Goal: Task Accomplishment & Management: Complete application form

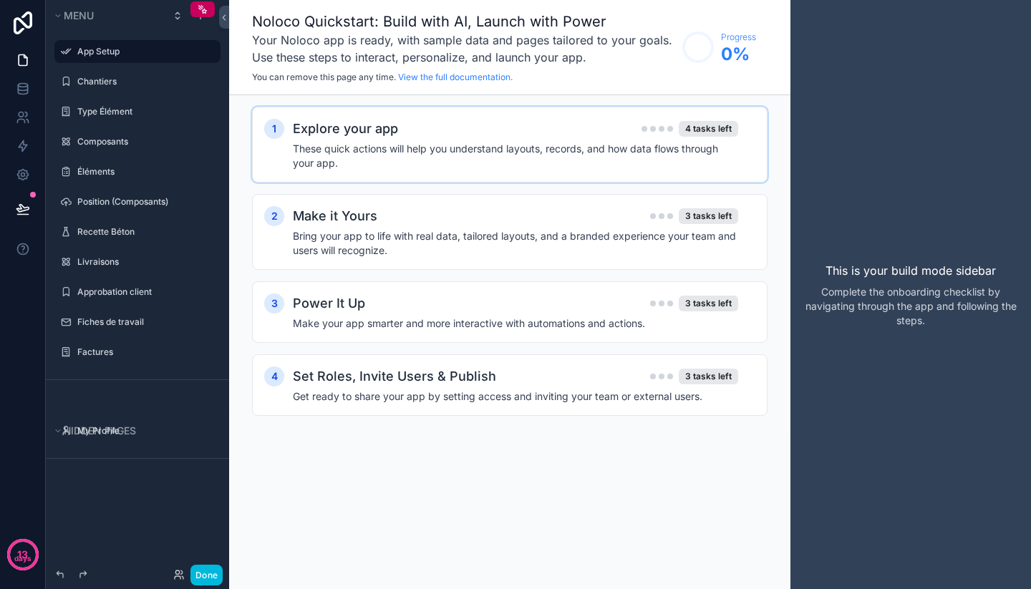
click at [404, 160] on h4 "These quick actions will help you understand layouts, records, and how data flo…" at bounding box center [515, 156] width 445 height 29
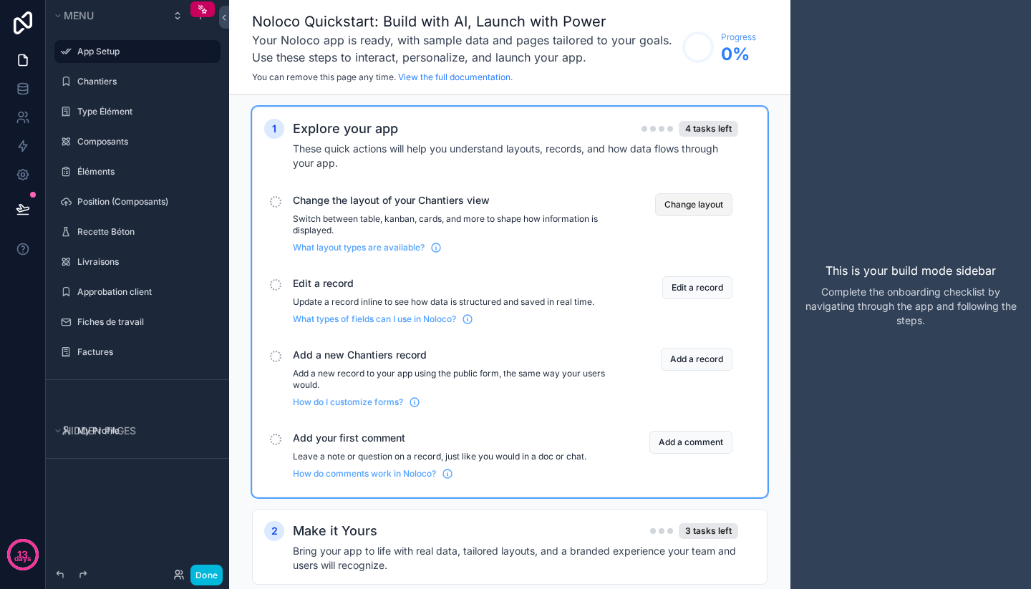
click at [716, 205] on button "Change layout" at bounding box center [693, 204] width 77 height 23
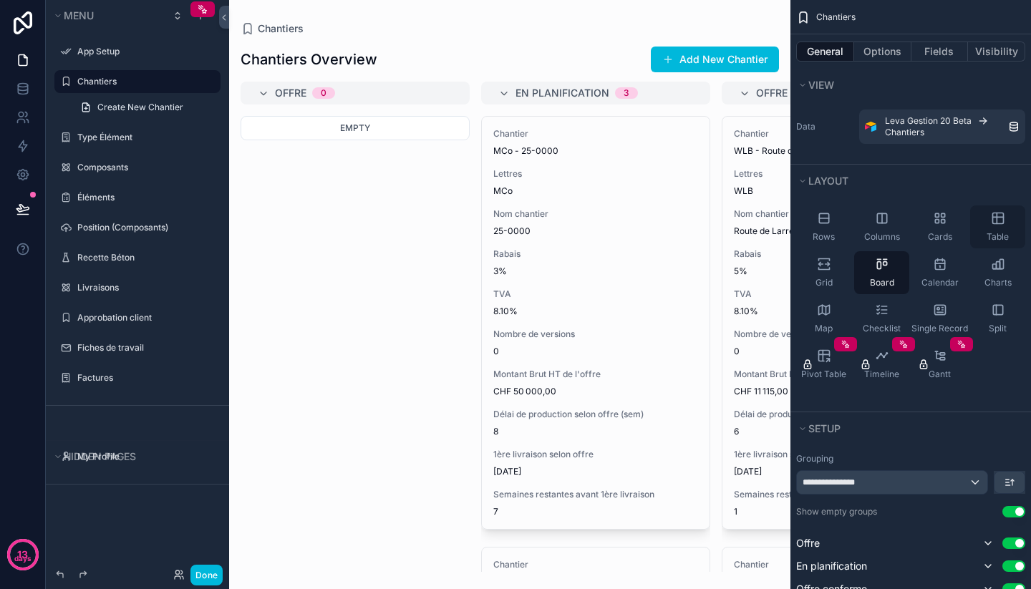
click at [1000, 223] on icon "scrollable content" at bounding box center [997, 218] width 14 height 14
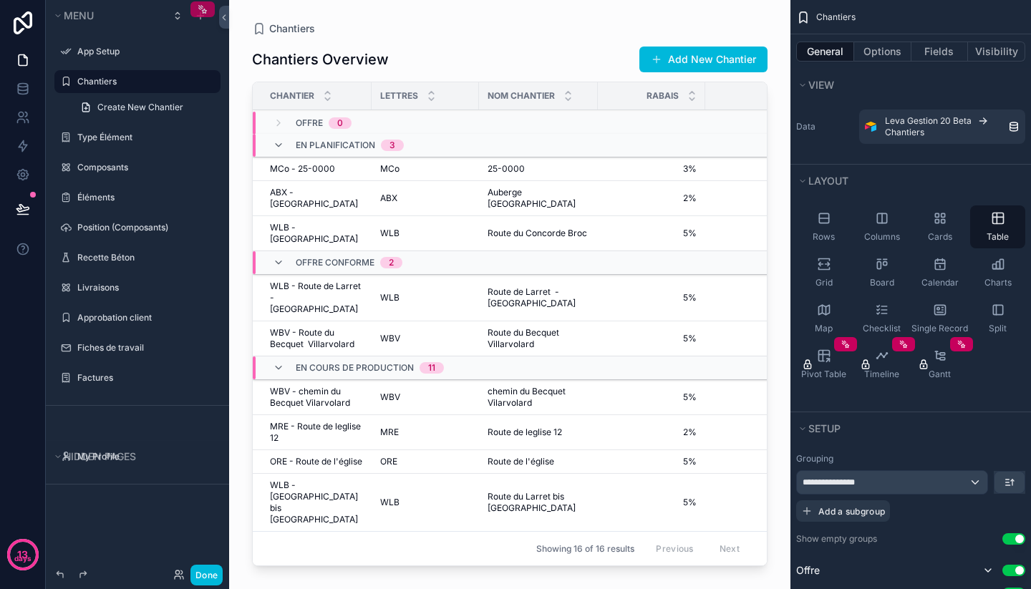
click at [198, 13] on icon "scrollable content" at bounding box center [202, 9] width 11 height 11
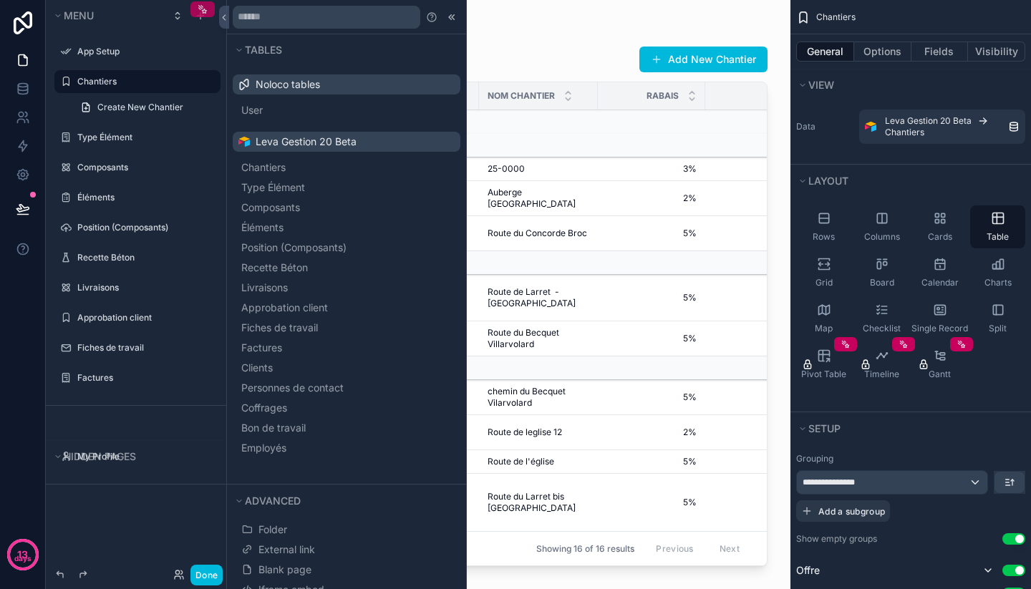
click at [198, 12] on icon "scrollable content" at bounding box center [202, 9] width 11 height 11
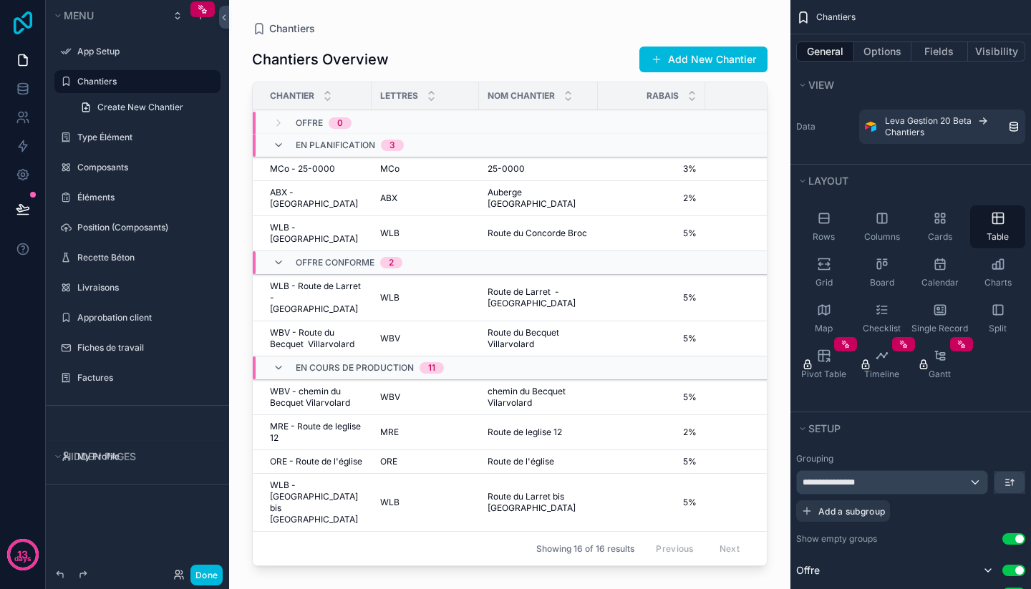
click at [25, 17] on icon at bounding box center [23, 22] width 29 height 23
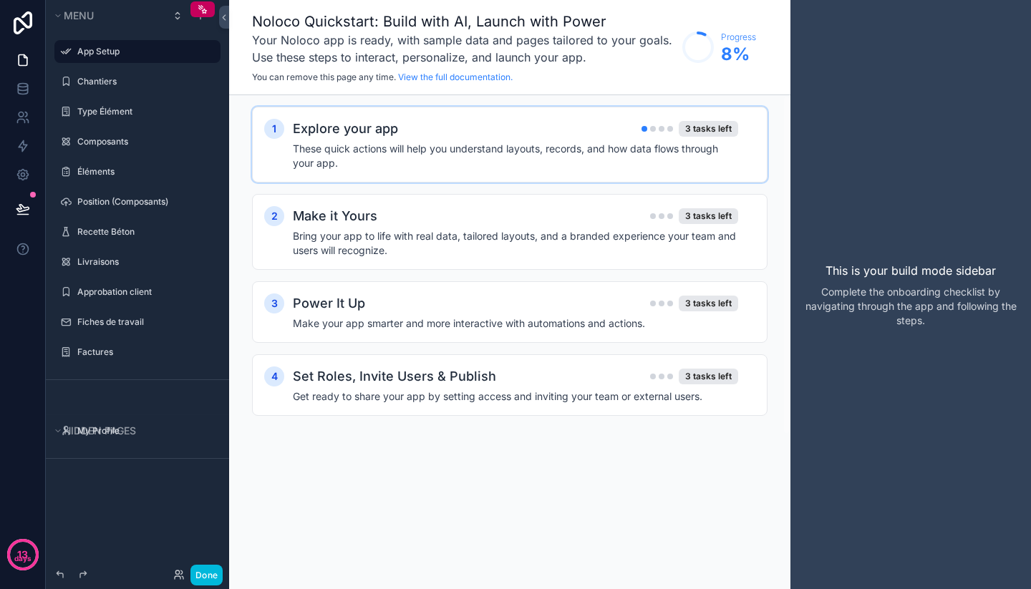
click at [580, 128] on div "Explore your app 3 tasks left" at bounding box center [515, 129] width 445 height 20
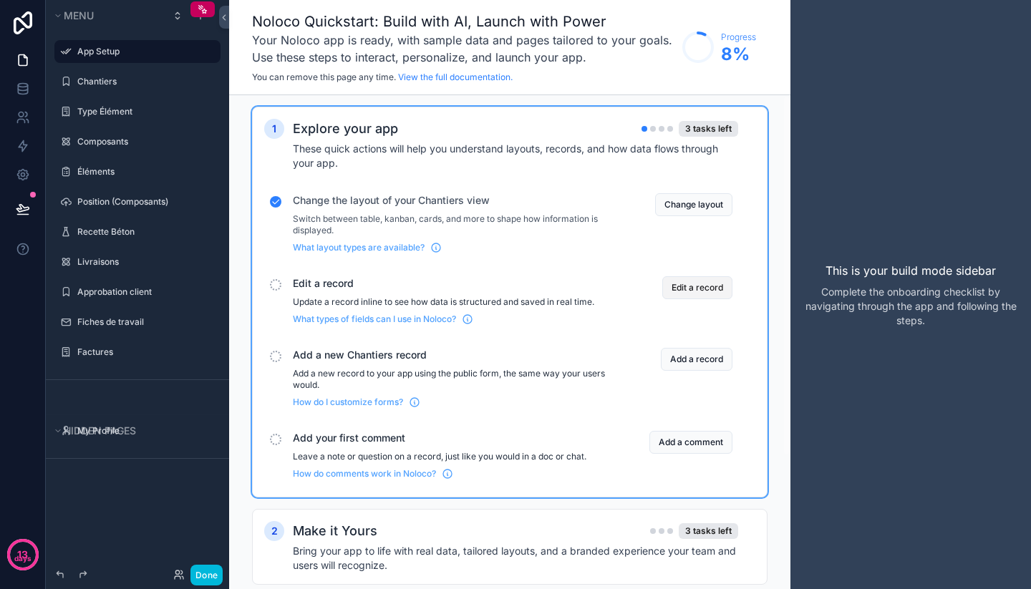
click at [710, 286] on button "Edit a record" at bounding box center [697, 287] width 70 height 23
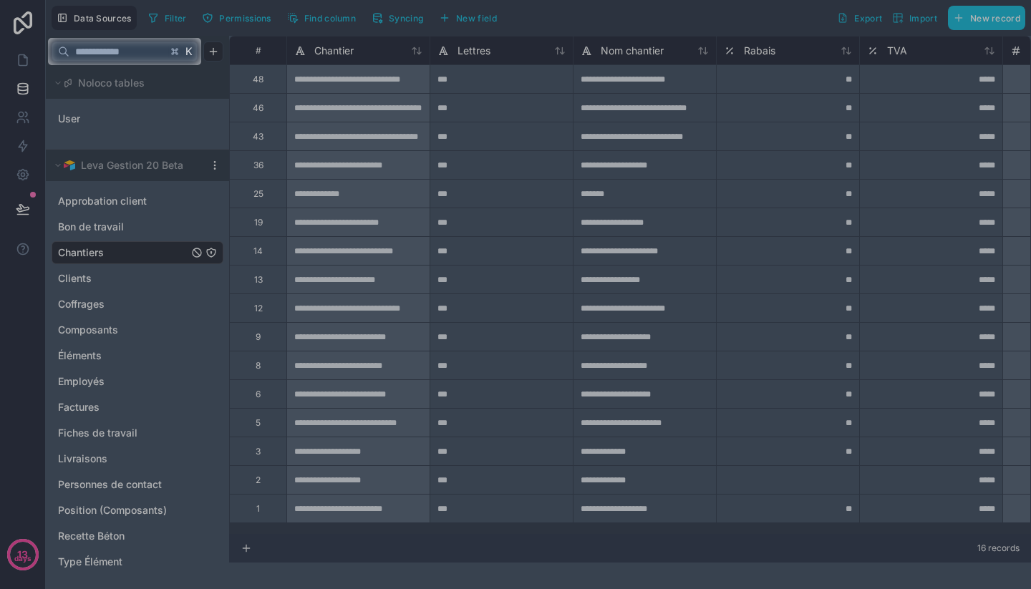
click at [533, 188] on div at bounding box center [515, 327] width 1031 height 524
click at [431, 130] on div at bounding box center [515, 327] width 1031 height 524
click at [128, 60] on input "text" at bounding box center [117, 52] width 97 height 26
click at [356, 135] on div at bounding box center [515, 327] width 1031 height 524
click at [350, 132] on div at bounding box center [515, 327] width 1031 height 524
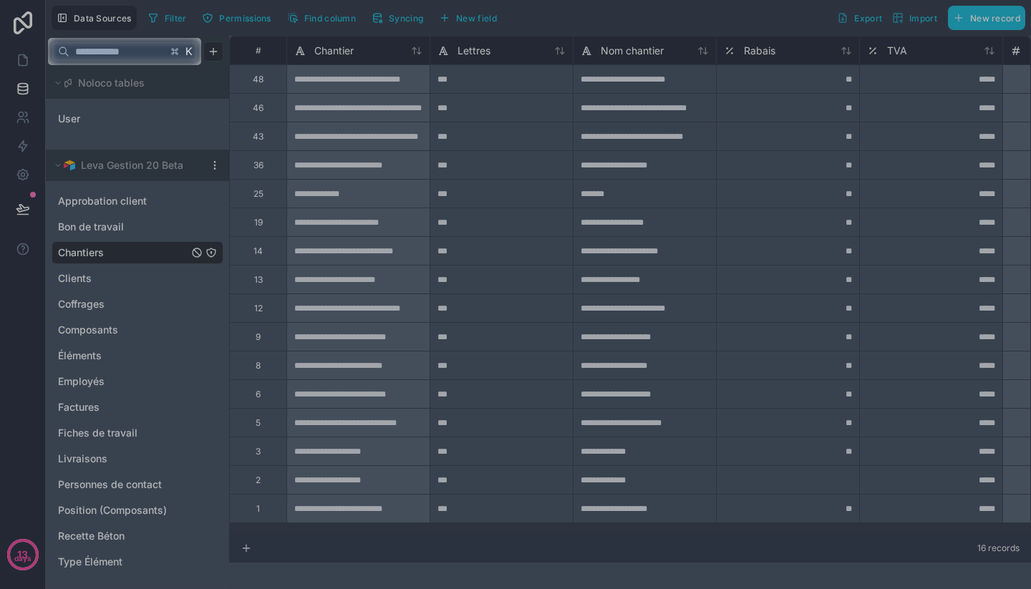
click at [457, 343] on div at bounding box center [515, 327] width 1031 height 524
click at [344, 330] on div at bounding box center [515, 327] width 1031 height 524
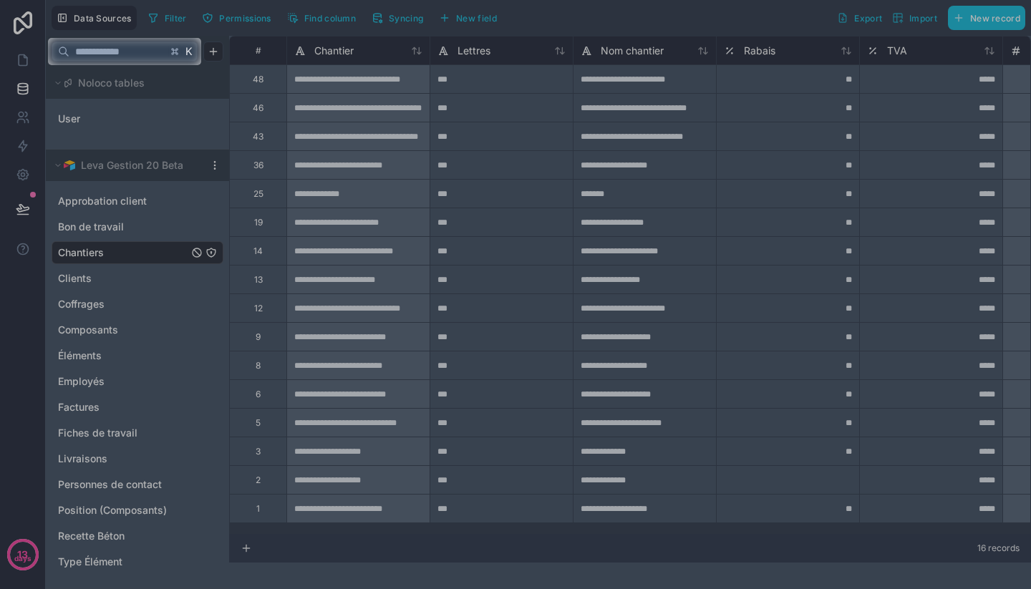
click at [344, 330] on div at bounding box center [515, 327] width 1031 height 524
click at [301, 337] on div at bounding box center [515, 327] width 1031 height 524
drag, startPoint x: 301, startPoint y: 337, endPoint x: 574, endPoint y: 337, distance: 273.4
click at [301, 337] on div at bounding box center [515, 327] width 1031 height 524
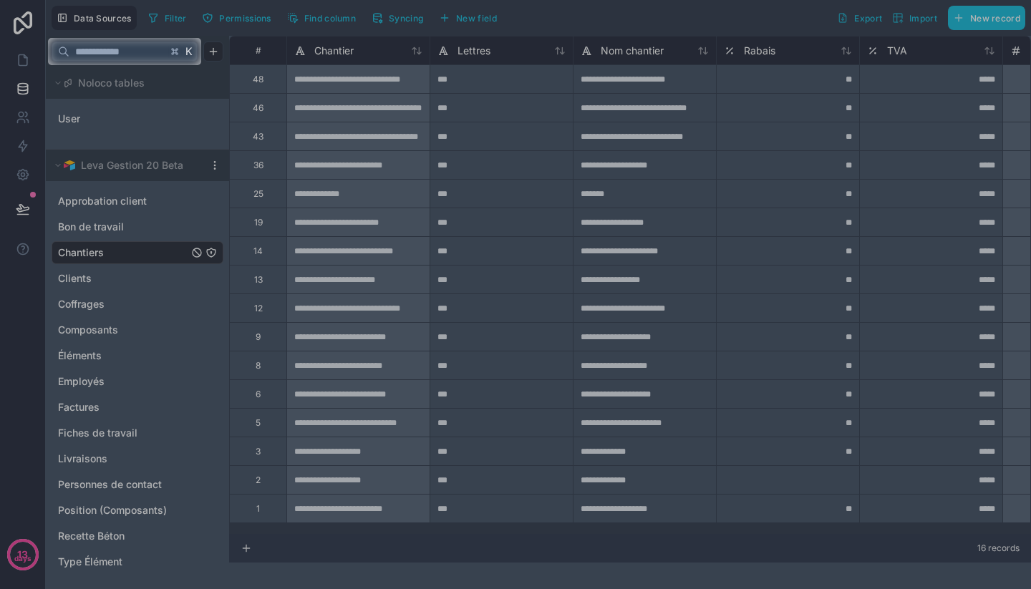
drag, startPoint x: 594, startPoint y: 338, endPoint x: 306, endPoint y: 132, distance: 354.1
click at [593, 337] on div at bounding box center [515, 327] width 1031 height 524
click at [114, 47] on input "text" at bounding box center [117, 52] width 97 height 26
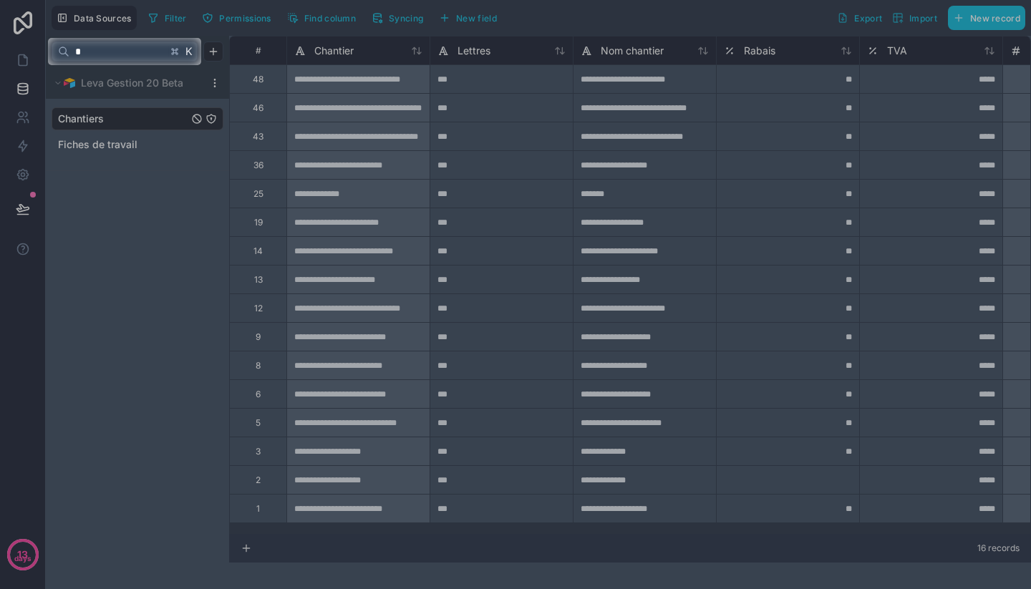
type input "*"
click at [177, 57] on icon at bounding box center [175, 52] width 10 height 10
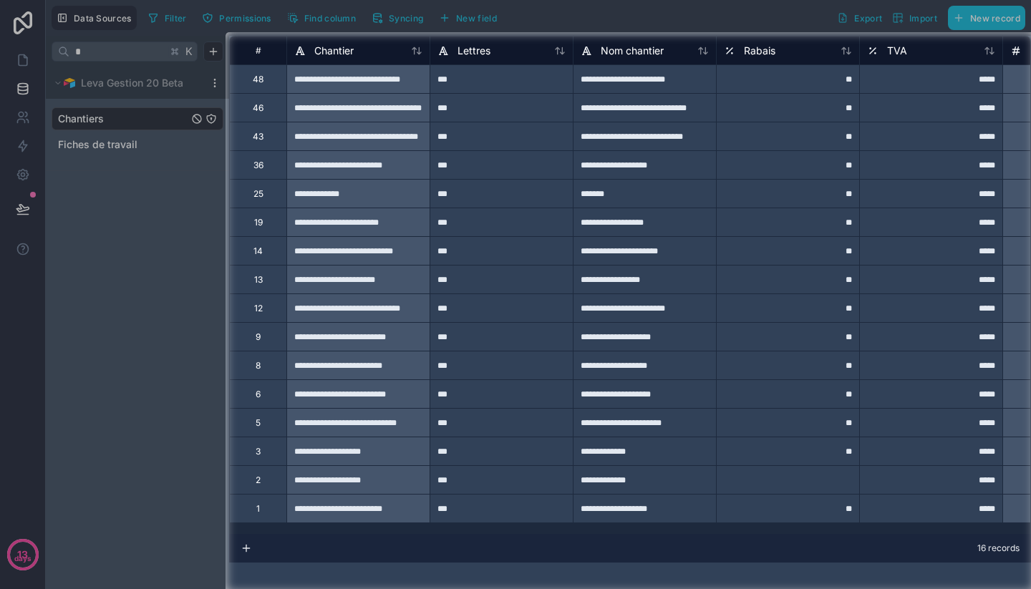
click at [131, 52] on div at bounding box center [112, 312] width 225 height 560
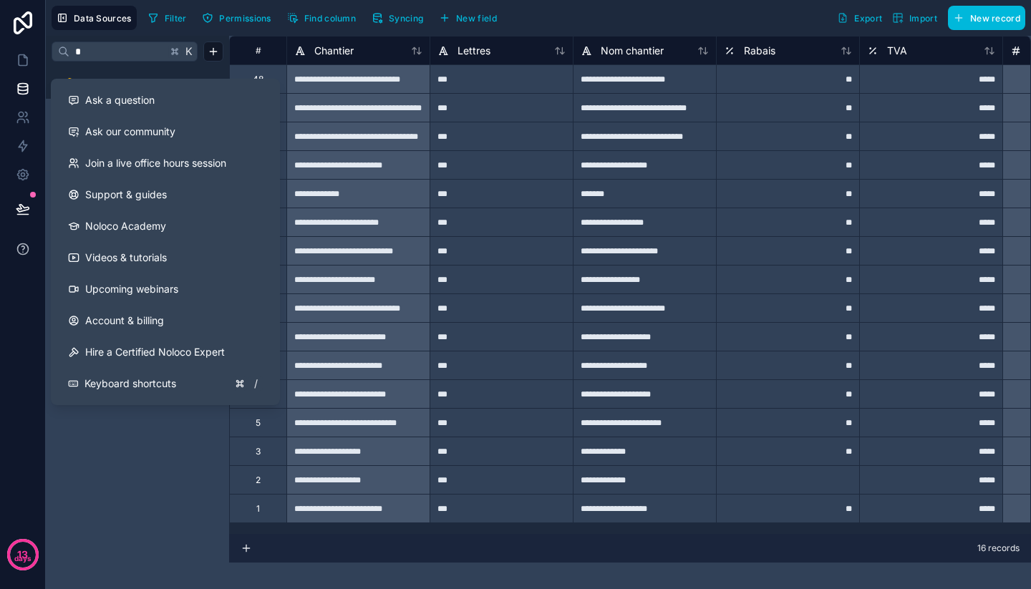
click at [26, 252] on icon at bounding box center [23, 249] width 14 height 14
click at [26, 248] on icon at bounding box center [23, 249] width 14 height 14
click at [147, 458] on div "* K [PERSON_NAME] 20 Beta Chantiers Fiches de travail" at bounding box center [137, 312] width 183 height 553
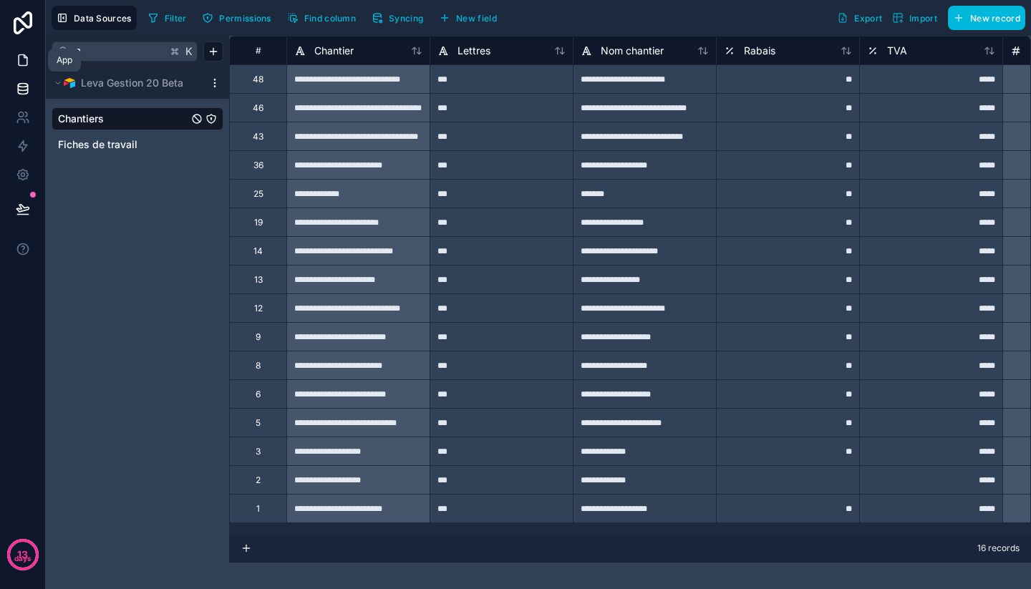
click at [27, 67] on link at bounding box center [22, 60] width 45 height 29
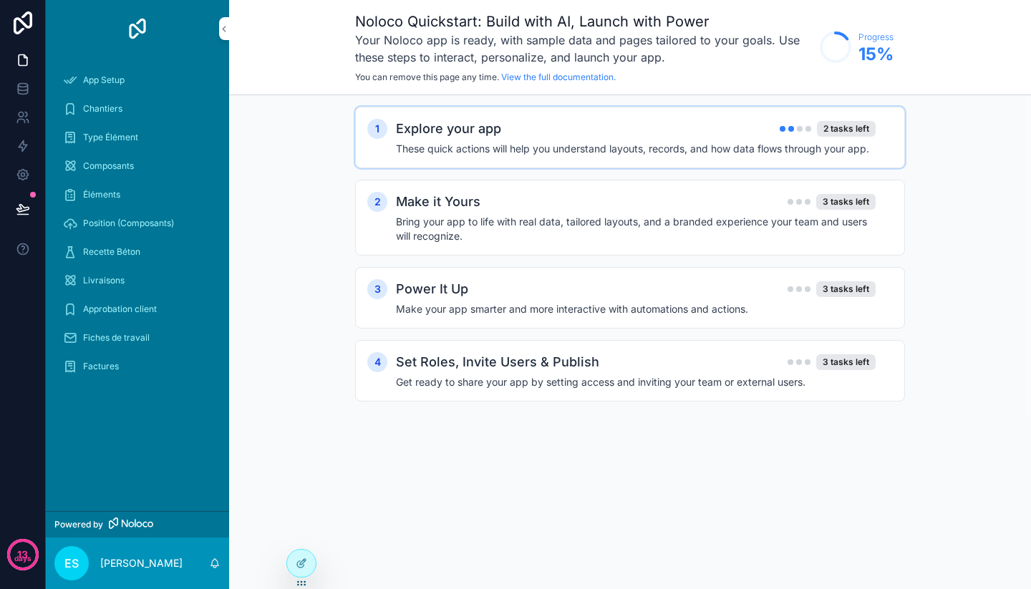
click at [808, 135] on div "2 tasks left" at bounding box center [827, 129] width 96 height 16
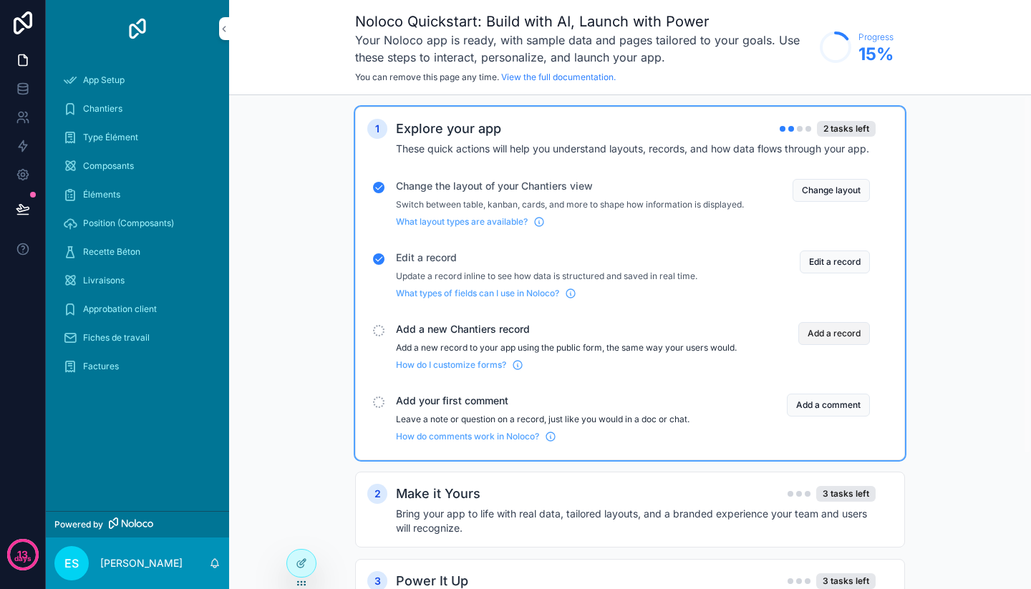
click at [844, 345] on button "Add a record" at bounding box center [834, 333] width 72 height 23
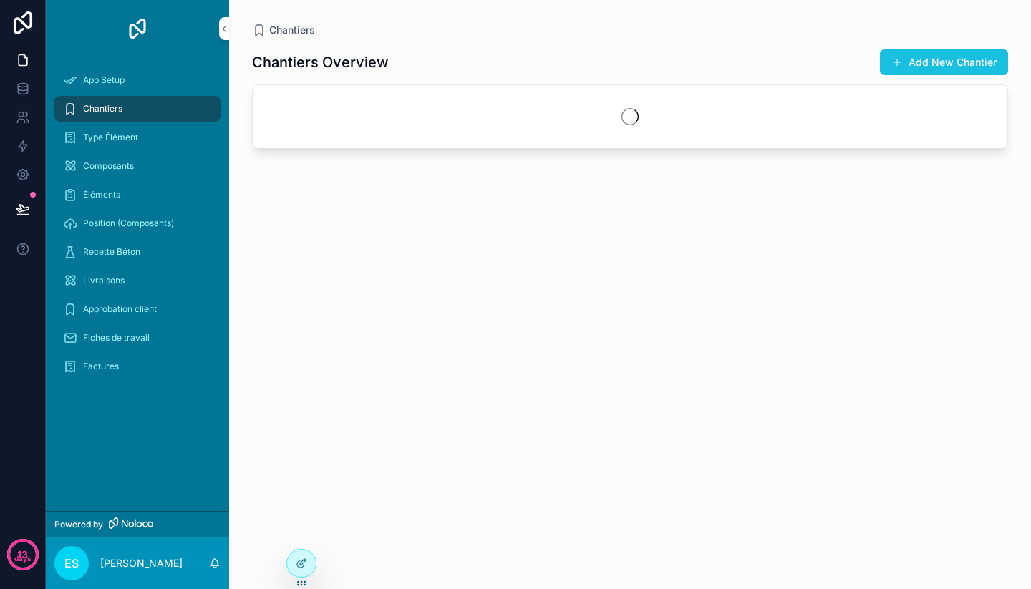
click at [917, 57] on button "Add New Chantier" at bounding box center [944, 62] width 128 height 26
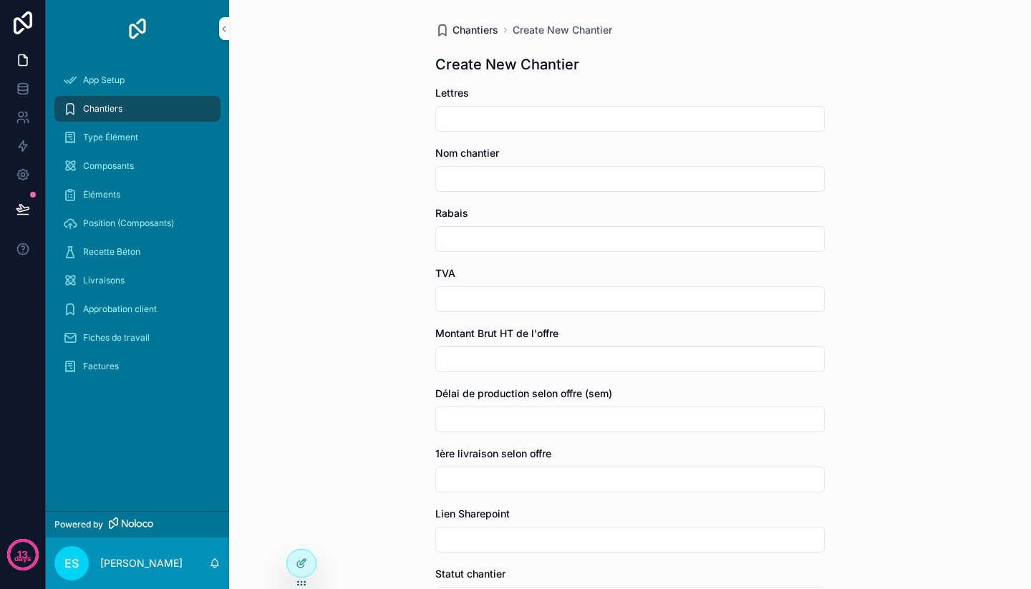
click at [466, 28] on span "Chantiers" at bounding box center [475, 30] width 46 height 14
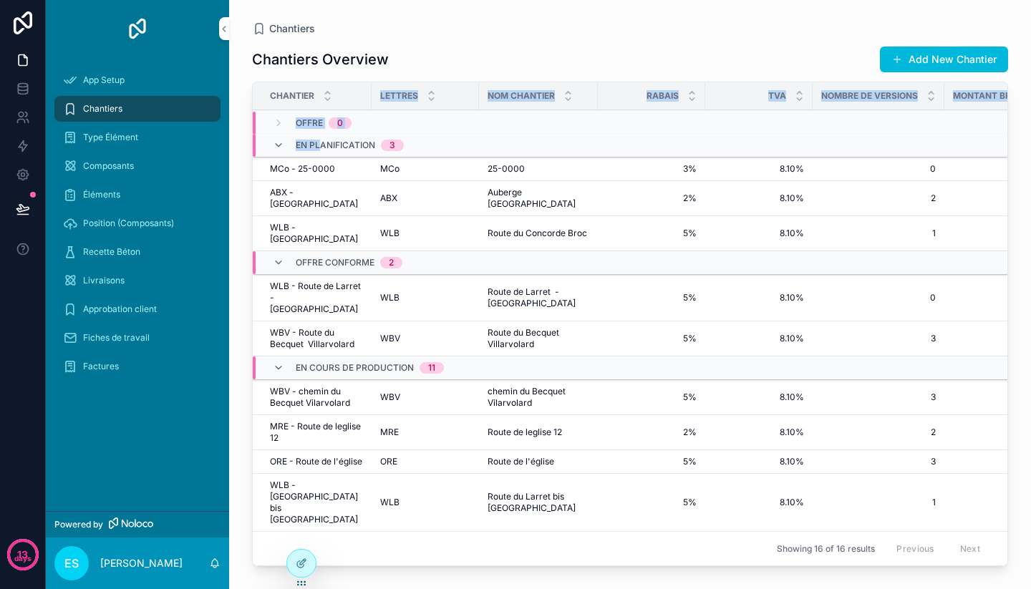
click at [312, 152] on table "Chantier Lettres Nom chantier Rabais TVA Nombre de versions Montant Brut HT de …" at bounding box center [929, 441] width 1353 height 719
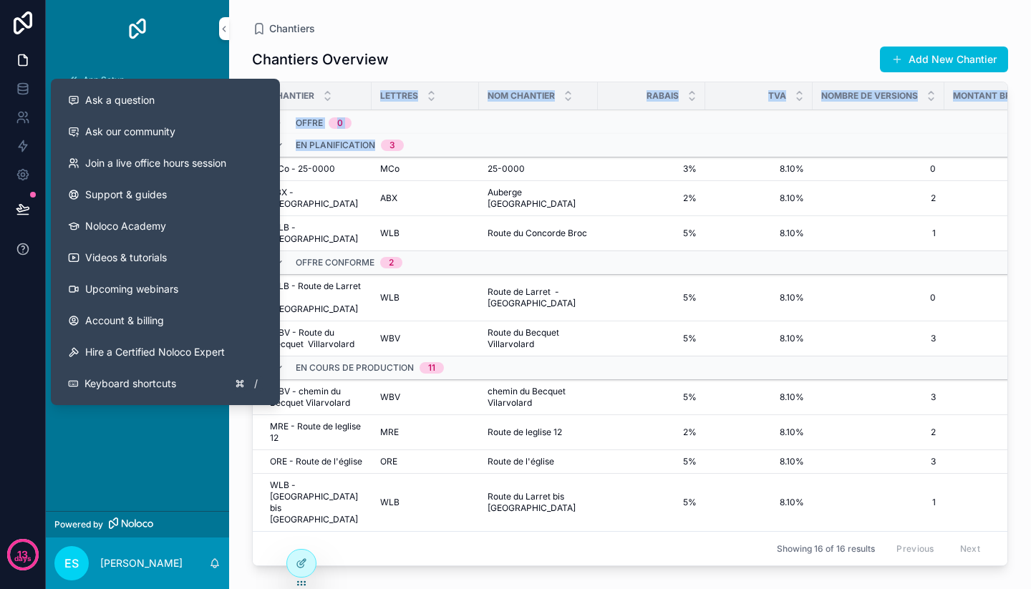
click at [19, 243] on icon at bounding box center [23, 249] width 14 height 14
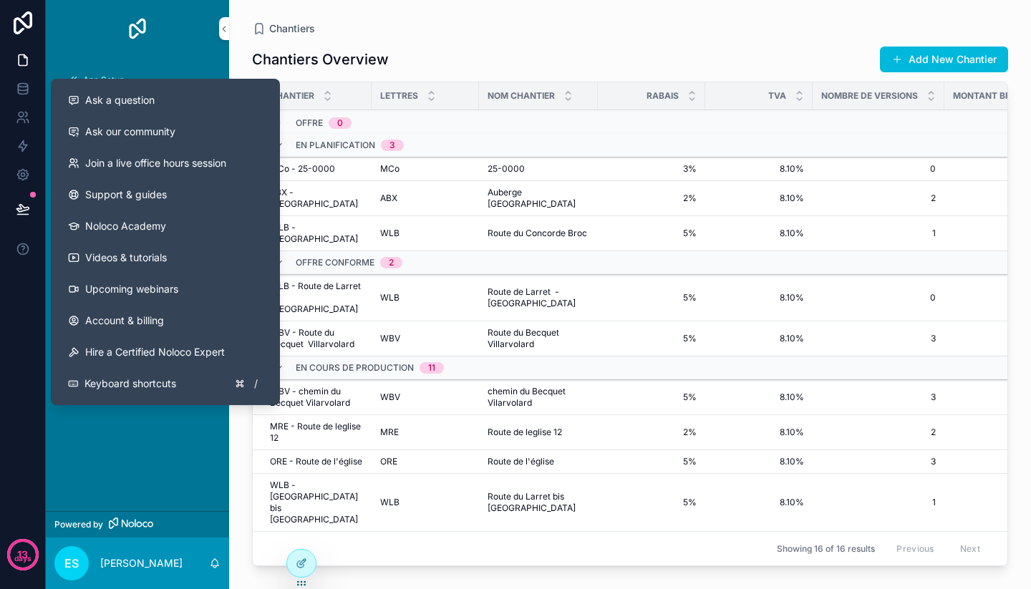
click at [142, 484] on div "App Setup Chantiers Type Élément Composants Éléments Position (Composants) Rece…" at bounding box center [137, 284] width 183 height 454
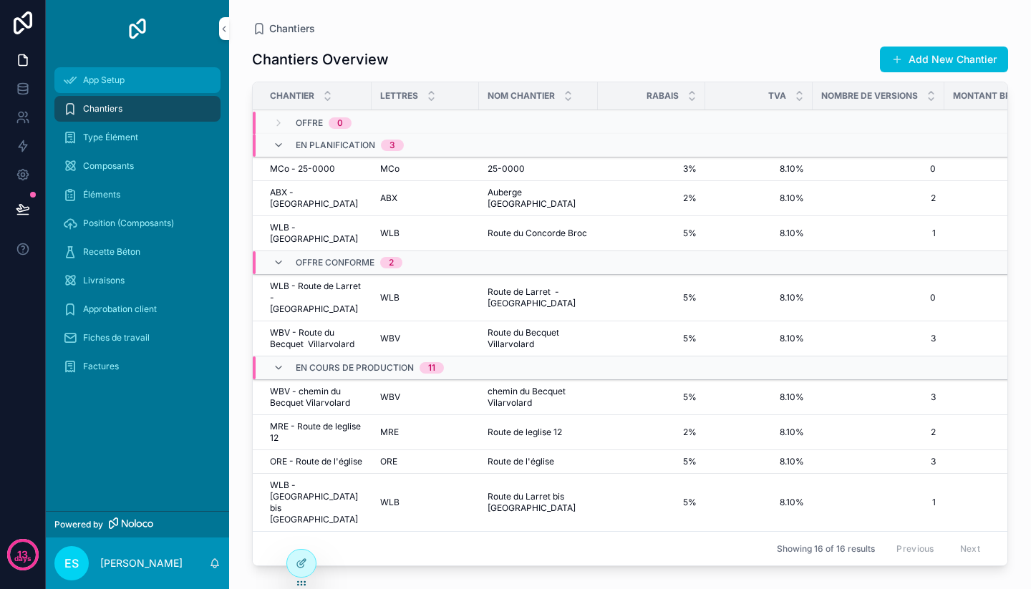
click at [123, 82] on span "App Setup" at bounding box center [104, 79] width 42 height 11
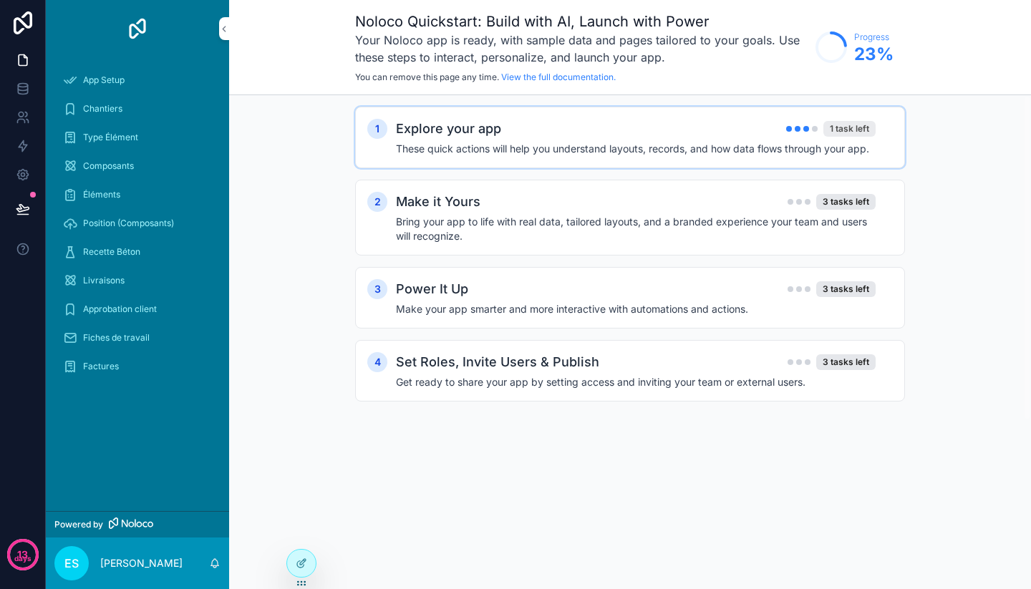
click at [833, 127] on div "1 task left" at bounding box center [849, 129] width 52 height 16
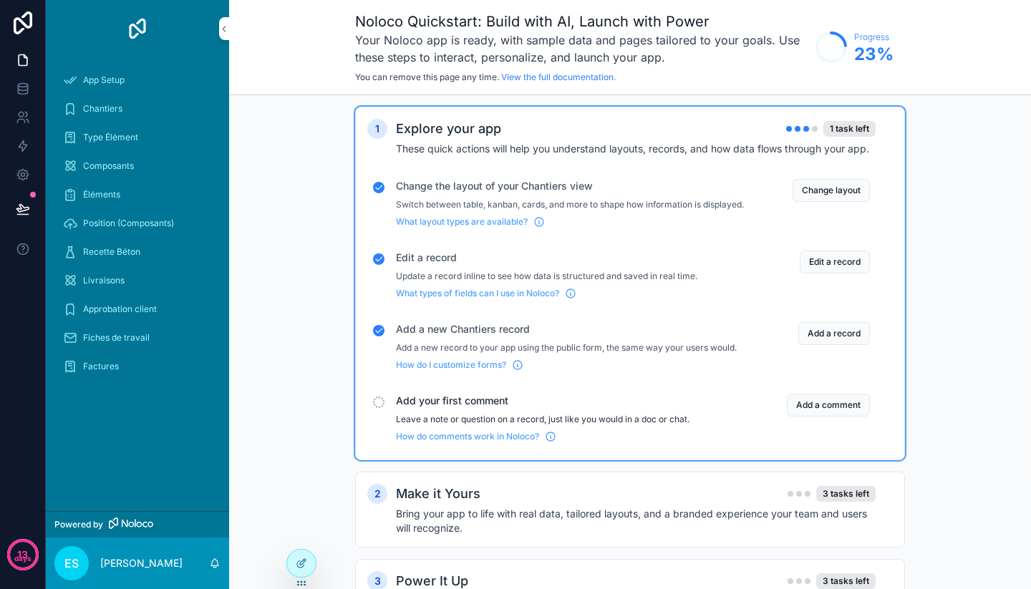
click at [821, 404] on div "Add your first comment Leave a note or question on a record, just like you woul…" at bounding box center [629, 418] width 525 height 60
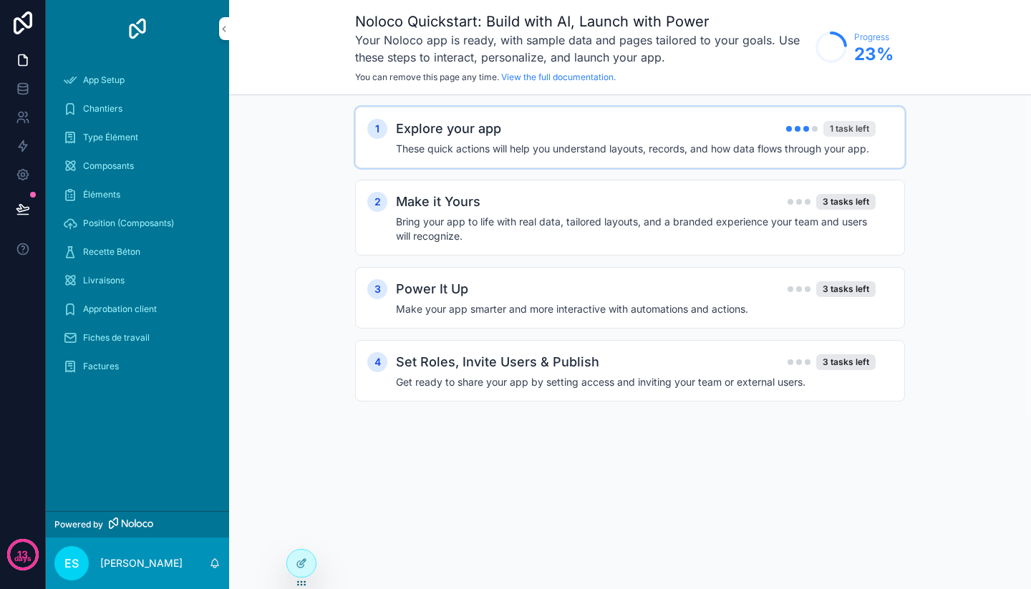
click at [832, 134] on div "1 task left" at bounding box center [849, 129] width 52 height 16
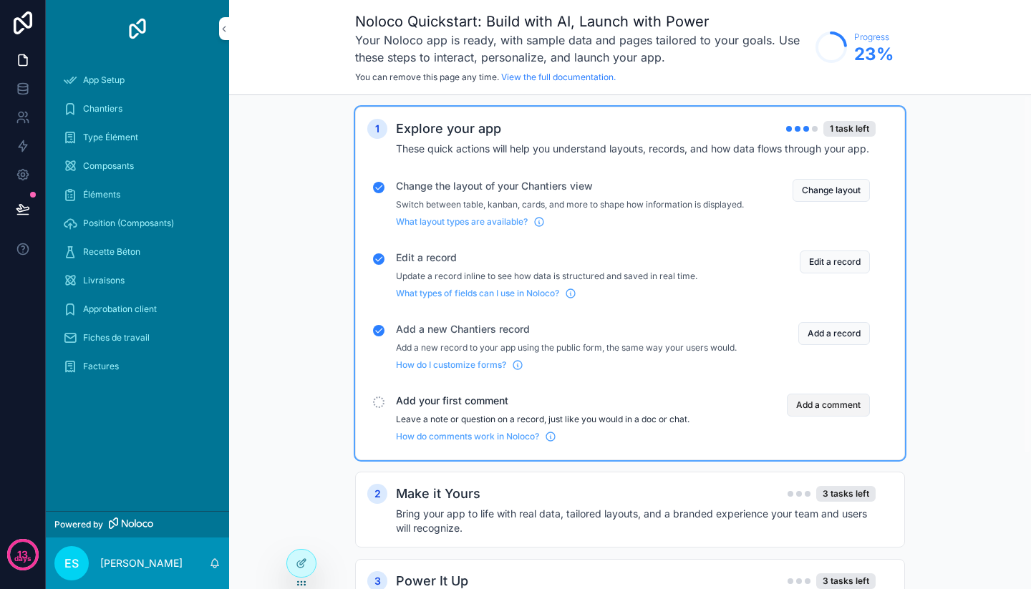
click at [827, 411] on button "Add a comment" at bounding box center [827, 405] width 83 height 23
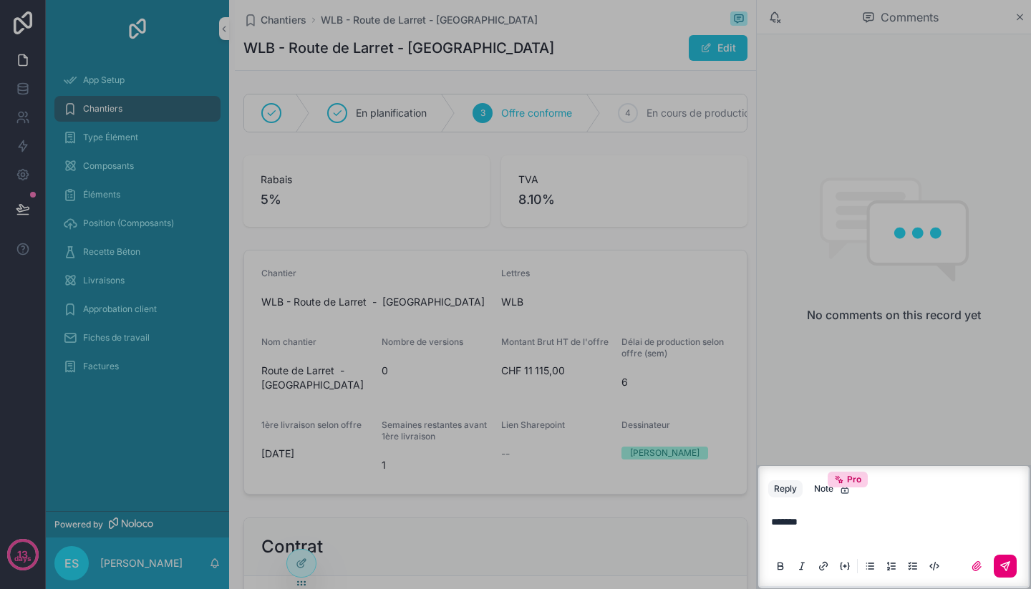
click at [1012, 559] on button "scrollable content" at bounding box center [1004, 566] width 23 height 23
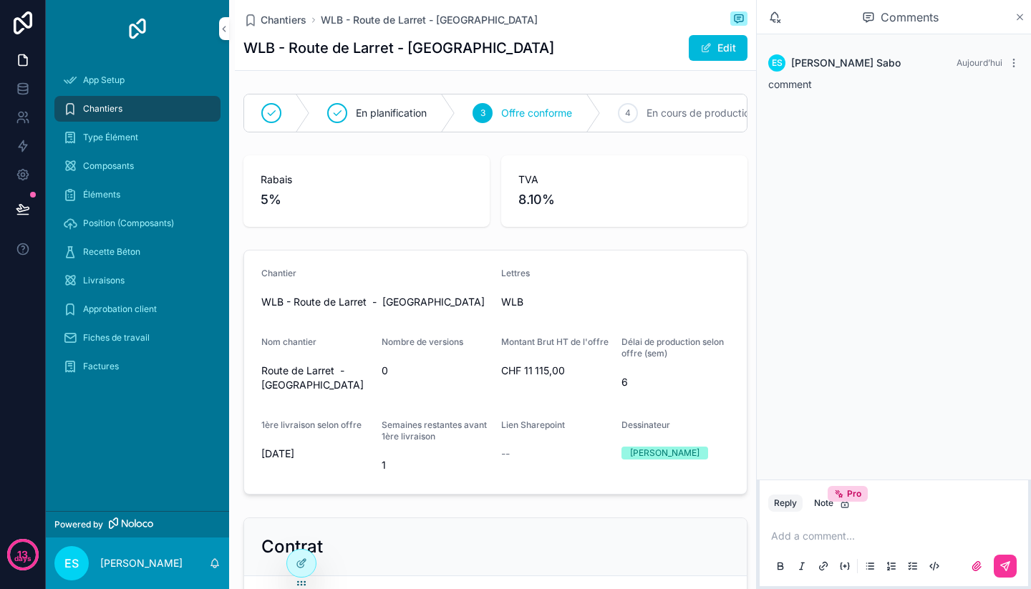
click at [1014, 14] on icon "scrollable content" at bounding box center [1019, 16] width 11 height 11
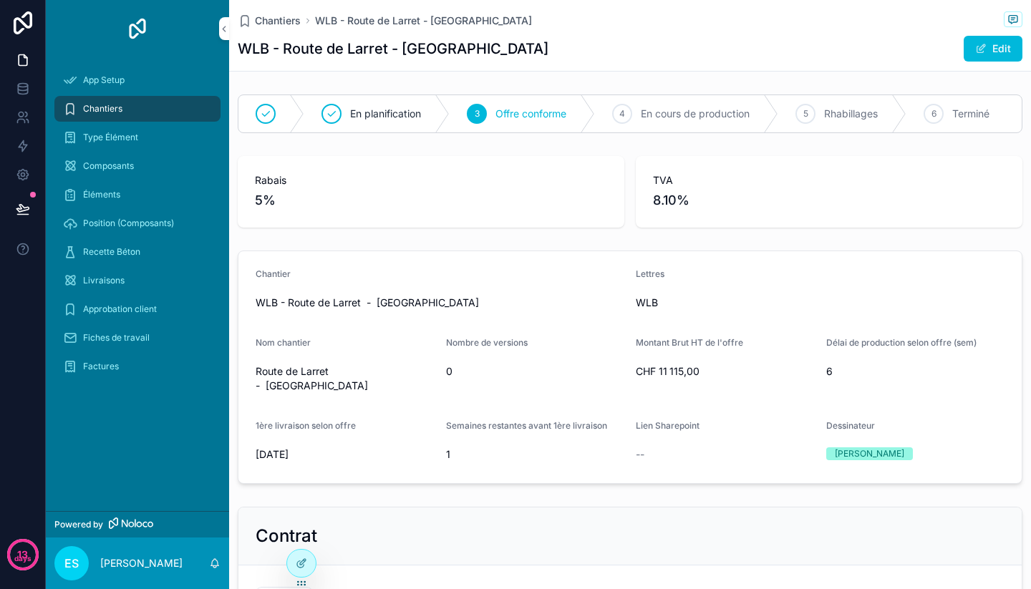
click at [131, 25] on img "scrollable content" at bounding box center [137, 28] width 23 height 23
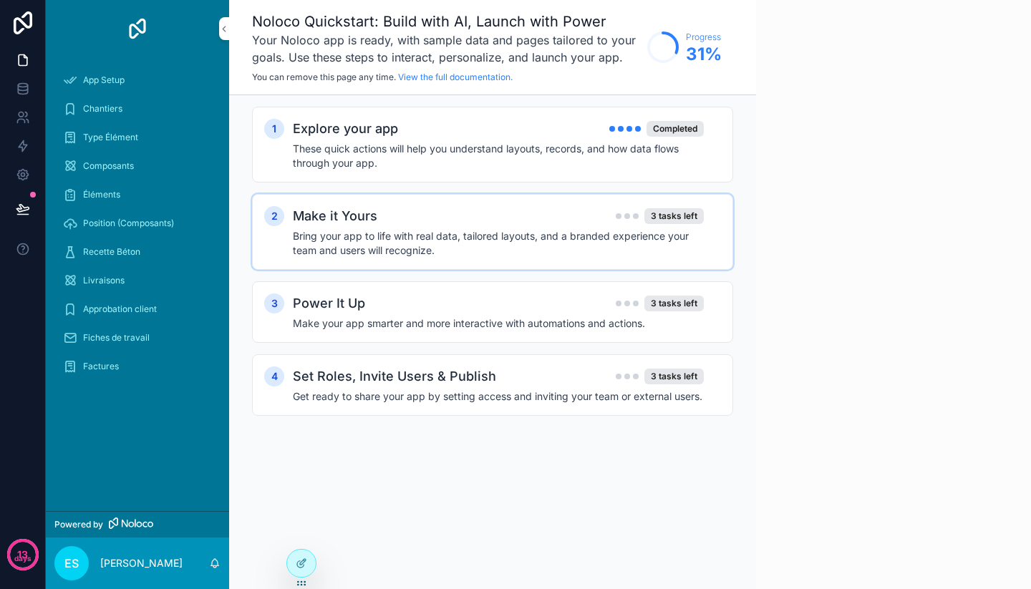
click at [568, 235] on h4 "Bring your app to life with real data, tailored layouts, and a branded experien…" at bounding box center [498, 243] width 411 height 29
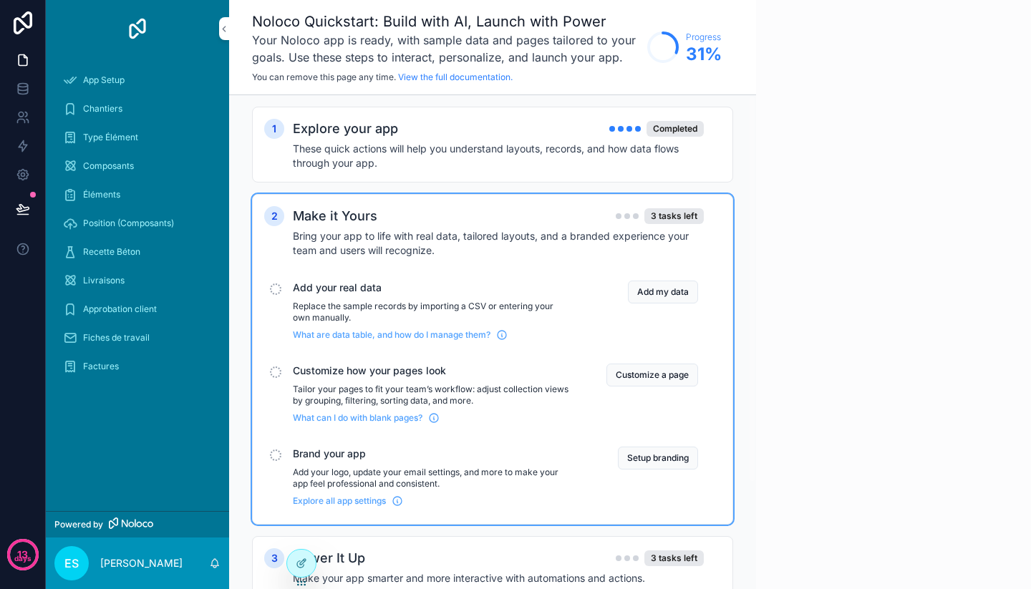
click at [554, 229] on h4 "Bring your app to life with real data, tailored layouts, and a branded experien…" at bounding box center [498, 243] width 411 height 29
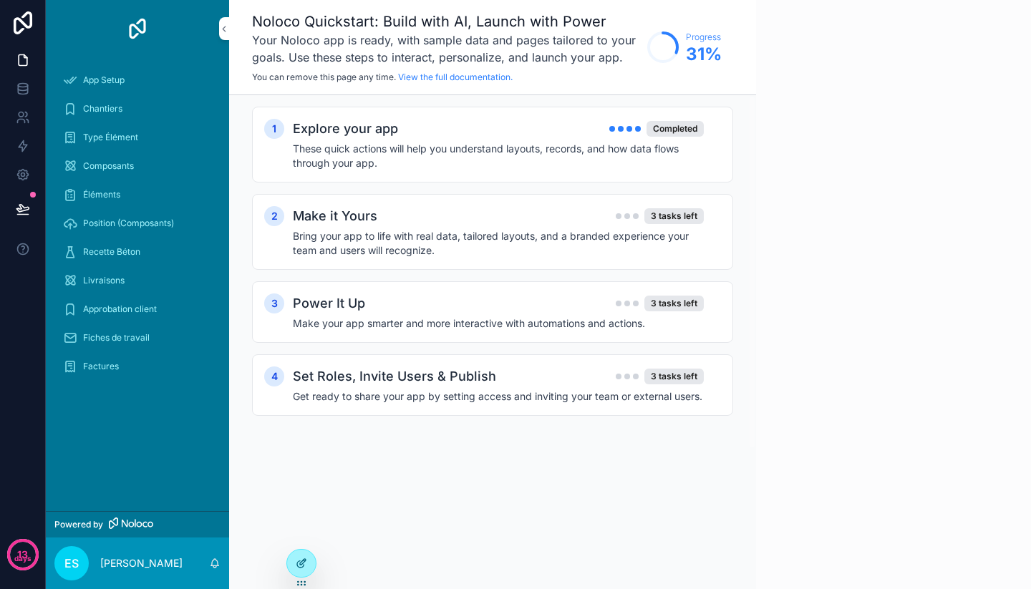
click at [291, 557] on div at bounding box center [301, 563] width 29 height 27
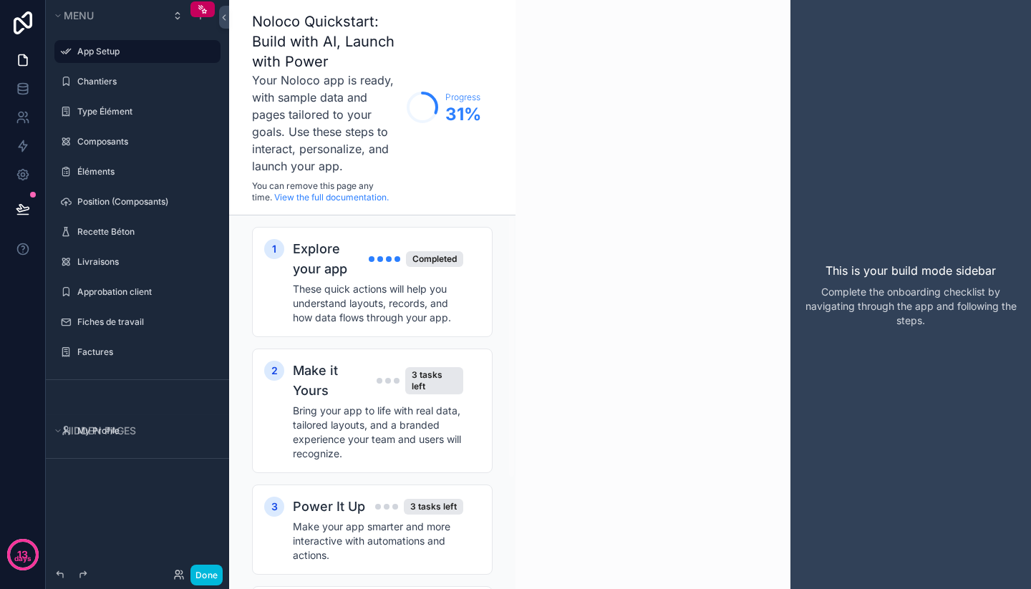
click at [629, 303] on div "scrollable content" at bounding box center [652, 294] width 275 height 589
click at [437, 271] on div "Explore your app Completed" at bounding box center [378, 259] width 170 height 40
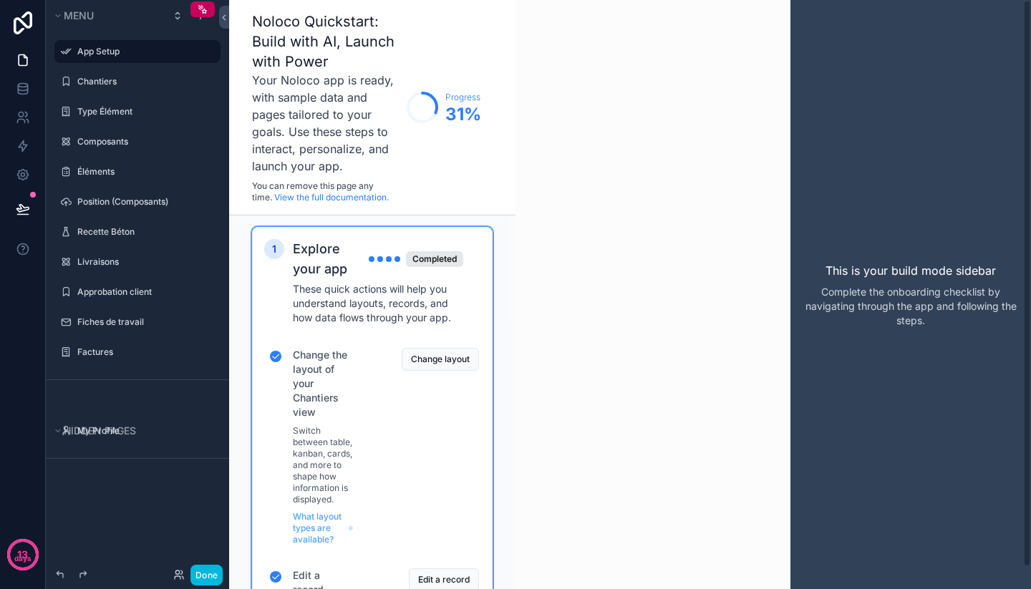
click at [922, 150] on div "This is your build mode sidebar Complete the onboarding checklist by navigating…" at bounding box center [910, 294] width 240 height 589
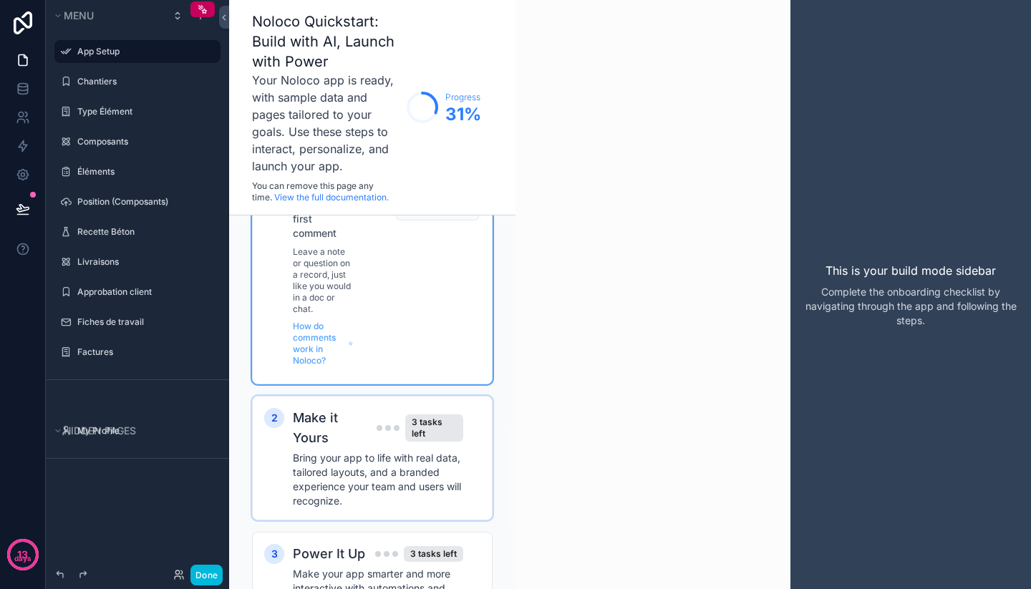
click at [397, 458] on h4 "Bring your app to life with real data, tailored layouts, and a branded experien…" at bounding box center [378, 479] width 170 height 57
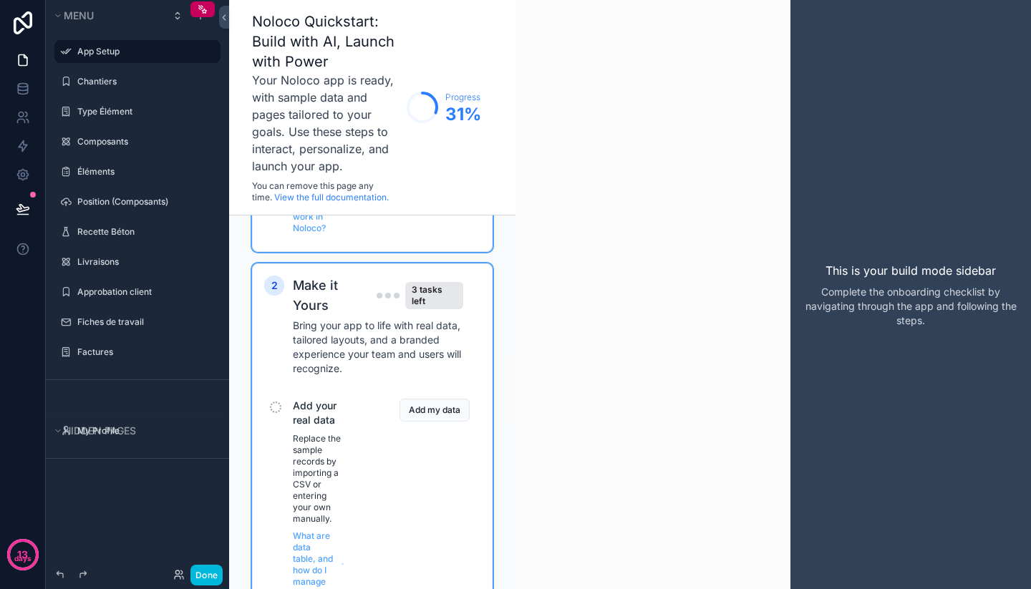
scroll to position [958, 0]
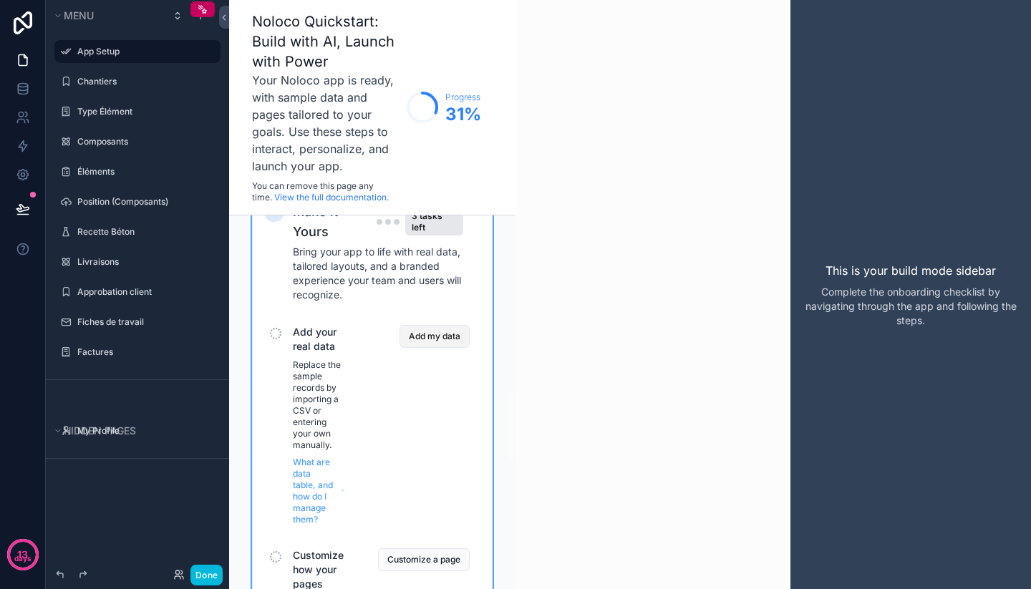
click at [431, 325] on button "Add my data" at bounding box center [434, 336] width 70 height 23
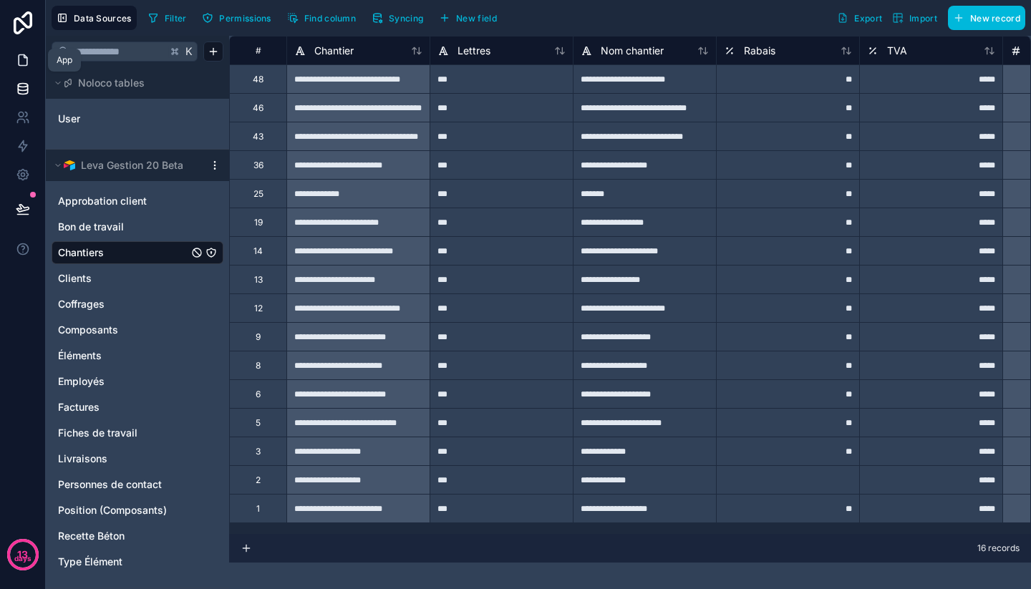
click at [29, 57] on icon at bounding box center [23, 60] width 14 height 14
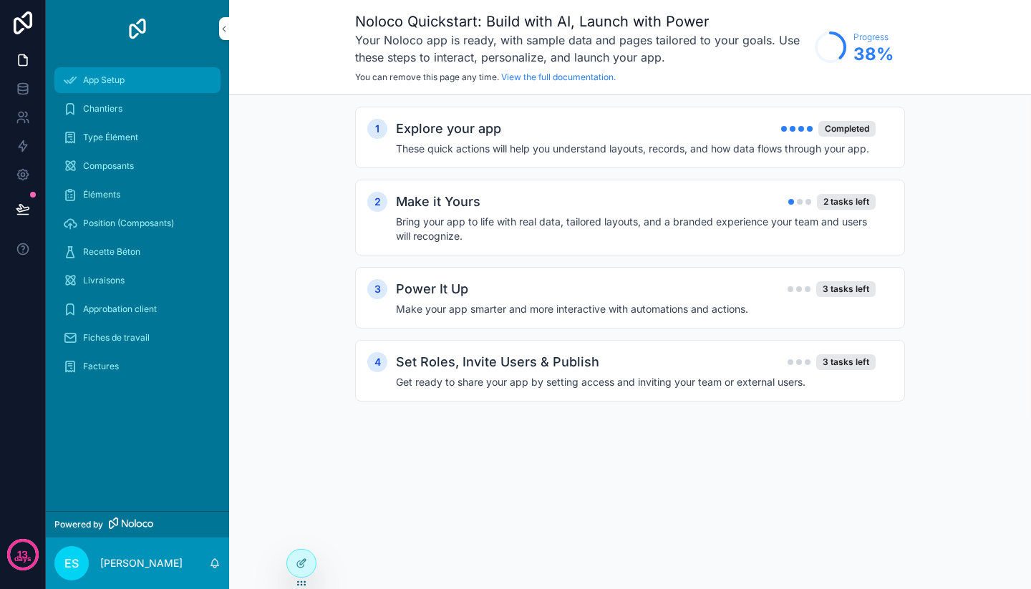
click at [102, 71] on div "App Setup" at bounding box center [137, 80] width 149 height 23
click at [849, 208] on div "2 tasks left" at bounding box center [846, 202] width 59 height 16
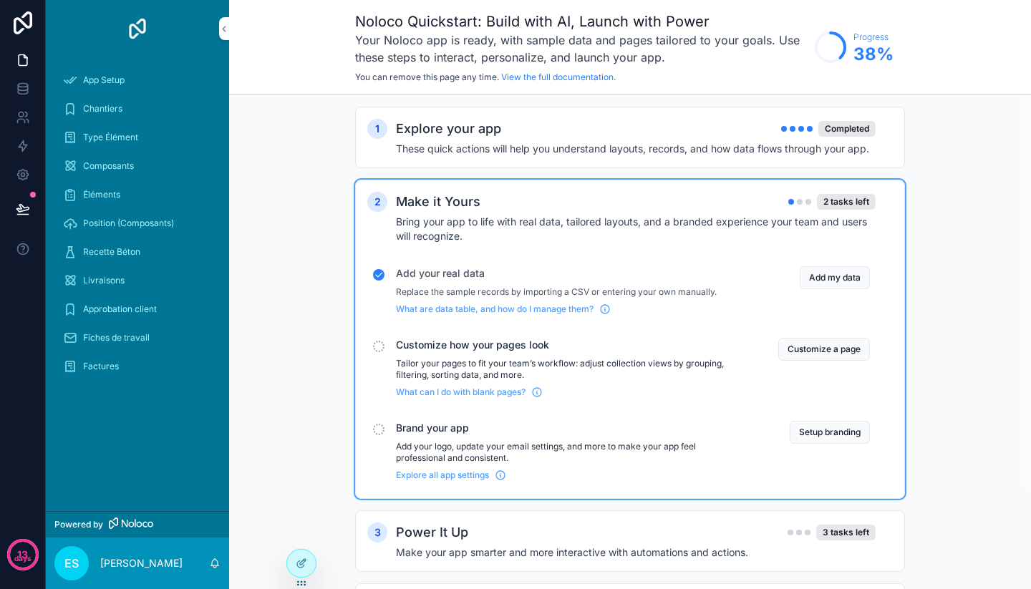
click at [374, 349] on div "scrollable content" at bounding box center [378, 346] width 11 height 11
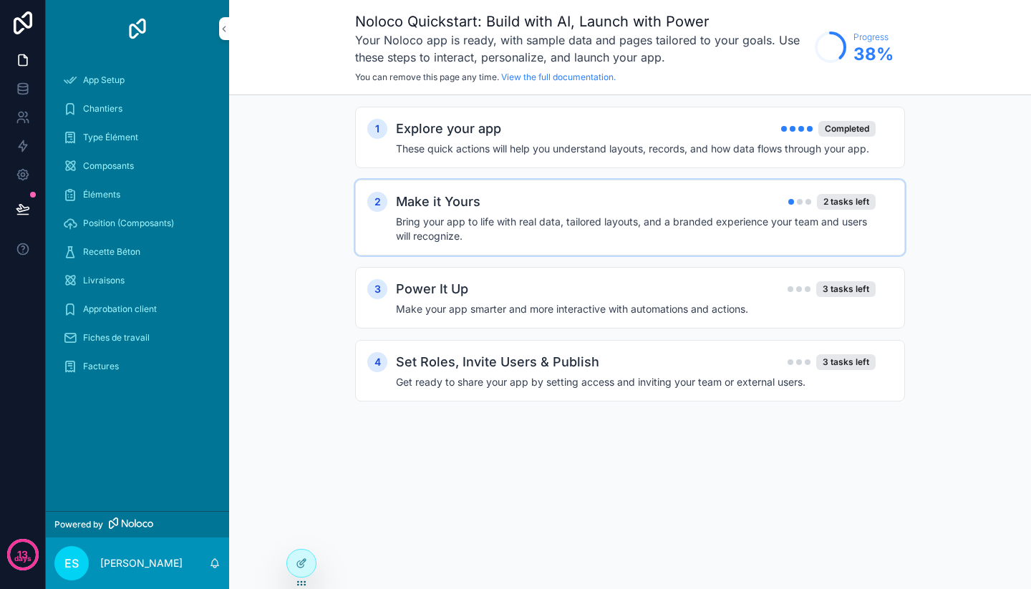
click at [515, 224] on h4 "Bring your app to life with real data, tailored layouts, and a branded experien…" at bounding box center [635, 229] width 479 height 29
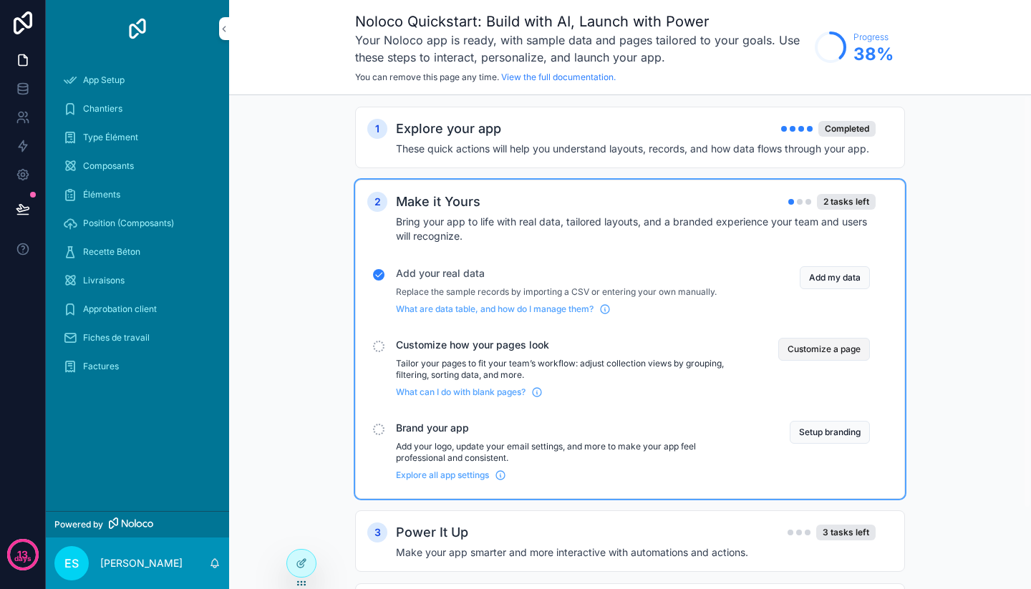
click at [819, 351] on button "Customize a page" at bounding box center [824, 349] width 92 height 23
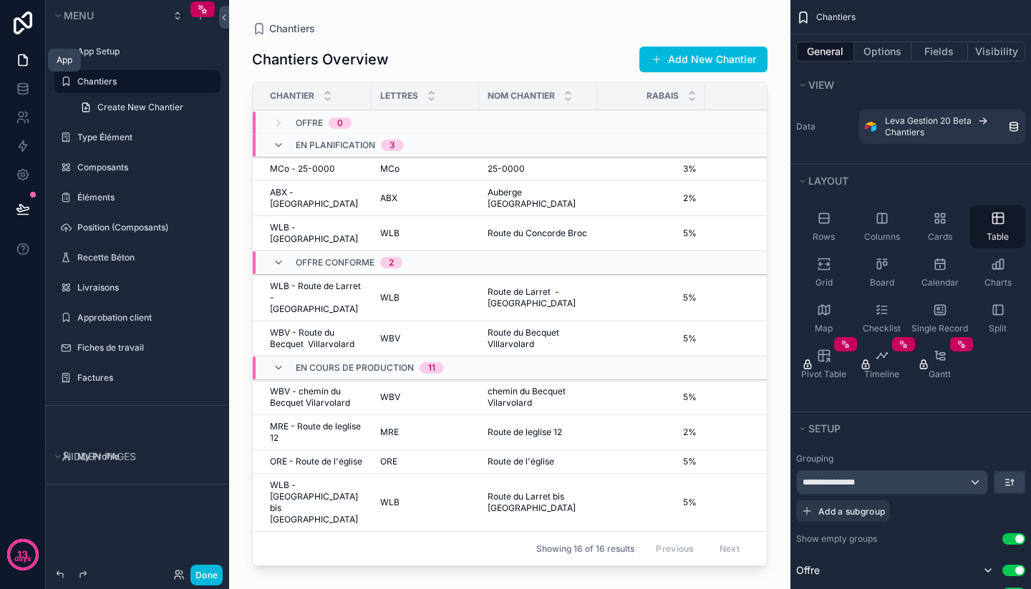
click at [18, 65] on icon at bounding box center [23, 60] width 14 height 14
click at [18, 24] on icon at bounding box center [23, 22] width 29 height 23
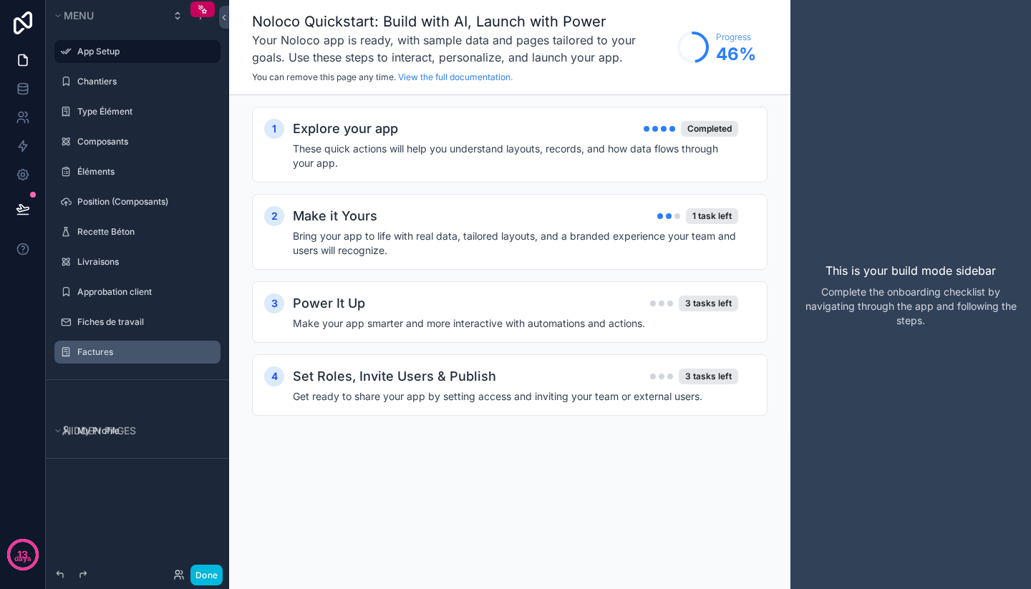
click at [0, 0] on icon "scrollable content" at bounding box center [0, 0] width 0 height 0
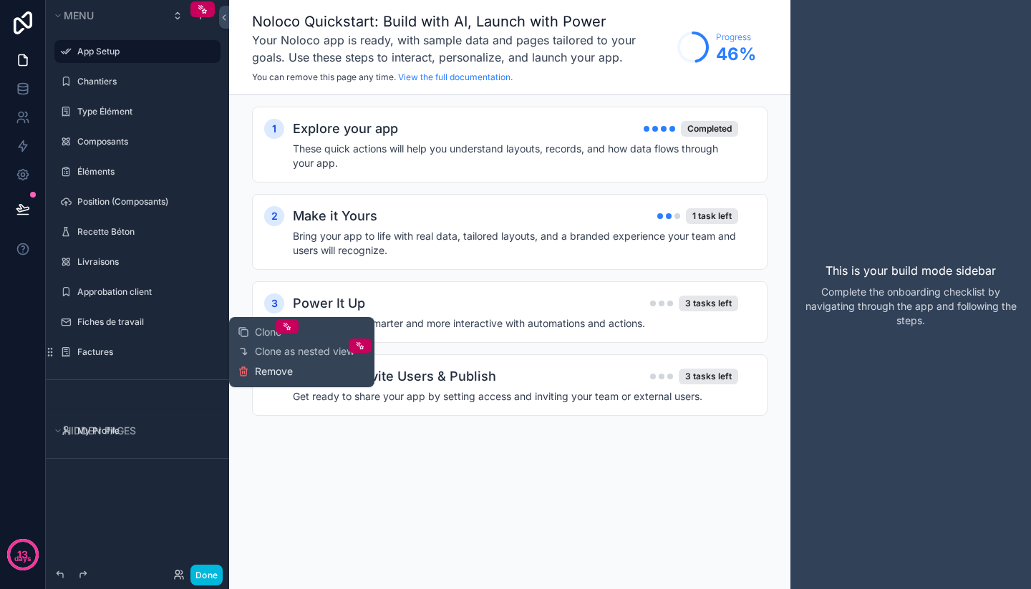
click at [248, 371] on icon at bounding box center [243, 371] width 11 height 11
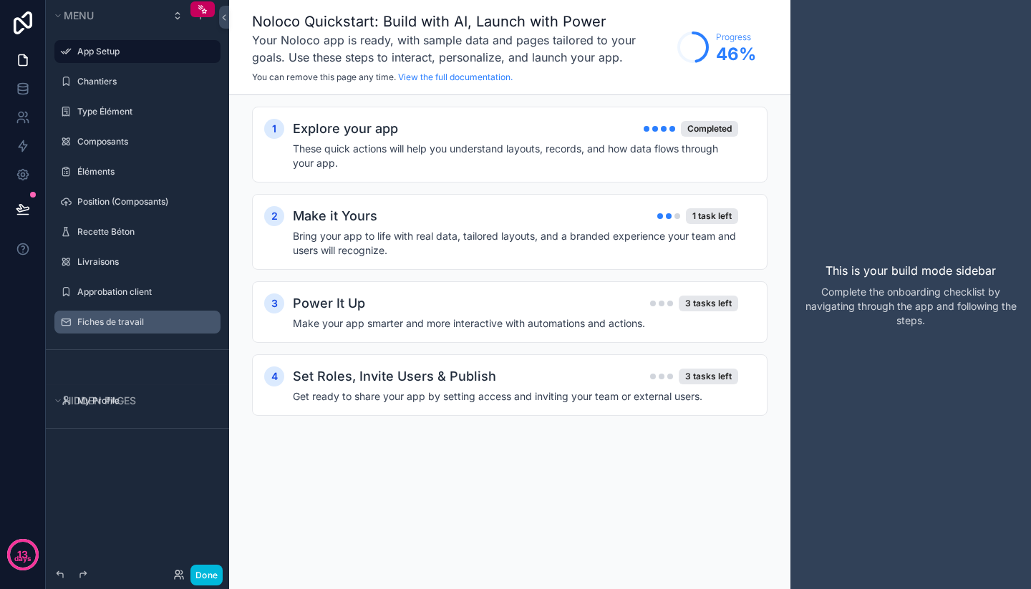
click at [219, 320] on div "Fiches de travail" at bounding box center [137, 322] width 166 height 23
click at [0, 0] on icon "scrollable content" at bounding box center [0, 0] width 0 height 0
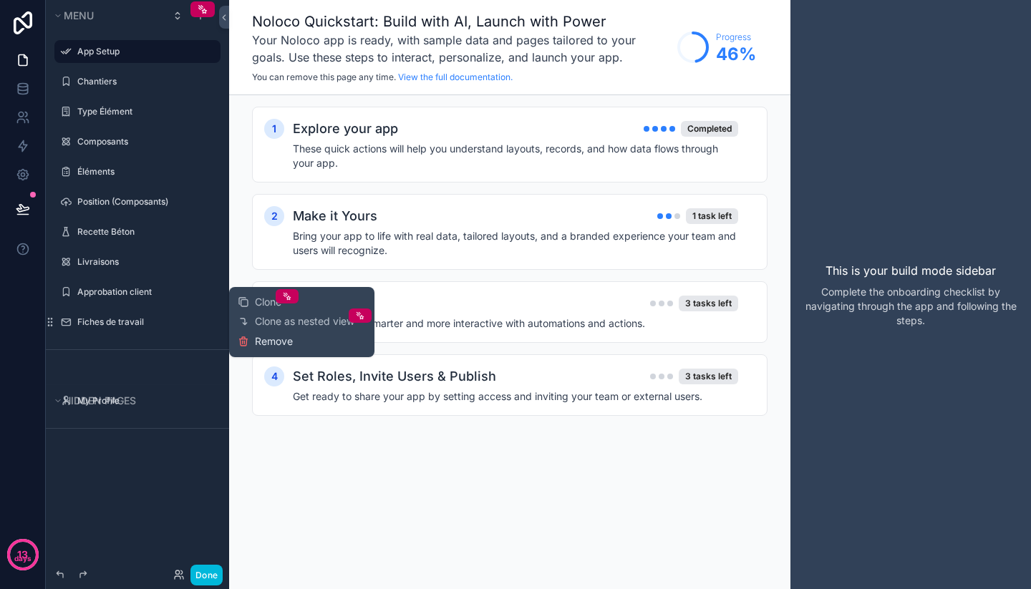
click at [259, 346] on span "Remove" at bounding box center [274, 341] width 38 height 14
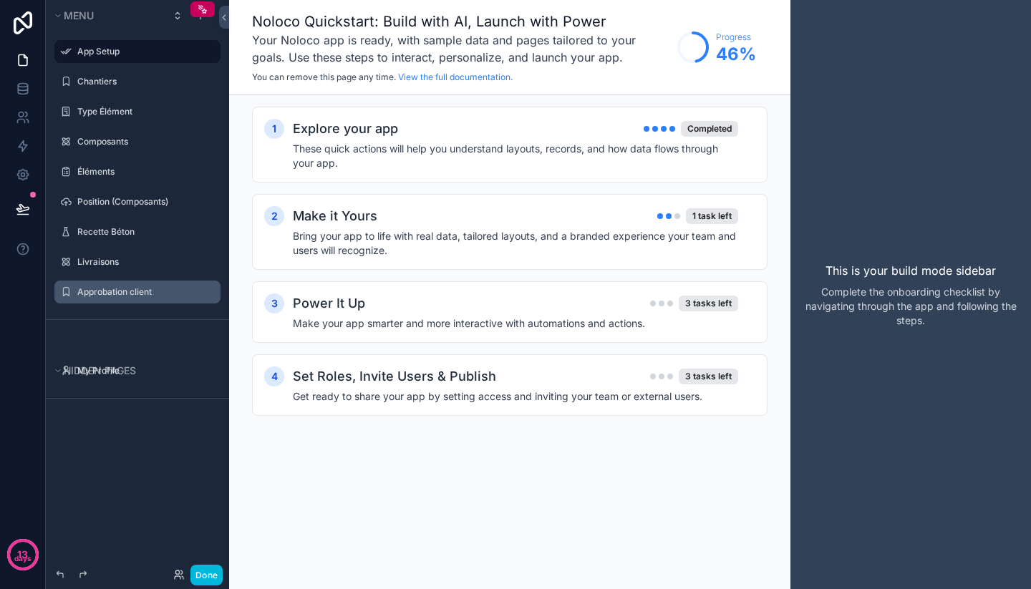
click at [0, 0] on icon "scrollable content" at bounding box center [0, 0] width 0 height 0
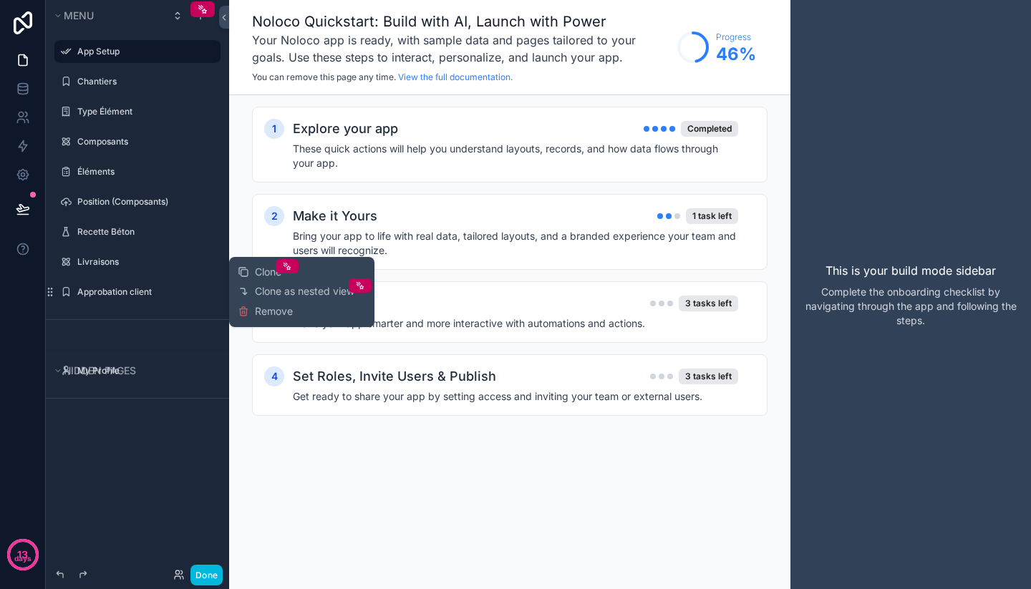
drag, startPoint x: 282, startPoint y: 318, endPoint x: 188, endPoint y: 328, distance: 94.3
click at [281, 318] on span "Remove" at bounding box center [274, 311] width 38 height 14
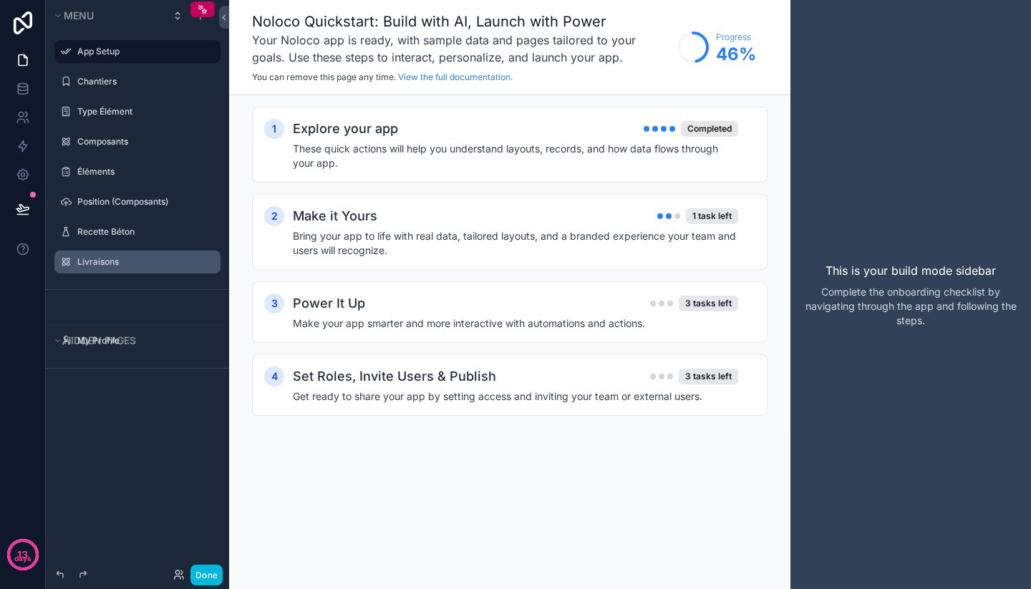
click at [0, 0] on icon "scrollable content" at bounding box center [0, 0] width 0 height 0
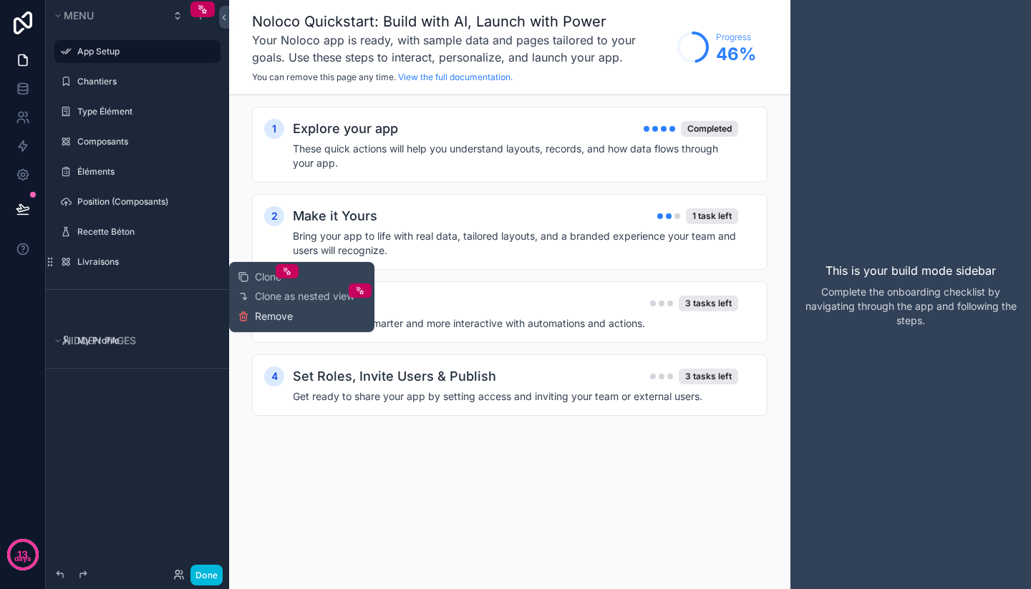
click at [254, 318] on button "Remove" at bounding box center [265, 316] width 55 height 14
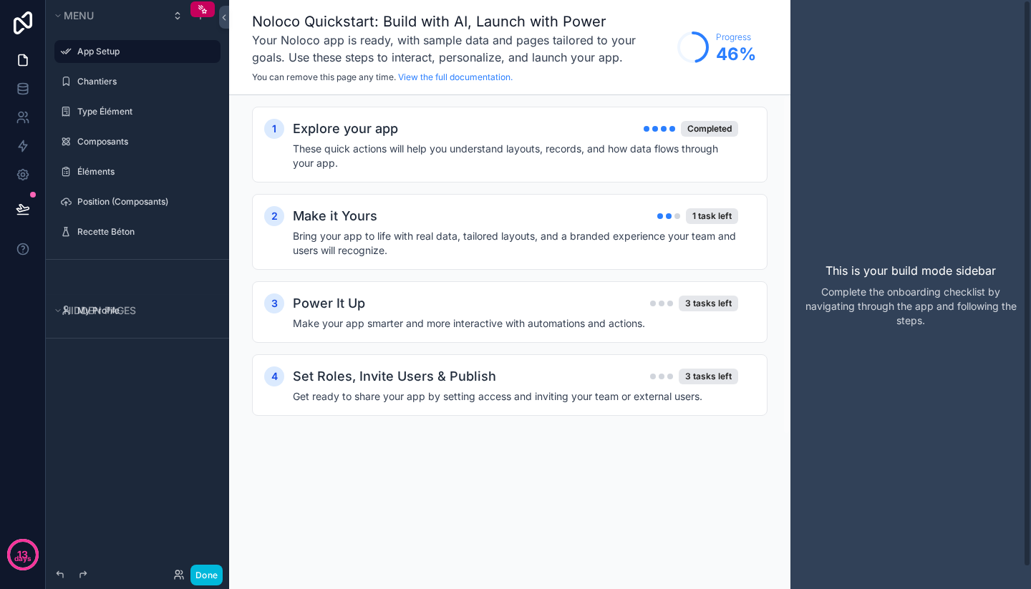
click at [905, 108] on div "This is your build mode sidebar Complete the onboarding checklist by navigating…" at bounding box center [910, 294] width 240 height 589
click at [728, 110] on div "1 Explore your app Completed These quick actions will help you understand layou…" at bounding box center [509, 145] width 515 height 76
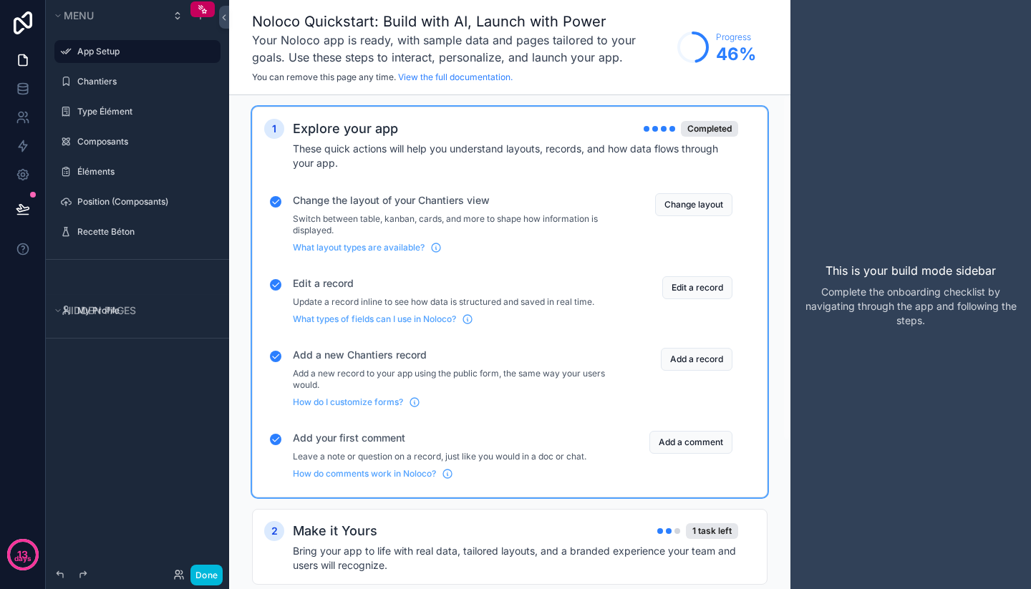
click at [728, 110] on div "1 Explore your app Completed These quick actions will help you understand layou…" at bounding box center [509, 302] width 515 height 391
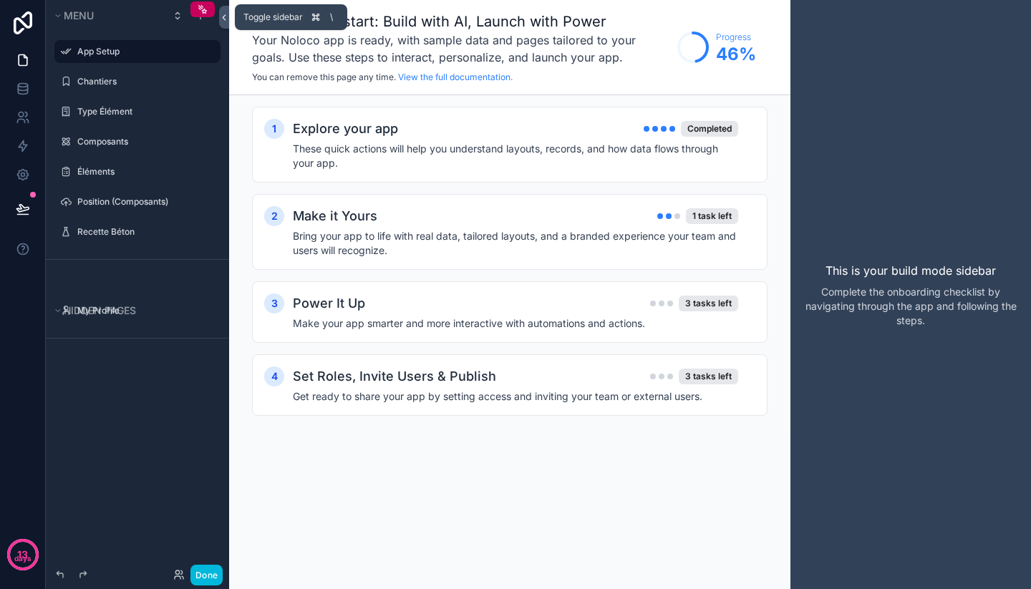
click at [225, 16] on icon at bounding box center [224, 17] width 10 height 11
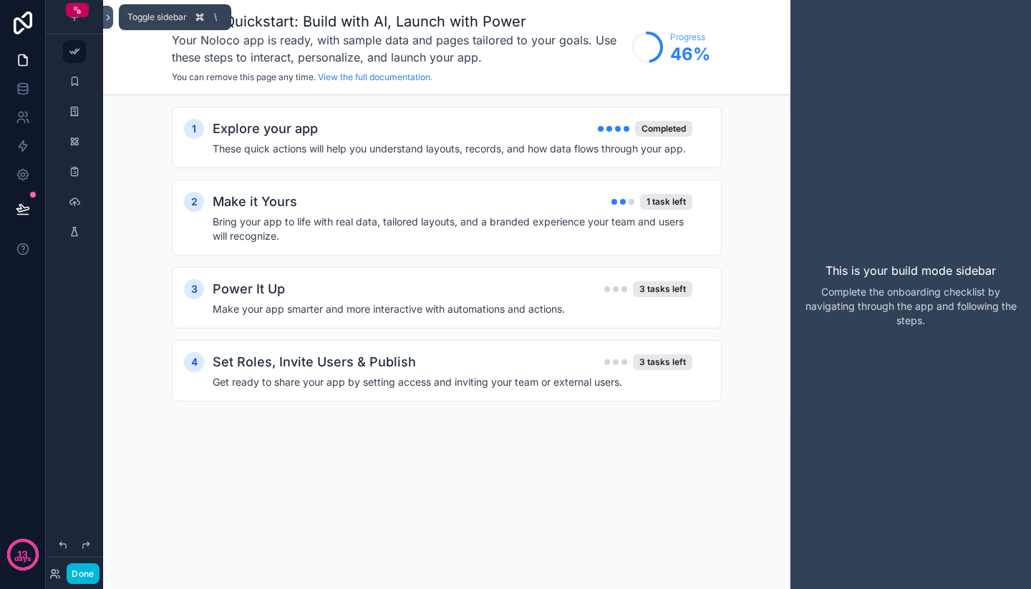
click at [104, 19] on icon at bounding box center [108, 17] width 10 height 11
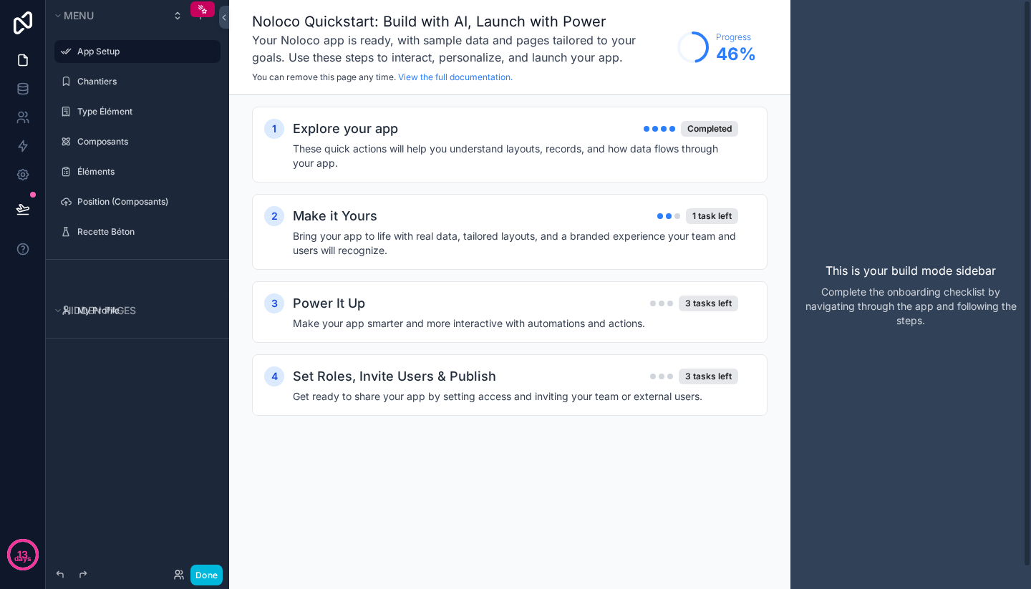
click at [790, 33] on div "App Setup Chantiers Type Élément Composants Éléments Position (Composants) Rece…" at bounding box center [630, 294] width 802 height 589
drag, startPoint x: 785, startPoint y: 33, endPoint x: 799, endPoint y: 47, distance: 19.7
click at [786, 34] on div "Noloco Quickstart: Build with AI, Launch with Power Your Noloco app is ready, w…" at bounding box center [509, 47] width 561 height 95
click at [542, 517] on div "Noloco Quickstart: Build with AI, Launch with Power Your Noloco app is ready, w…" at bounding box center [509, 294] width 561 height 589
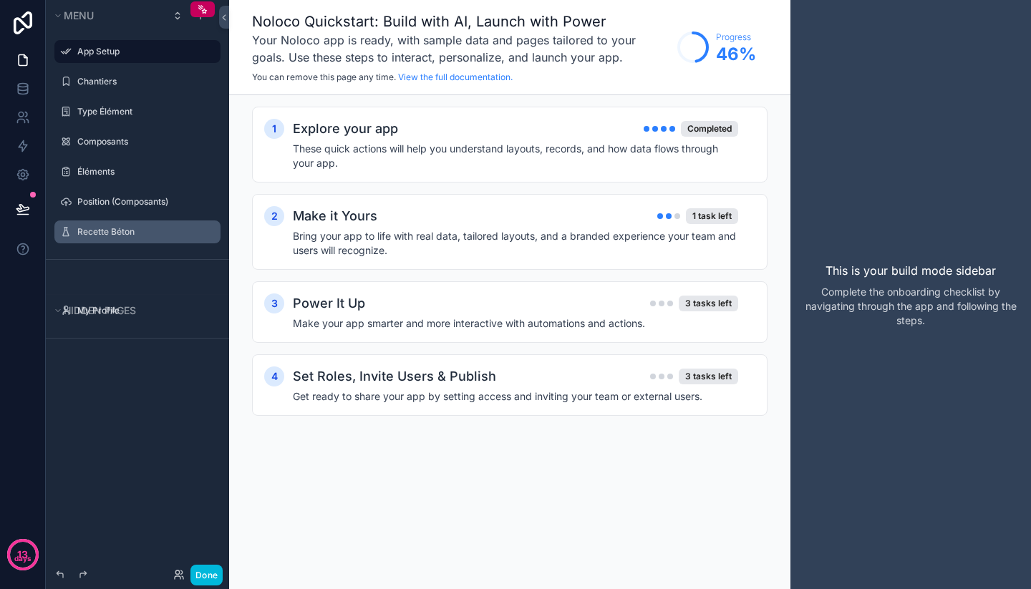
click at [0, 0] on icon "scrollable content" at bounding box center [0, 0] width 0 height 0
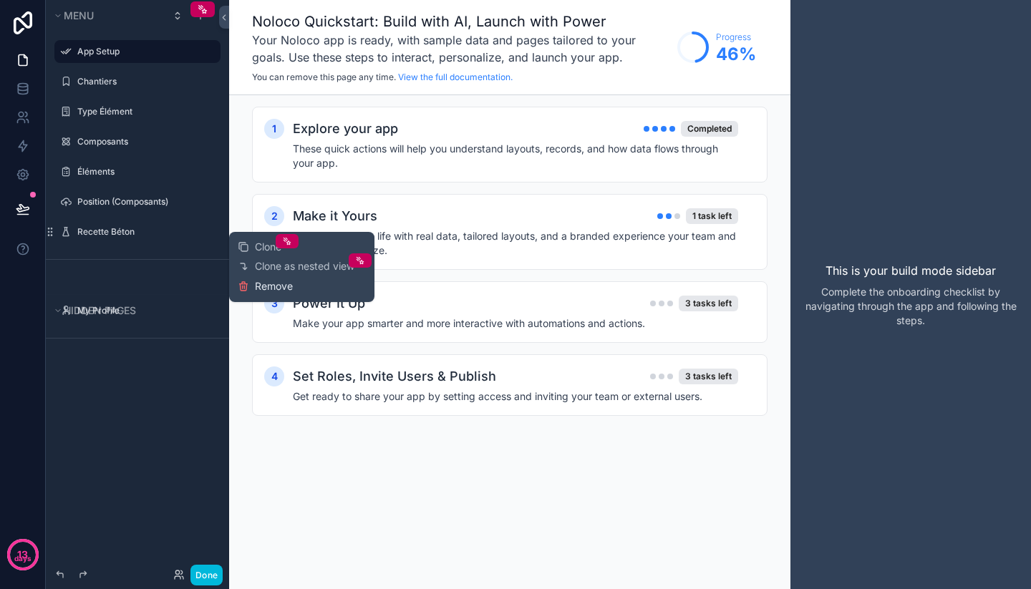
click at [289, 288] on span "Remove" at bounding box center [274, 286] width 38 height 14
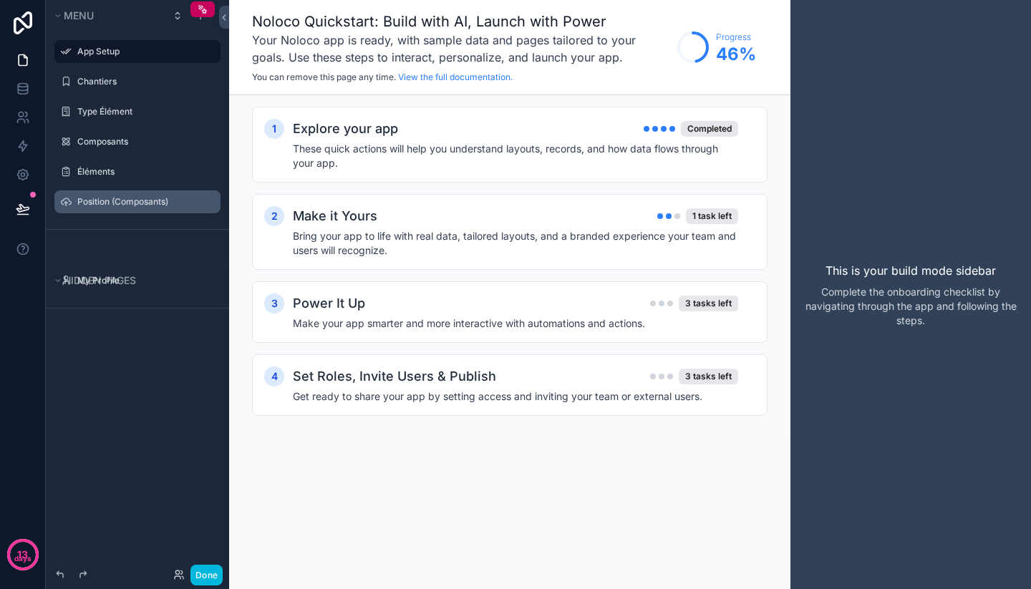
click at [0, 0] on div "scrollable content" at bounding box center [0, 0] width 0 height 0
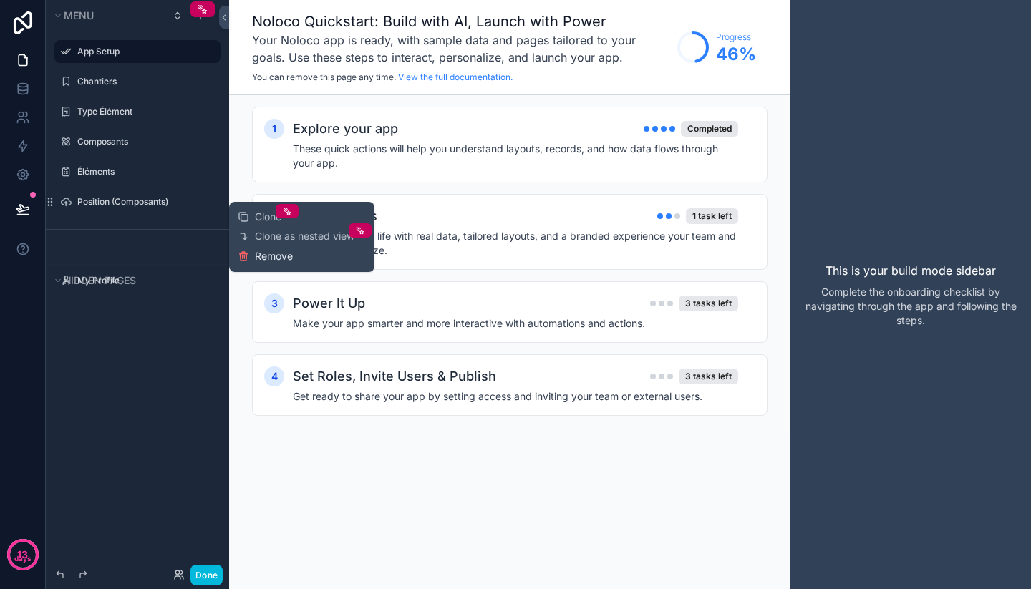
click at [267, 250] on span "Remove" at bounding box center [274, 256] width 38 height 14
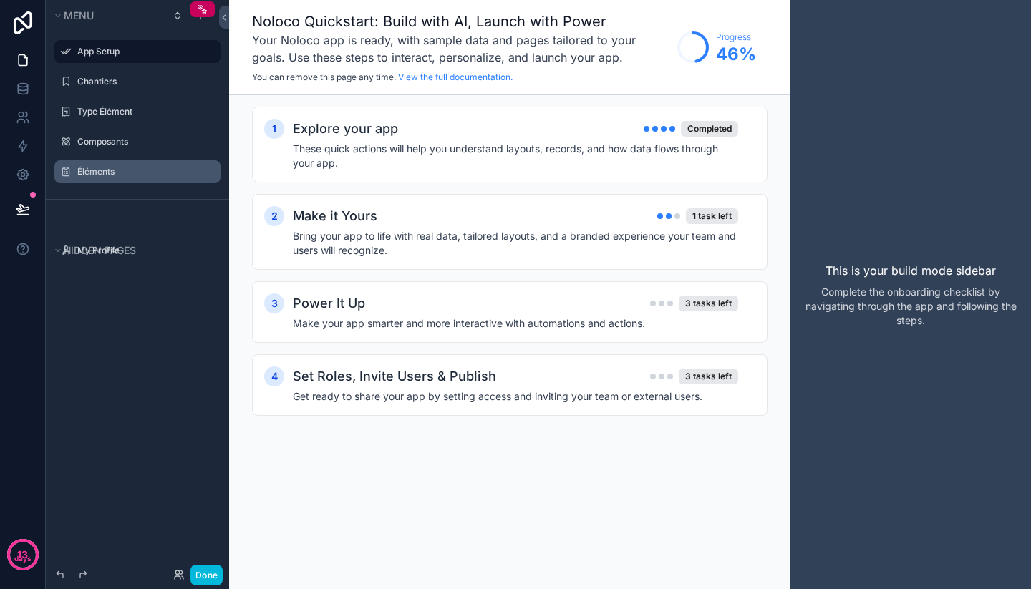
click at [0, 0] on icon "scrollable content" at bounding box center [0, 0] width 0 height 0
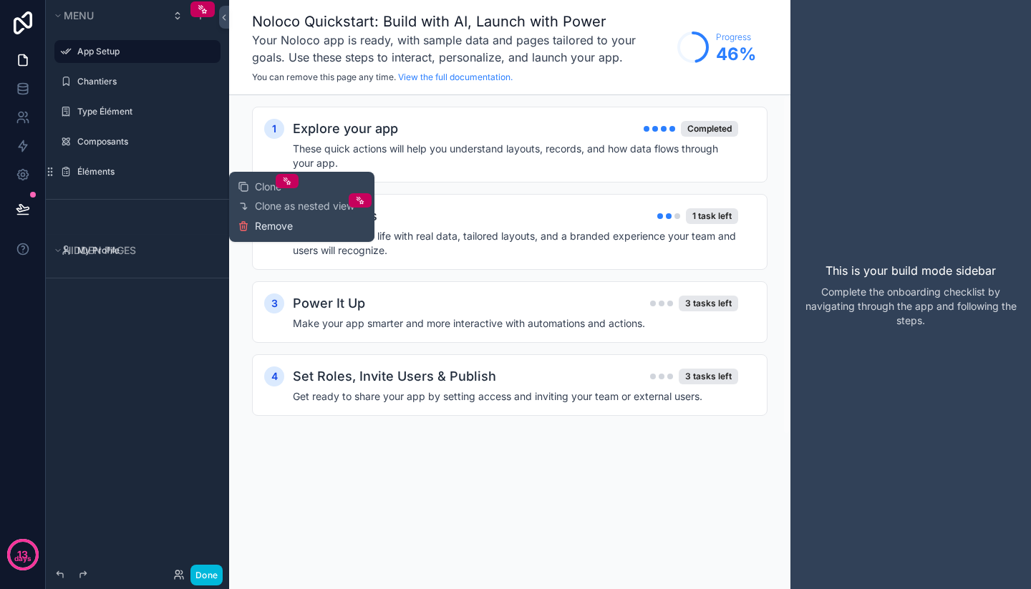
click at [293, 230] on span "Remove" at bounding box center [274, 226] width 38 height 14
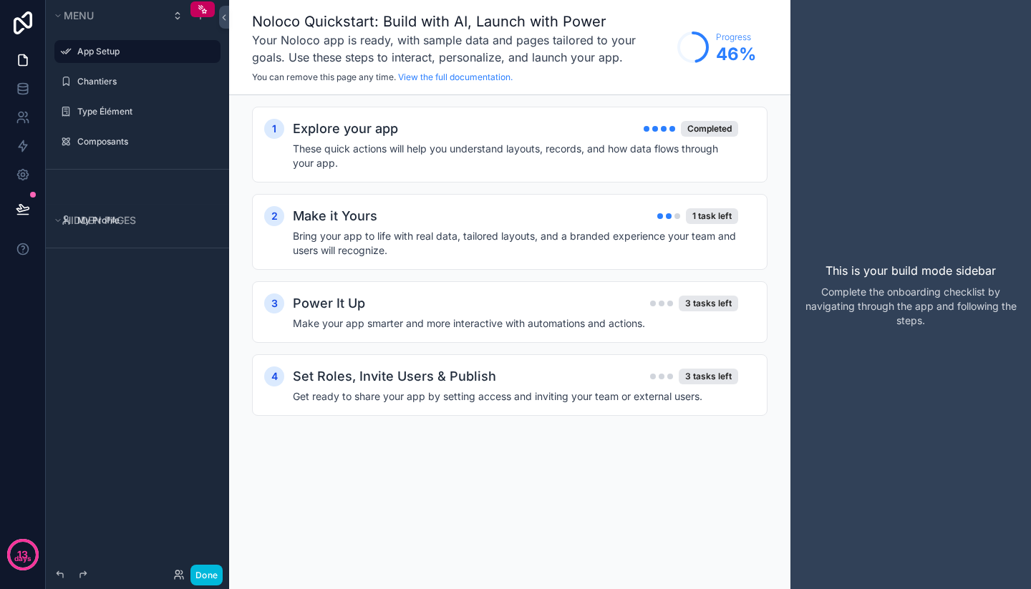
click at [191, 42] on div "App Setup" at bounding box center [137, 51] width 160 height 23
click at [0, 0] on icon "scrollable content" at bounding box center [0, 0] width 0 height 0
click at [281, 91] on span "Remove" at bounding box center [274, 86] width 38 height 14
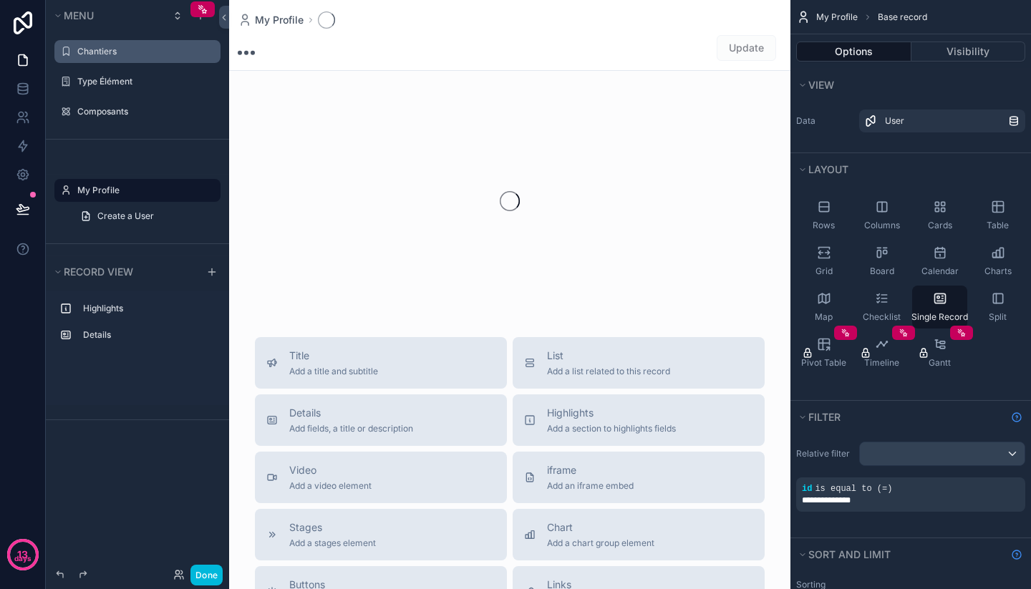
click at [176, 52] on label "Chantiers" at bounding box center [144, 51] width 135 height 11
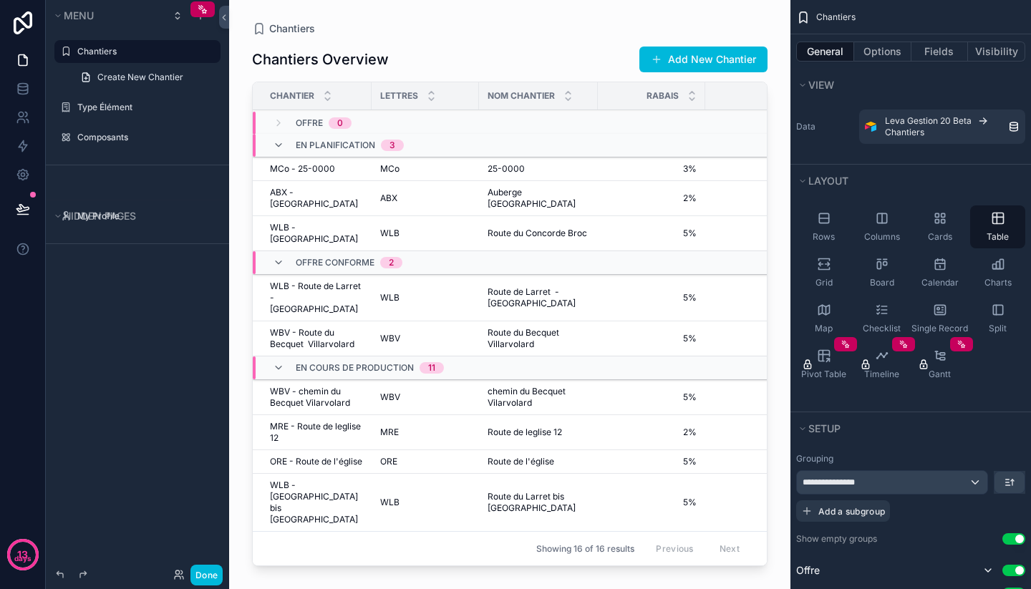
click at [0, 0] on div "scrollable content" at bounding box center [0, 0] width 0 height 0
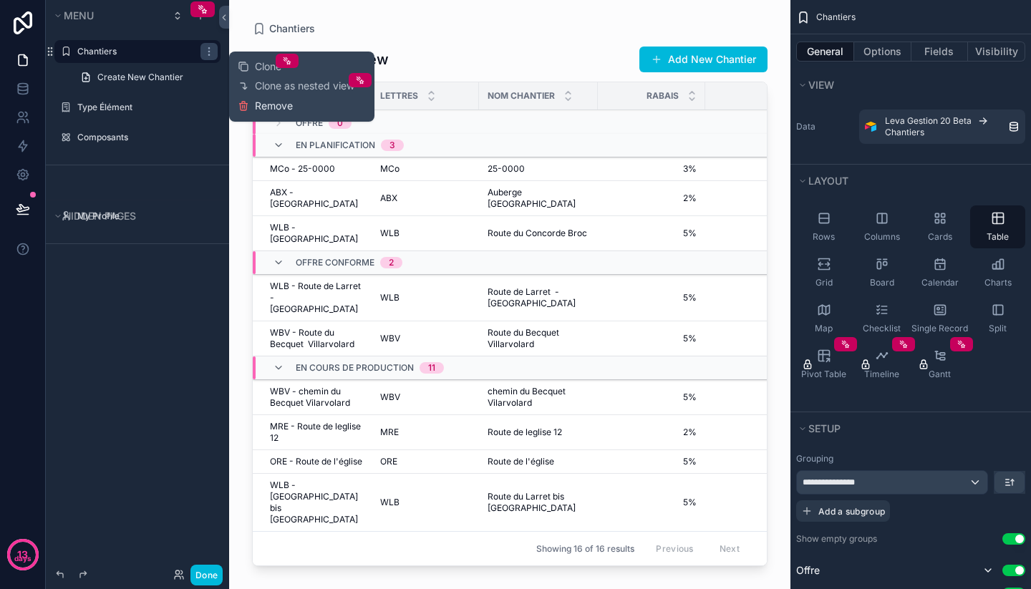
click at [268, 109] on span "Remove" at bounding box center [274, 106] width 38 height 14
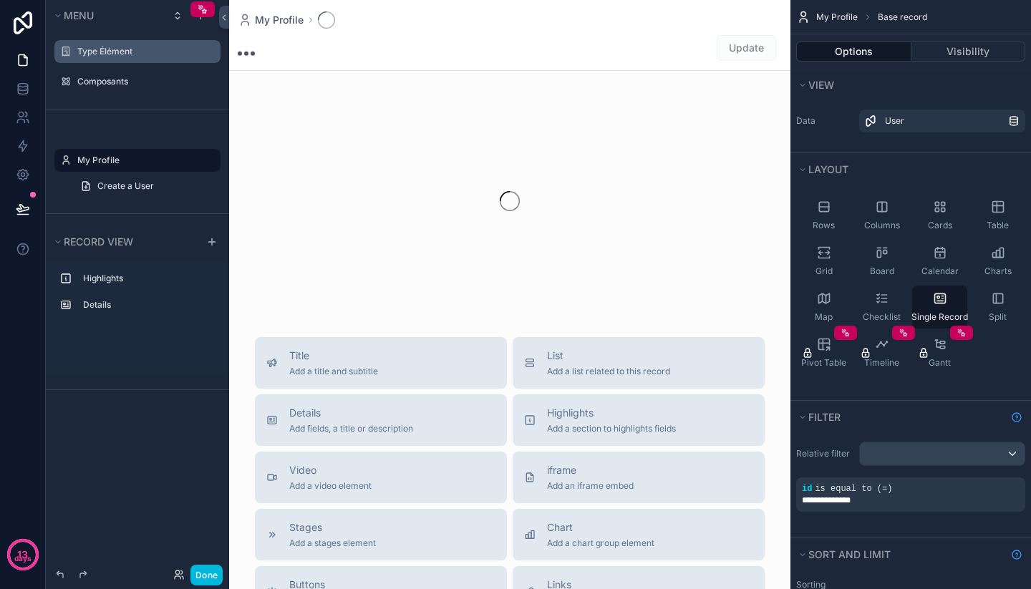
click at [0, 0] on div "scrollable content" at bounding box center [0, 0] width 0 height 0
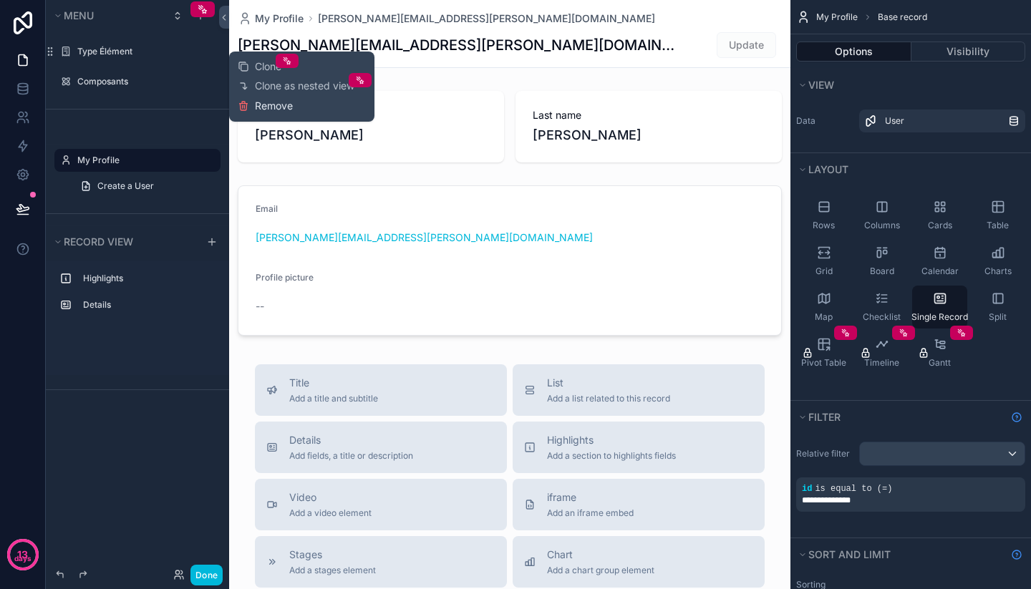
click at [260, 104] on span "Remove" at bounding box center [274, 106] width 38 height 14
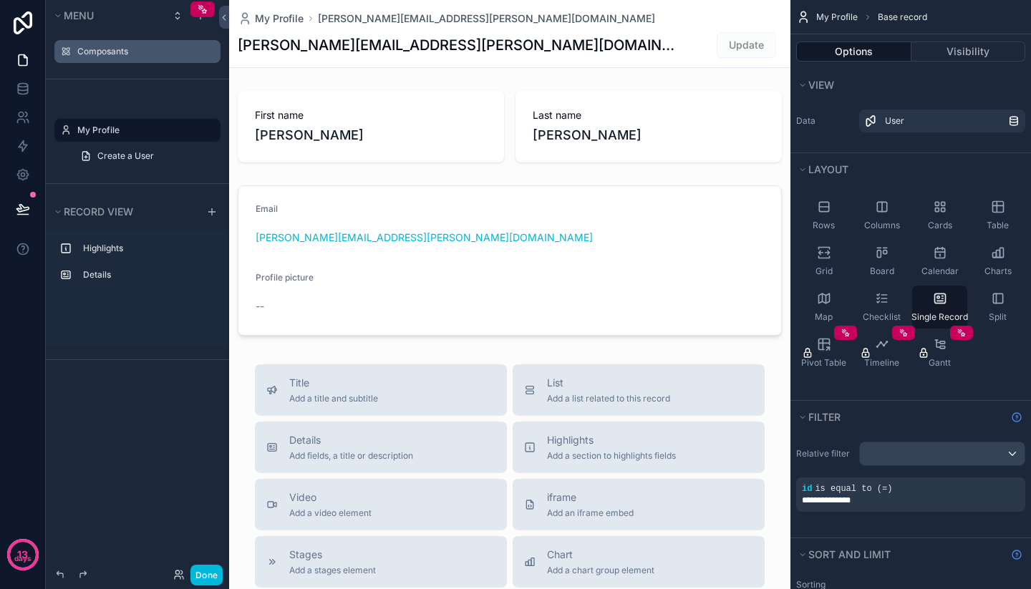
click at [124, 52] on label "Composants" at bounding box center [144, 51] width 135 height 11
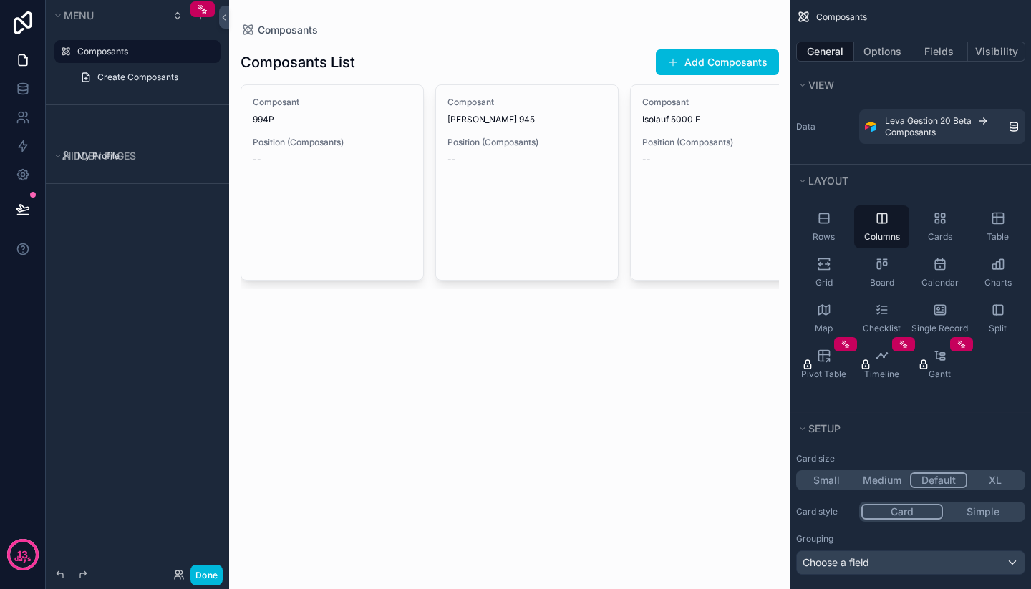
click at [0, 0] on icon "scrollable content" at bounding box center [0, 0] width 0 height 0
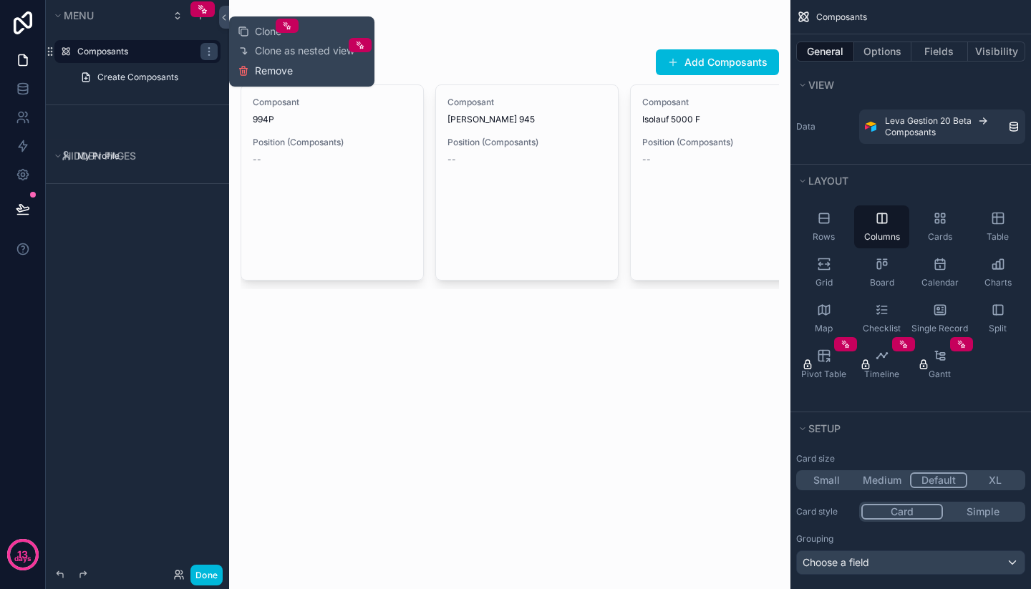
click at [271, 68] on span "Remove" at bounding box center [274, 71] width 38 height 14
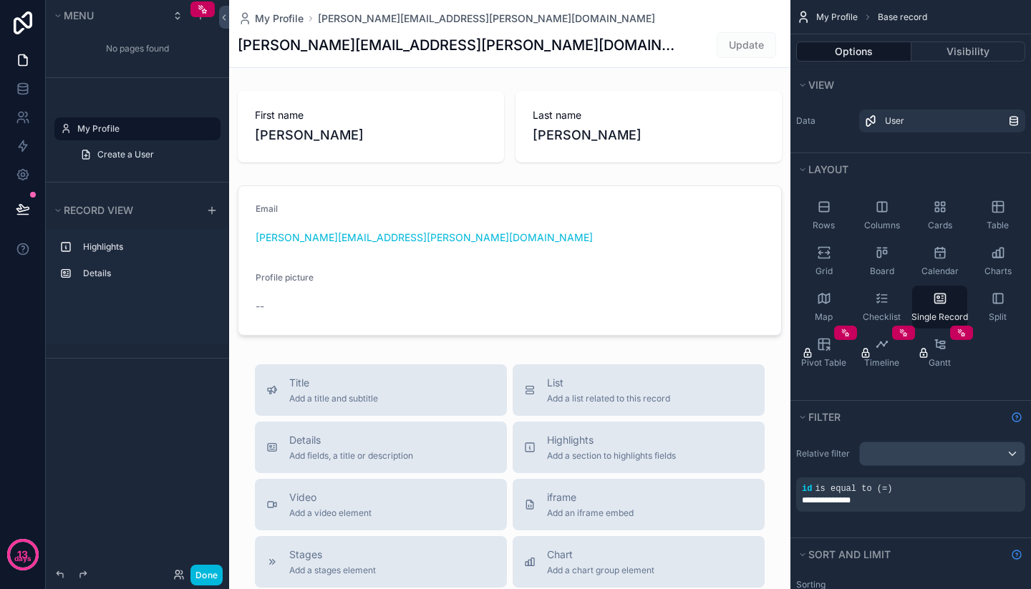
click at [209, 56] on div "No pages found" at bounding box center [137, 48] width 183 height 29
click at [175, 155] on div "Menu No pages found Hidden pages My Profile Create a User" at bounding box center [137, 97] width 183 height 194
click at [225, 19] on icon at bounding box center [224, 17] width 10 height 11
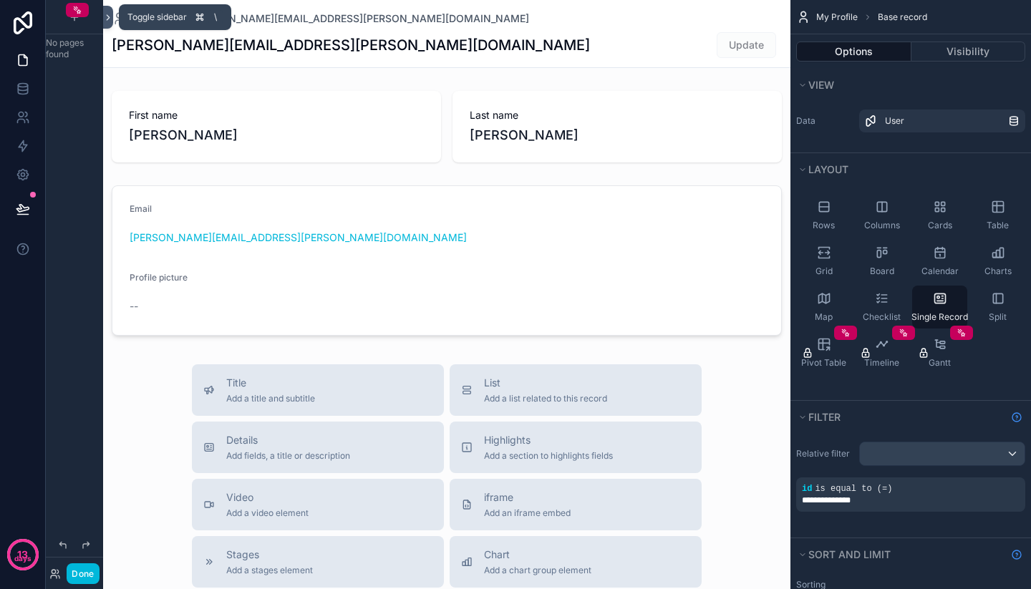
click at [107, 19] on icon at bounding box center [108, 17] width 10 height 11
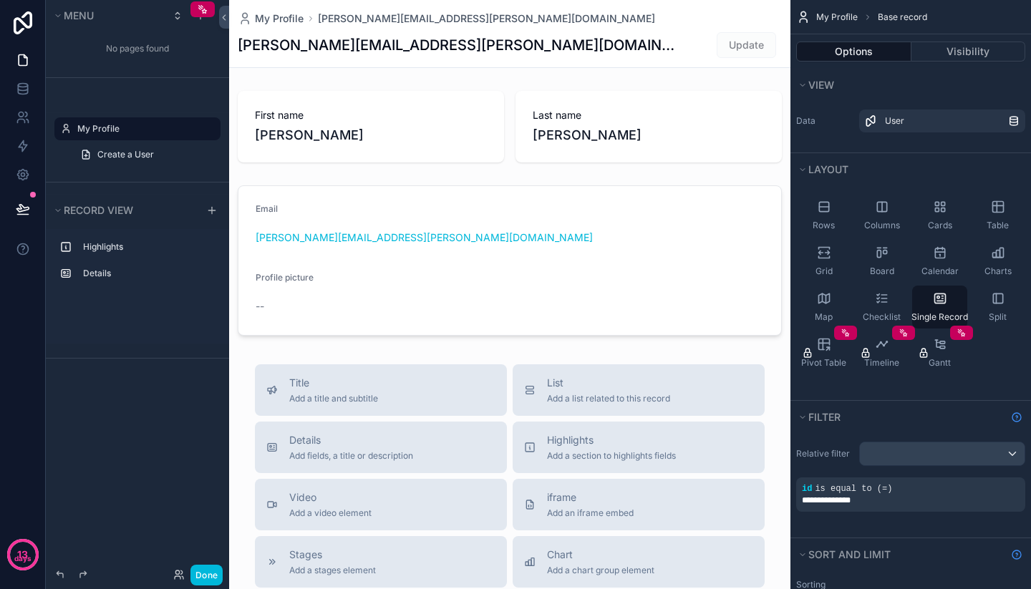
click at [160, 89] on div "Hidden pages My Profile Create a User" at bounding box center [137, 130] width 183 height 104
click at [202, 22] on div "scrollable content" at bounding box center [200, 15] width 17 height 17
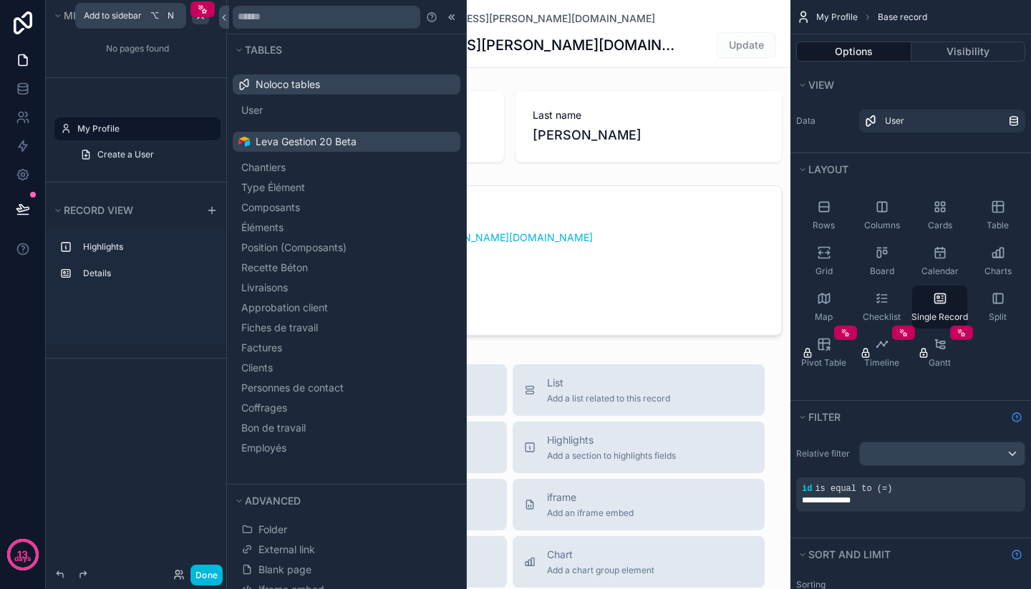
click at [202, 22] on div "scrollable content" at bounding box center [200, 15] width 17 height 17
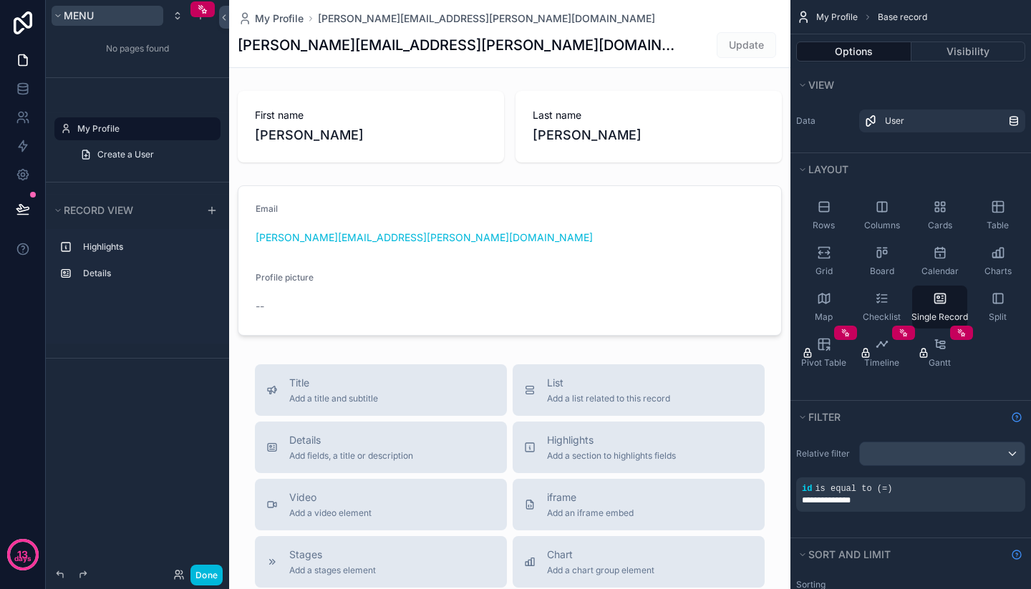
click at [68, 19] on span "Menu" at bounding box center [79, 15] width 30 height 12
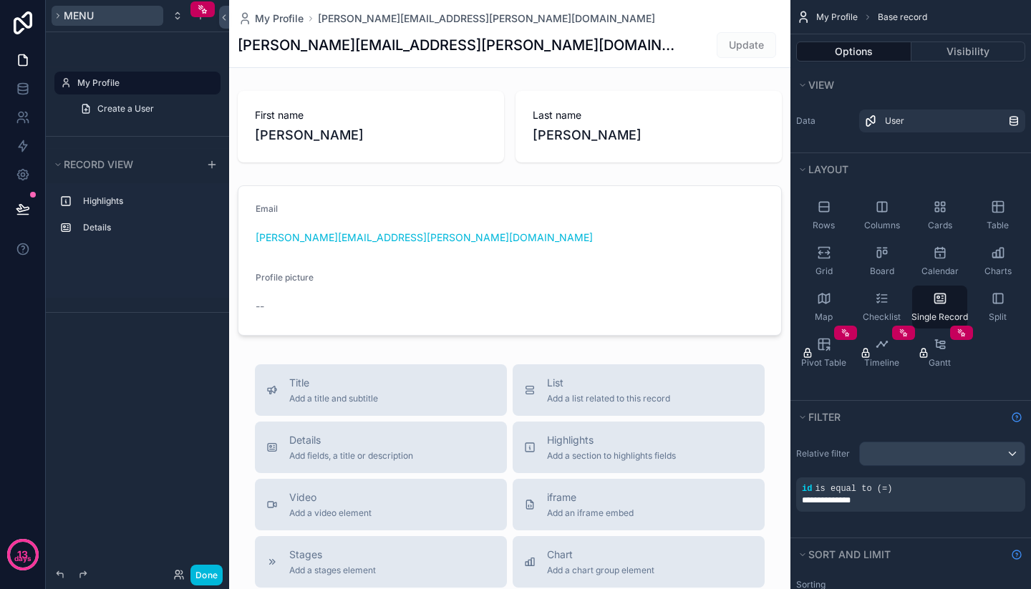
click at [68, 19] on span "Menu" at bounding box center [79, 15] width 30 height 12
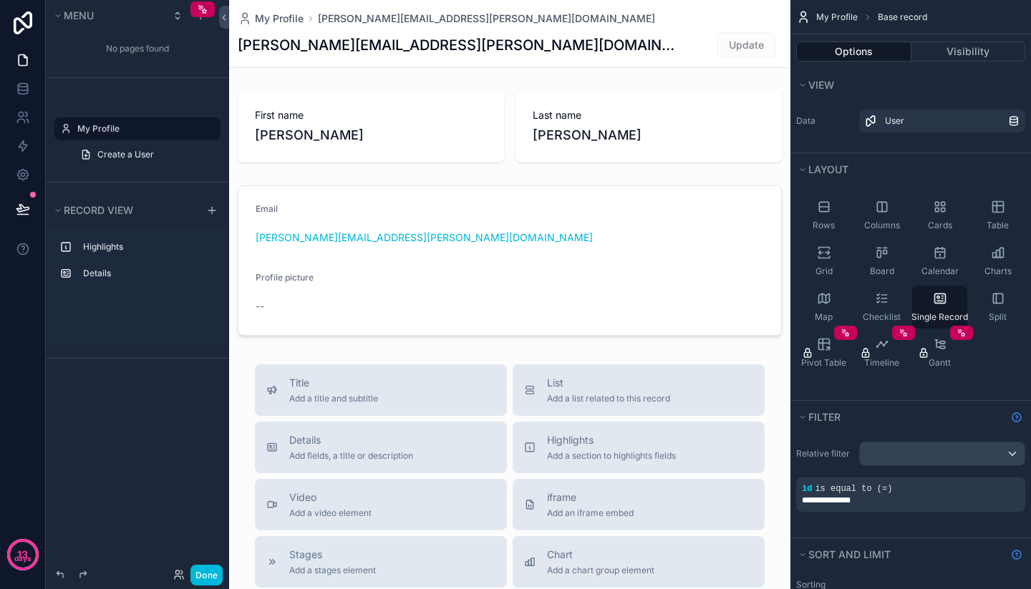
drag, startPoint x: 120, startPoint y: 51, endPoint x: 122, endPoint y: 64, distance: 13.7
click at [120, 52] on div "No pages found" at bounding box center [137, 48] width 183 height 29
click at [59, 208] on icon "scrollable content" at bounding box center [58, 210] width 9 height 9
click at [147, 446] on div "Menu No pages found Hidden pages My Profile Create a User Record view" at bounding box center [137, 286] width 183 height 572
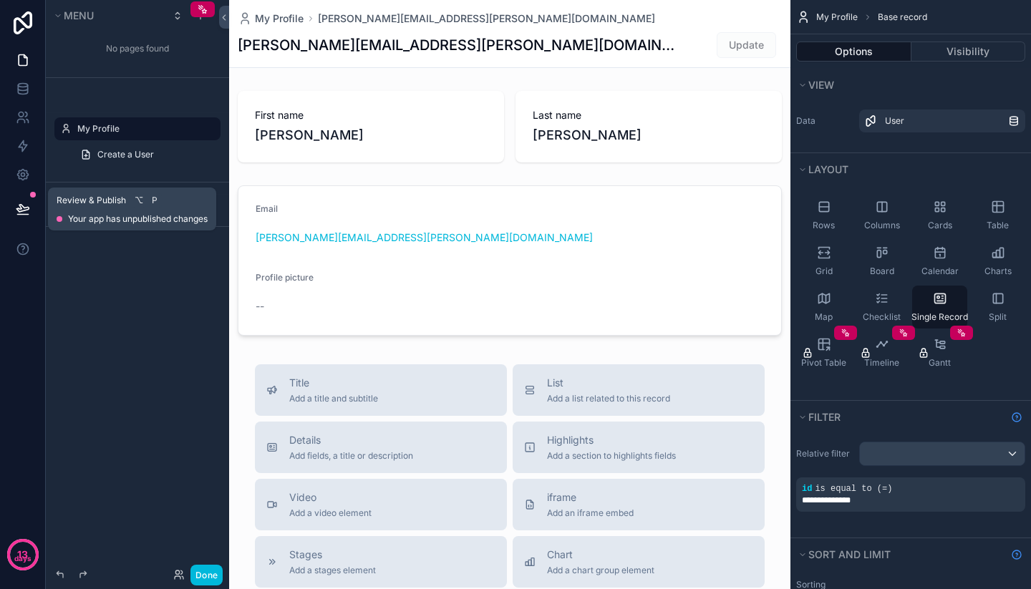
click at [16, 213] on icon at bounding box center [23, 209] width 14 height 14
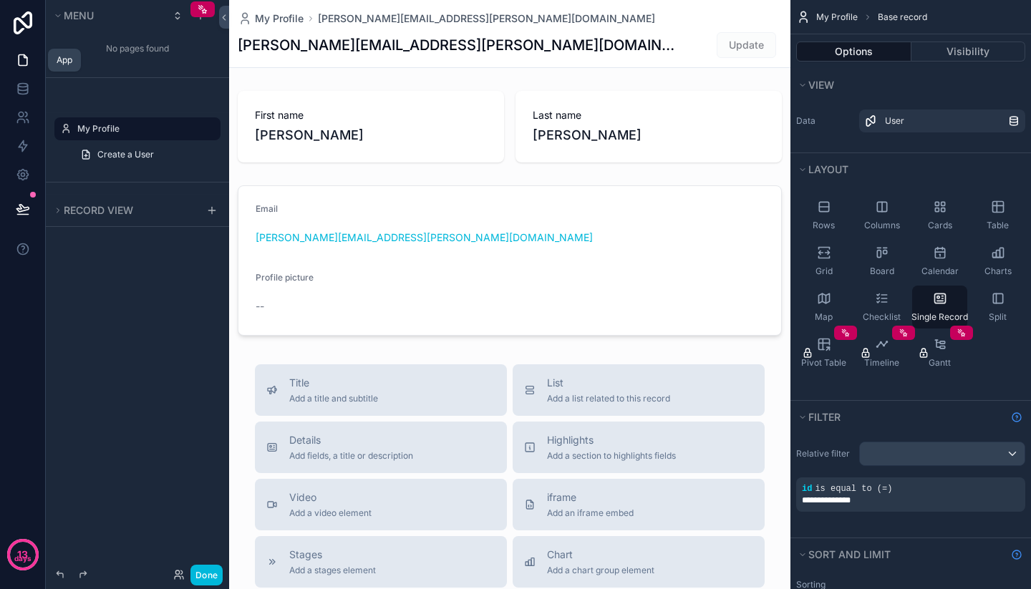
click at [38, 47] on link at bounding box center [22, 60] width 45 height 29
click at [19, 57] on icon at bounding box center [23, 60] width 9 height 11
click at [116, 58] on div "No pages found" at bounding box center [137, 48] width 183 height 29
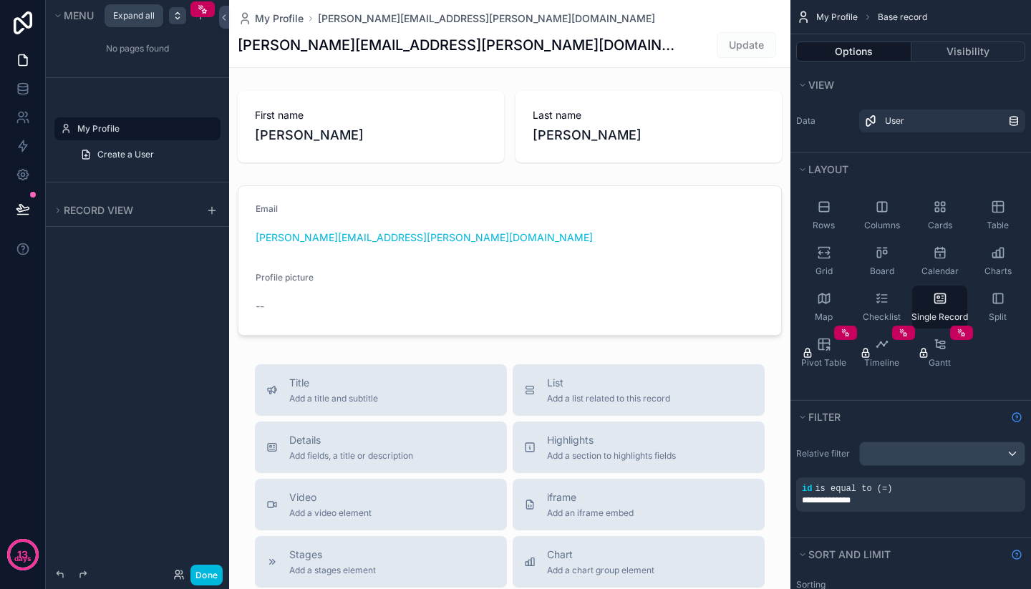
click at [171, 9] on div "scrollable content" at bounding box center [177, 15] width 17 height 17
click at [157, 54] on div "No pages found" at bounding box center [137, 48] width 183 height 29
click at [99, 122] on div "My Profile" at bounding box center [147, 128] width 140 height 17
click at [152, 157] on span "Create a User" at bounding box center [125, 154] width 57 height 11
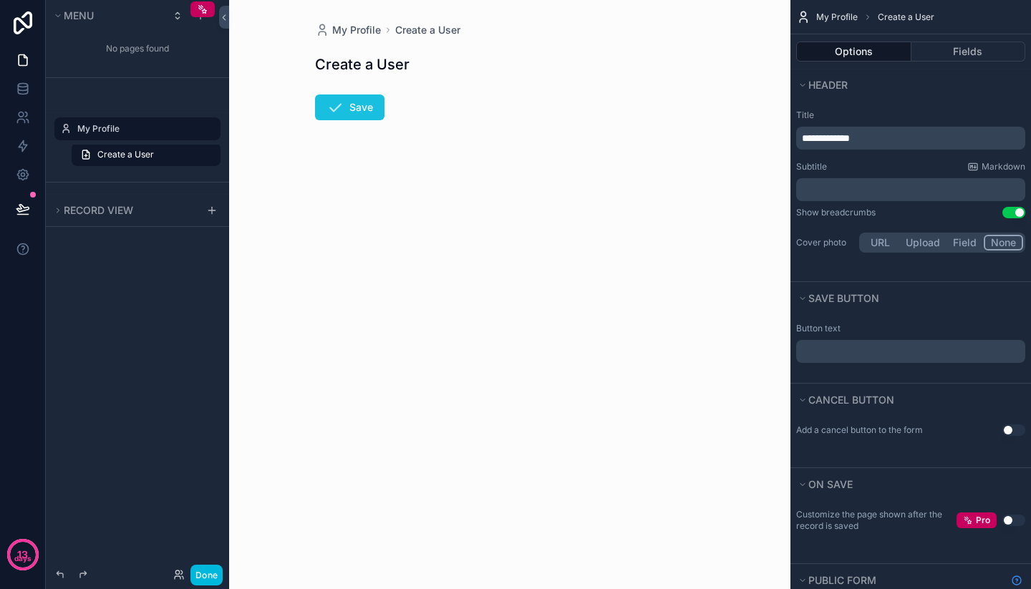
click at [322, 115] on button "Save" at bounding box center [349, 107] width 69 height 26
click at [135, 64] on div "No pages found" at bounding box center [137, 54] width 183 height 46
click at [63, 18] on button "Menu" at bounding box center [108, 16] width 112 height 20
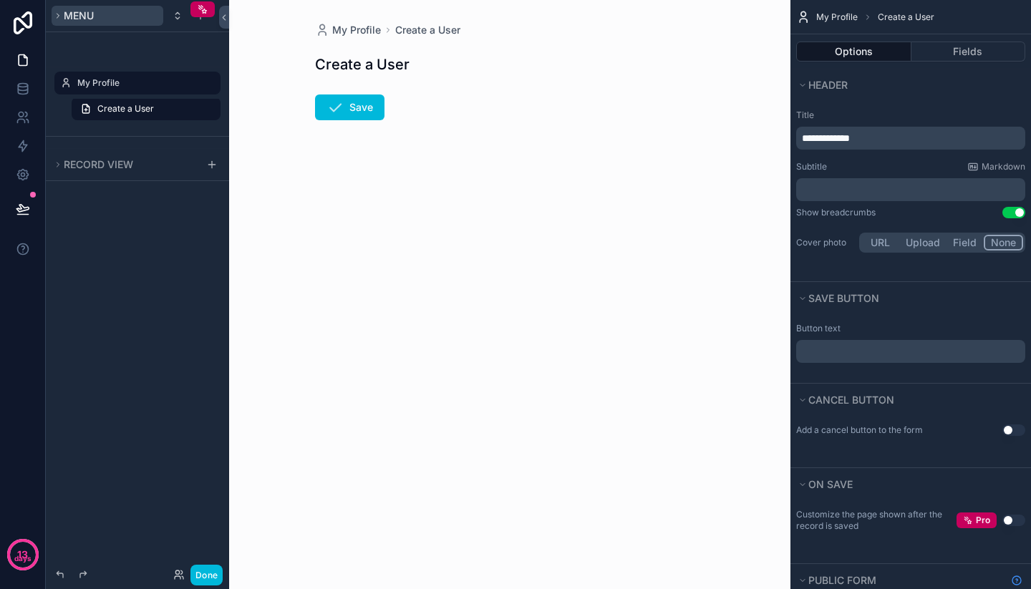
click at [63, 18] on button "Menu" at bounding box center [108, 16] width 112 height 20
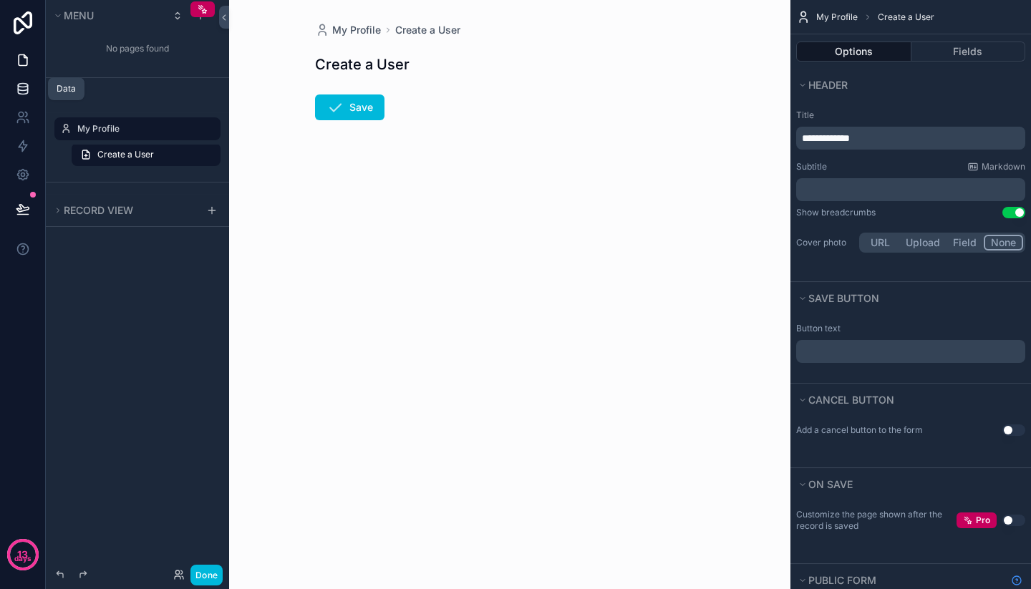
click at [33, 89] on link at bounding box center [22, 88] width 45 height 29
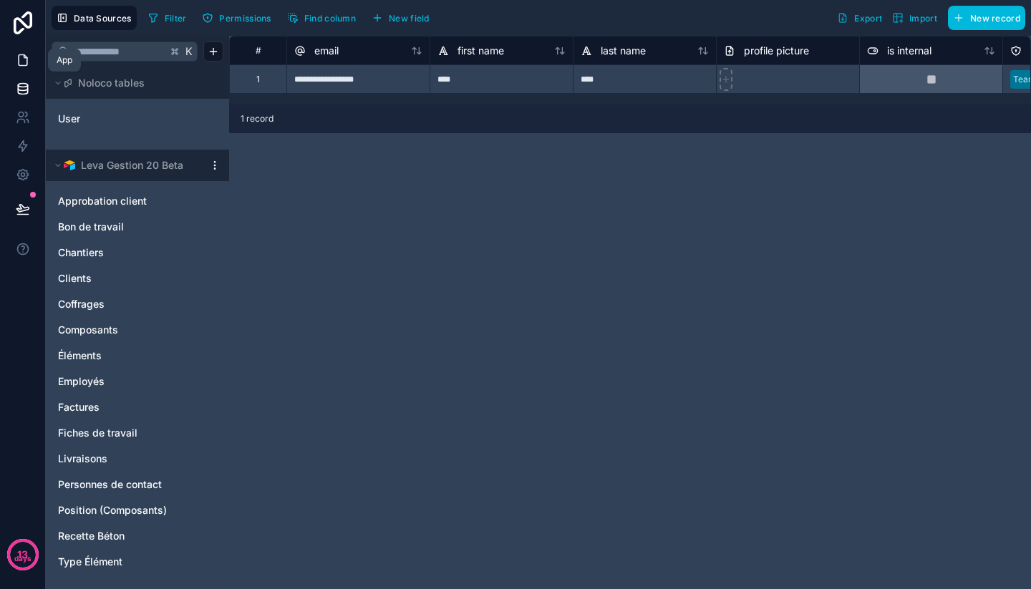
click at [25, 61] on icon at bounding box center [23, 60] width 14 height 14
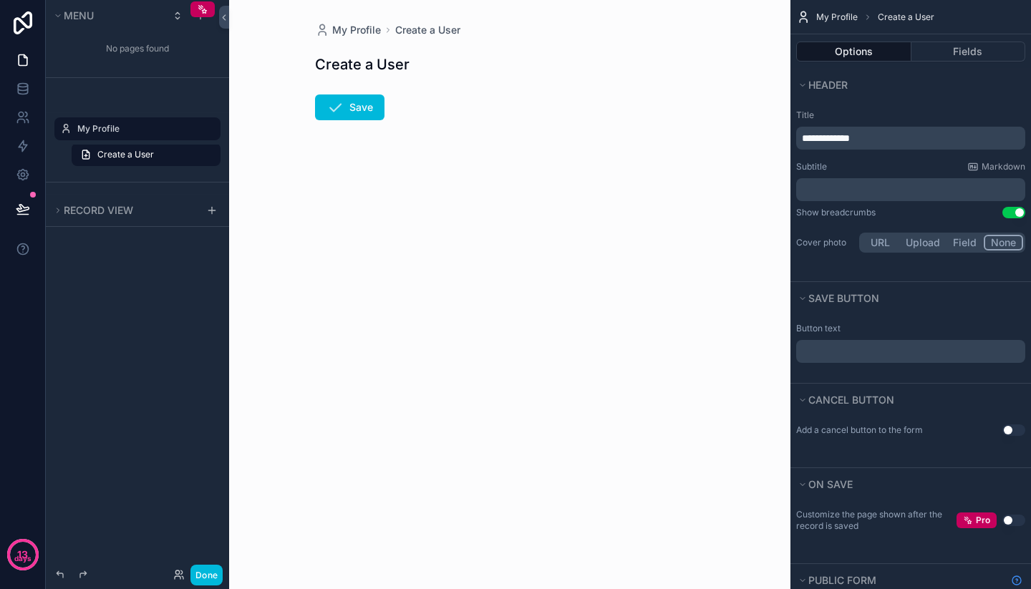
click at [92, 52] on div "No pages found" at bounding box center [137, 48] width 183 height 29
click at [65, 14] on span "Menu" at bounding box center [79, 15] width 30 height 12
click at [170, 14] on div "scrollable content" at bounding box center [177, 15] width 17 height 17
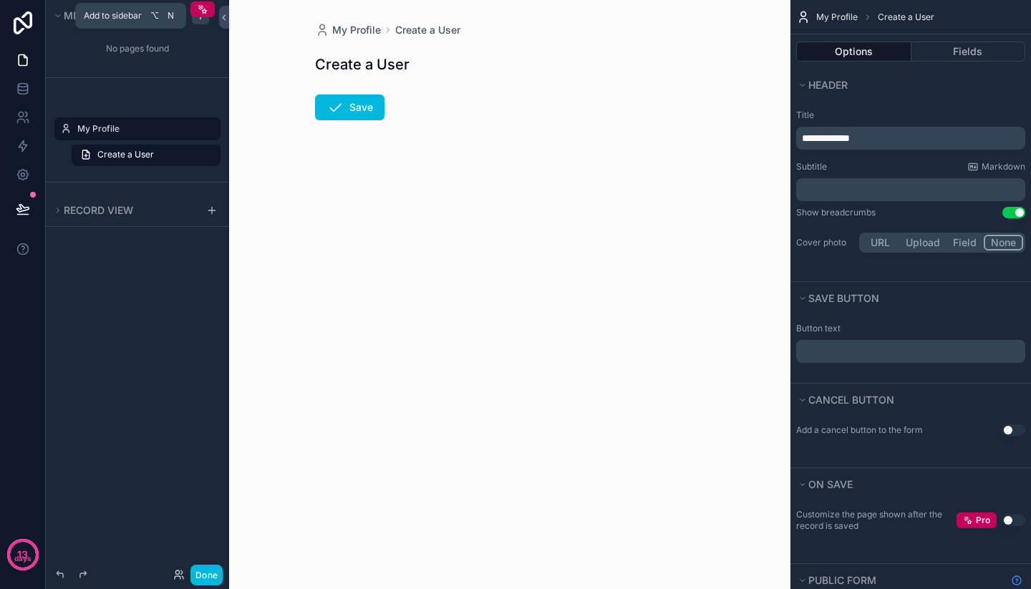
click at [203, 20] on icon "scrollable content" at bounding box center [200, 15] width 11 height 11
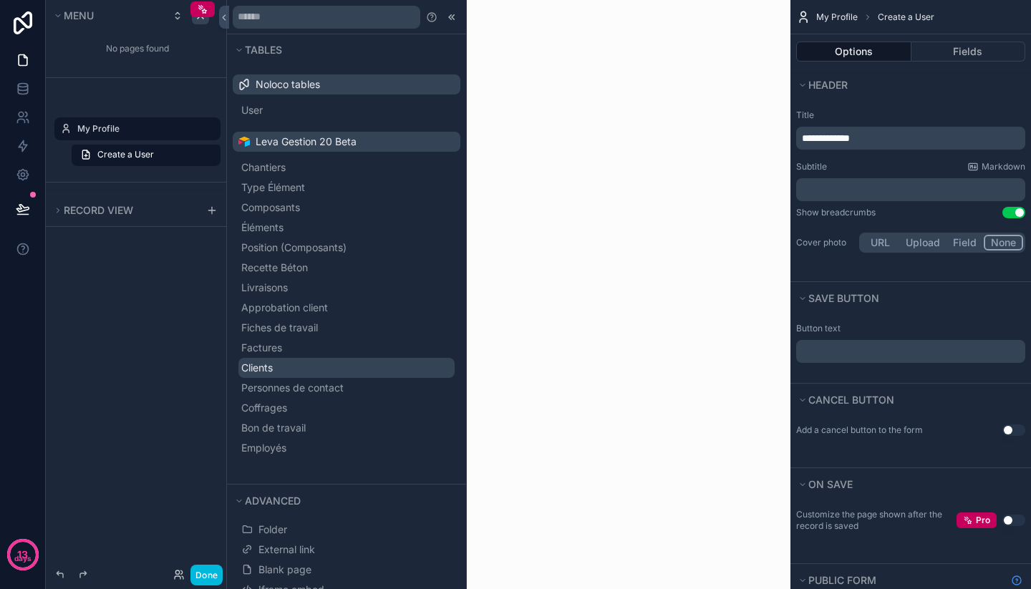
click at [273, 363] on span "Clients" at bounding box center [256, 368] width 31 height 14
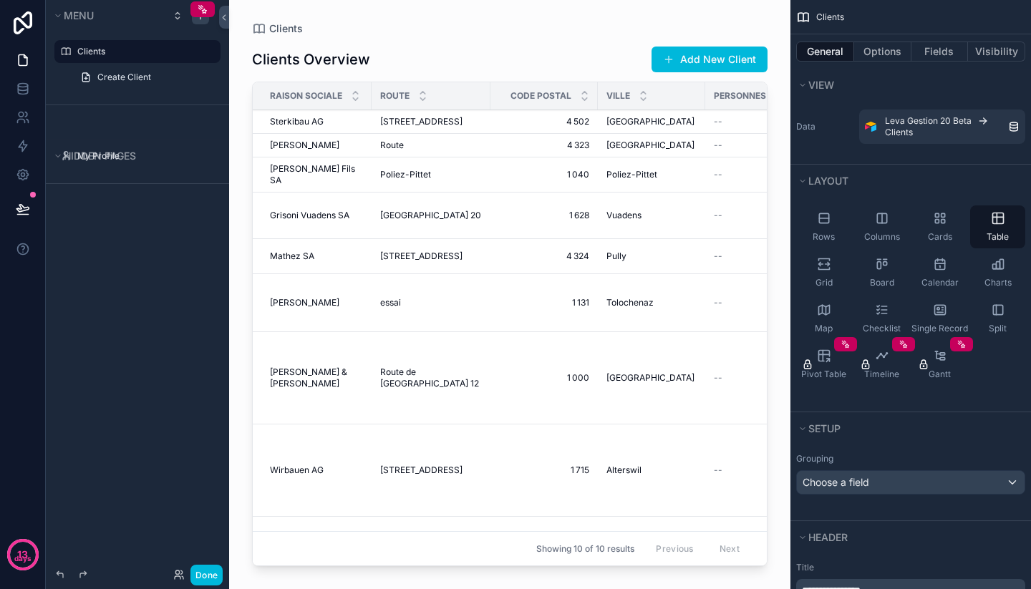
click at [608, 32] on div "scrollable content" at bounding box center [509, 286] width 561 height 572
click at [686, 56] on button "Add New Client" at bounding box center [709, 60] width 116 height 26
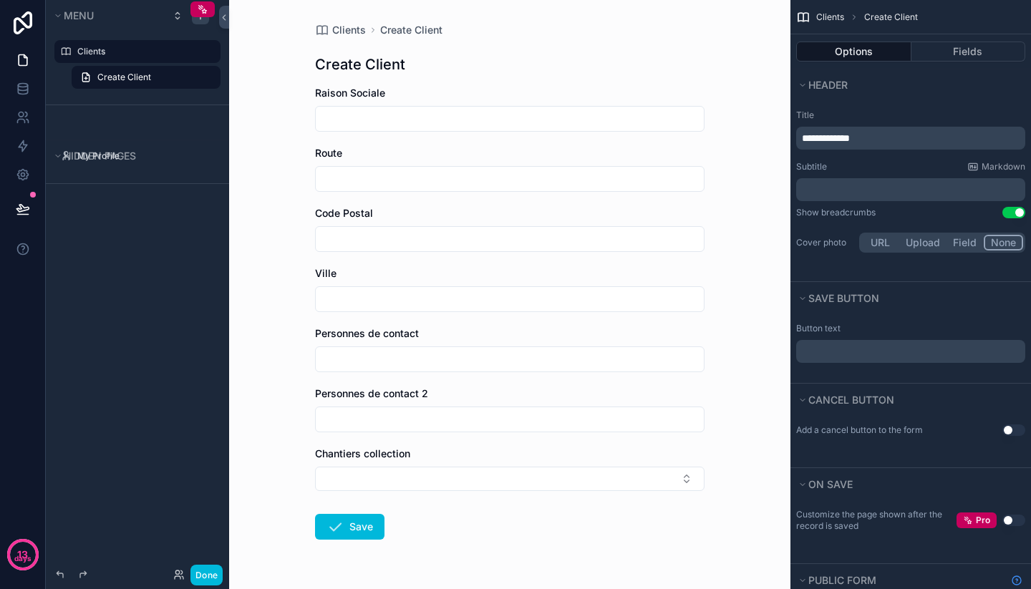
click at [356, 47] on div "Clients Create Client Create Client Raison Sociale Route Code Postal Ville Pers…" at bounding box center [509, 315] width 412 height 631
click at [892, 143] on p "**********" at bounding box center [912, 138] width 220 height 14
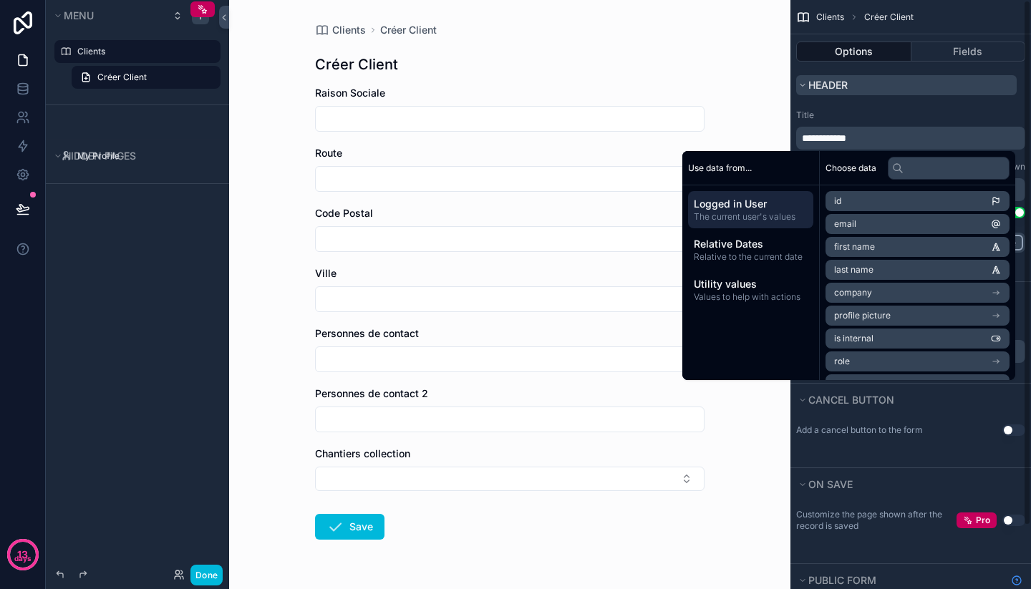
click at [925, 87] on button "Header" at bounding box center [906, 85] width 220 height 20
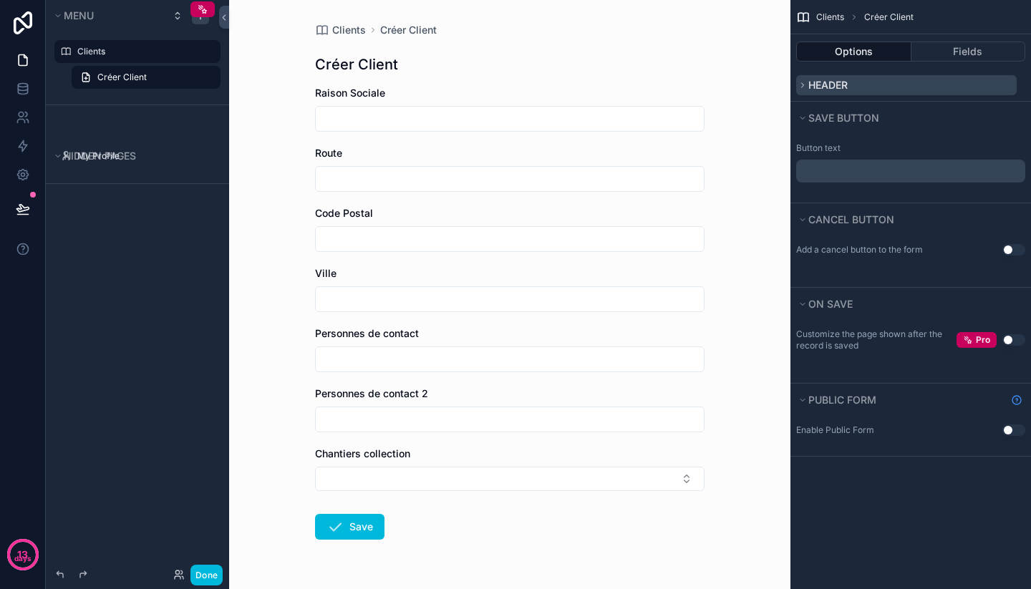
click at [913, 89] on button "Header" at bounding box center [906, 85] width 220 height 20
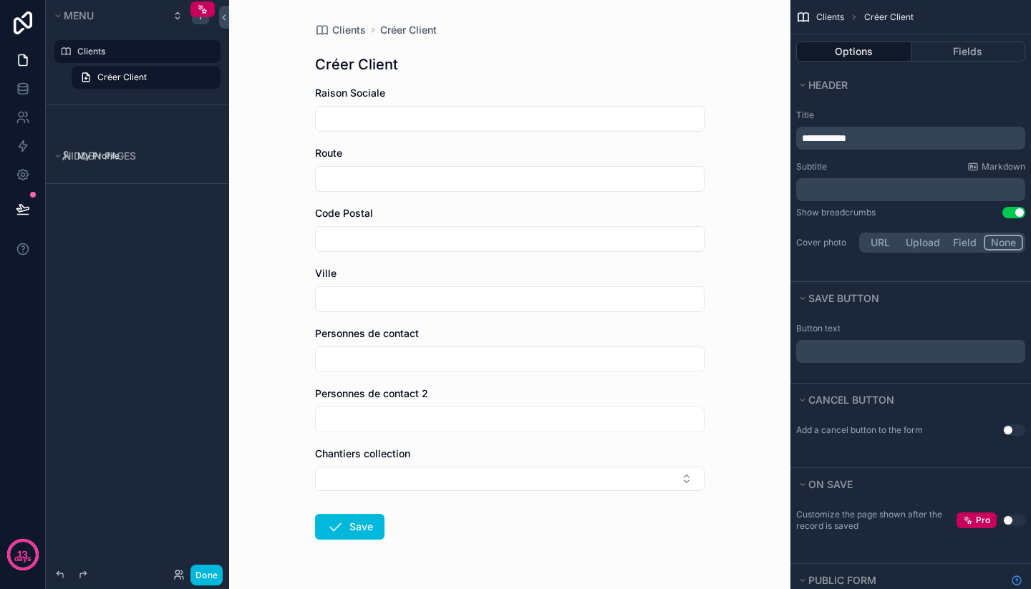
click at [890, 112] on label "Title" at bounding box center [910, 114] width 229 height 11
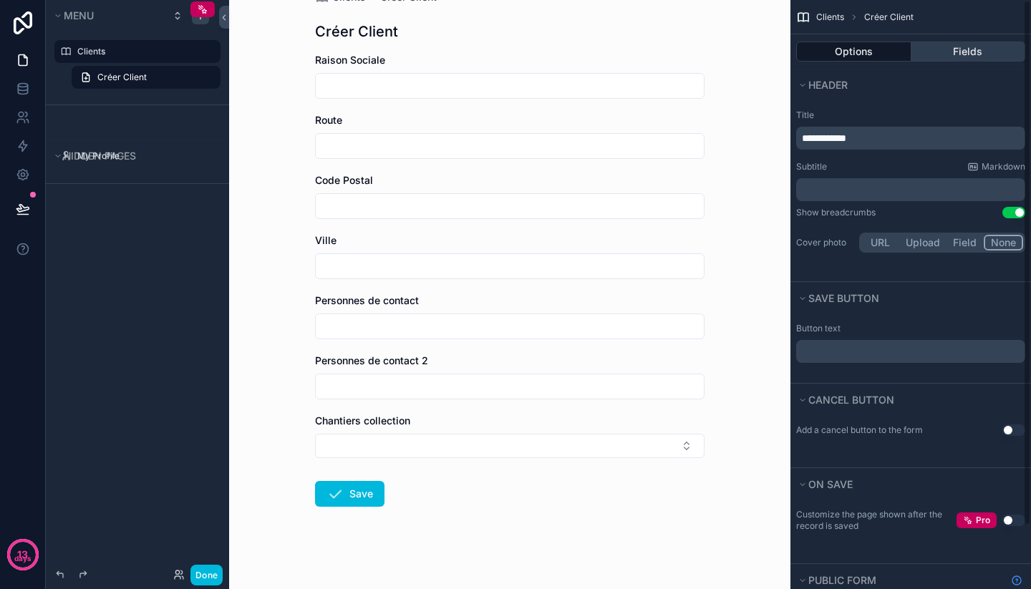
click at [963, 50] on button "Fields" at bounding box center [968, 52] width 115 height 20
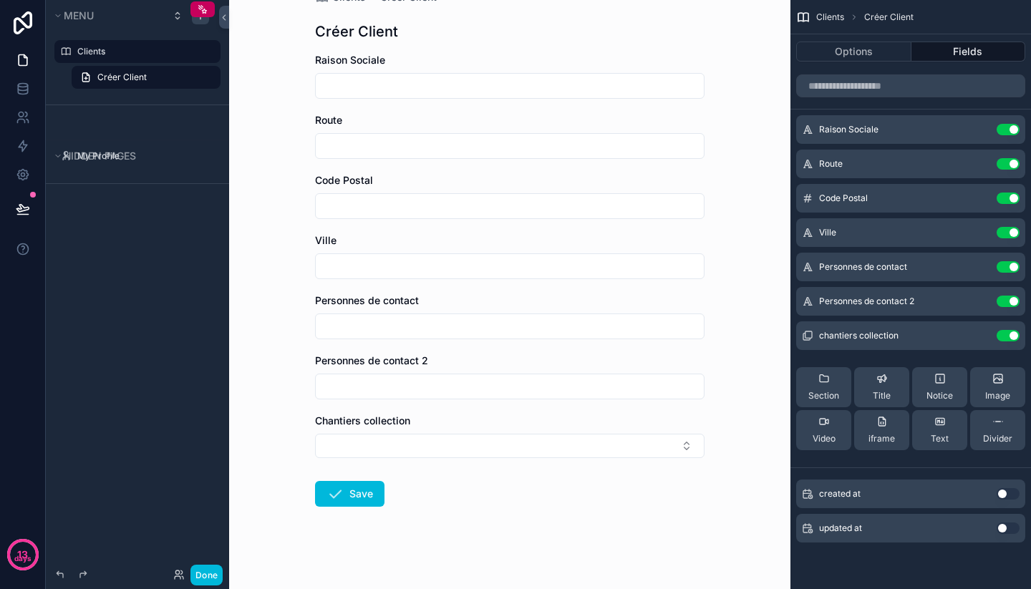
click at [1013, 254] on div "Personnes de contact Use setting" at bounding box center [910, 267] width 229 height 29
click at [1013, 265] on button "Use setting" at bounding box center [1007, 266] width 23 height 11
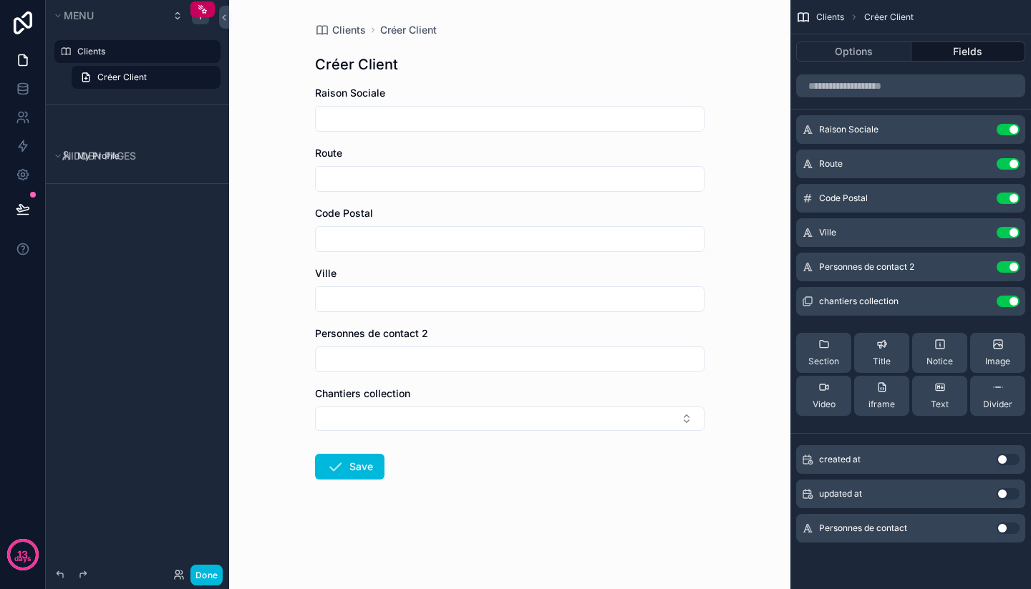
click at [1008, 268] on button "Use setting" at bounding box center [1007, 266] width 23 height 11
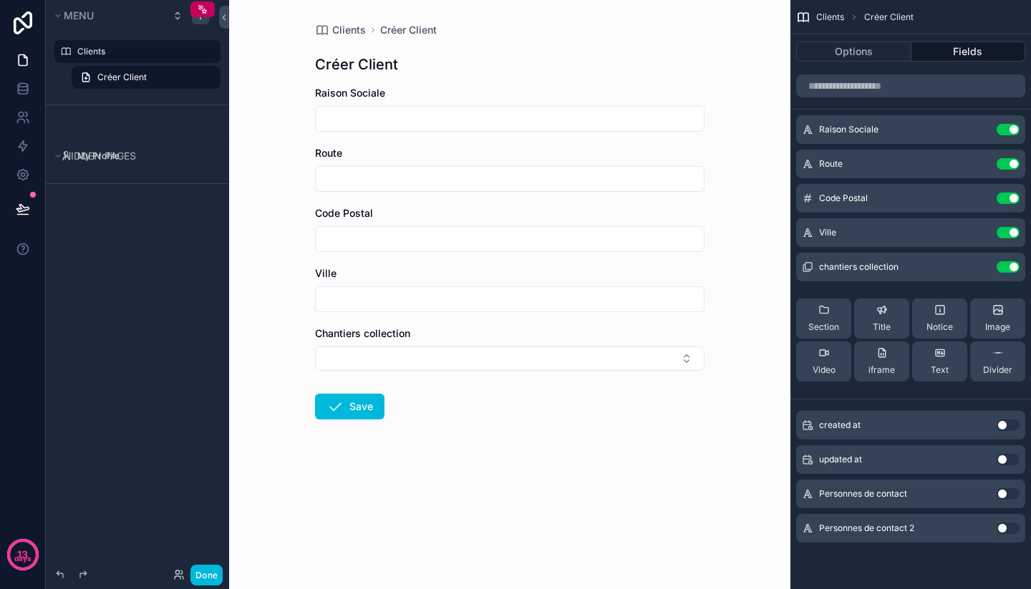
click at [1009, 265] on button "Use setting" at bounding box center [1007, 266] width 23 height 11
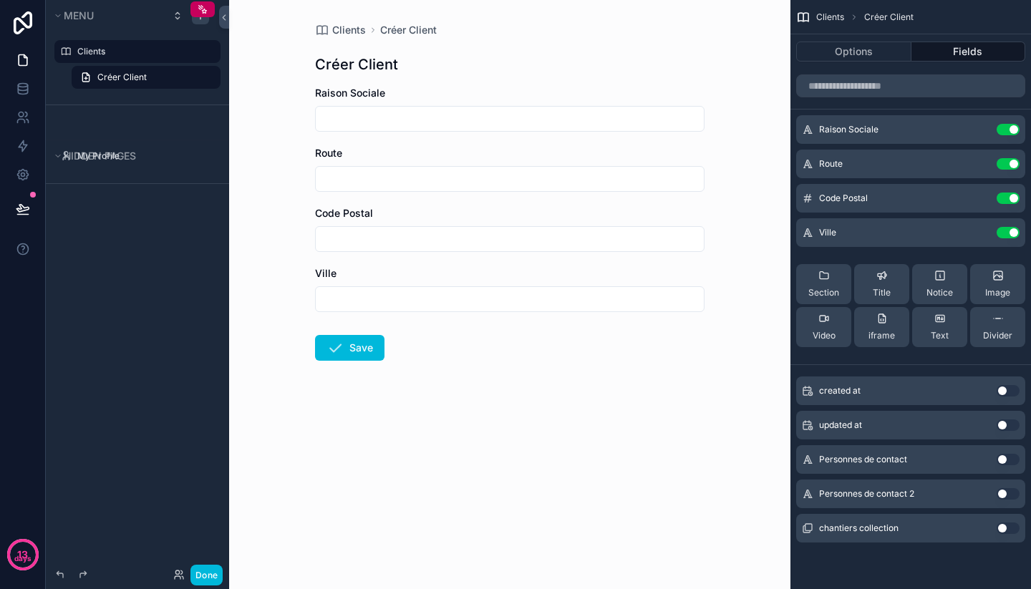
click at [419, 117] on input "scrollable content" at bounding box center [510, 119] width 388 height 20
type input "**********"
click at [389, 173] on input "scrollable content" at bounding box center [510, 179] width 388 height 20
type input "**********"
click at [379, 235] on input "scrollable content" at bounding box center [510, 239] width 388 height 20
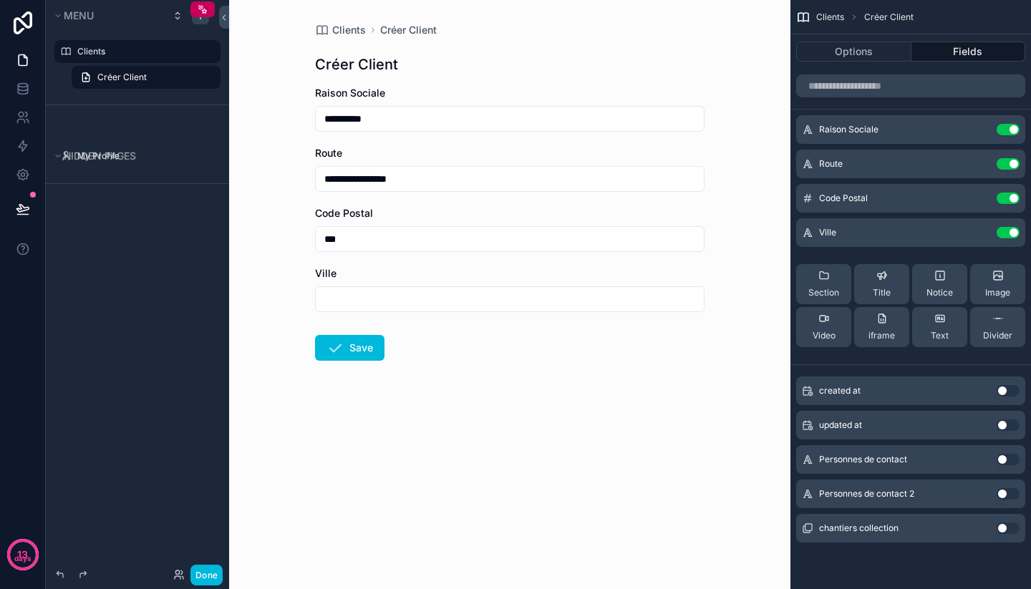
type input "*****"
click at [392, 298] on input "scrollable content" at bounding box center [510, 299] width 388 height 20
type input "*"
type input "*****"
click at [534, 386] on form "**********" at bounding box center [509, 269] width 389 height 366
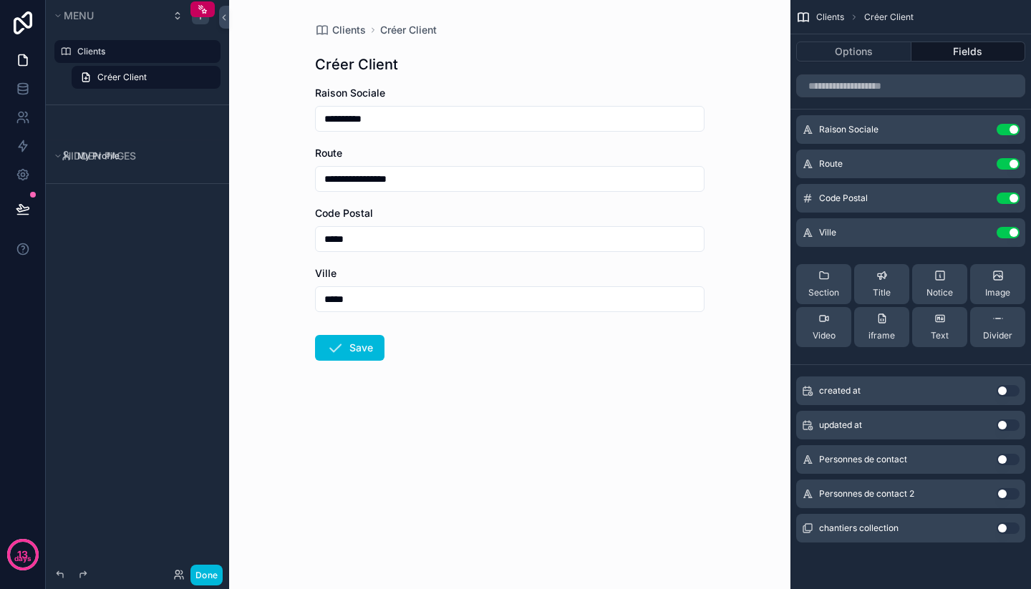
click at [452, 256] on form "**********" at bounding box center [509, 269] width 389 height 366
click at [452, 235] on input "*****" at bounding box center [510, 239] width 388 height 20
click at [856, 199] on span "Code Postal" at bounding box center [843, 198] width 49 height 11
click at [0, 0] on icon "scrollable content" at bounding box center [0, 0] width 0 height 0
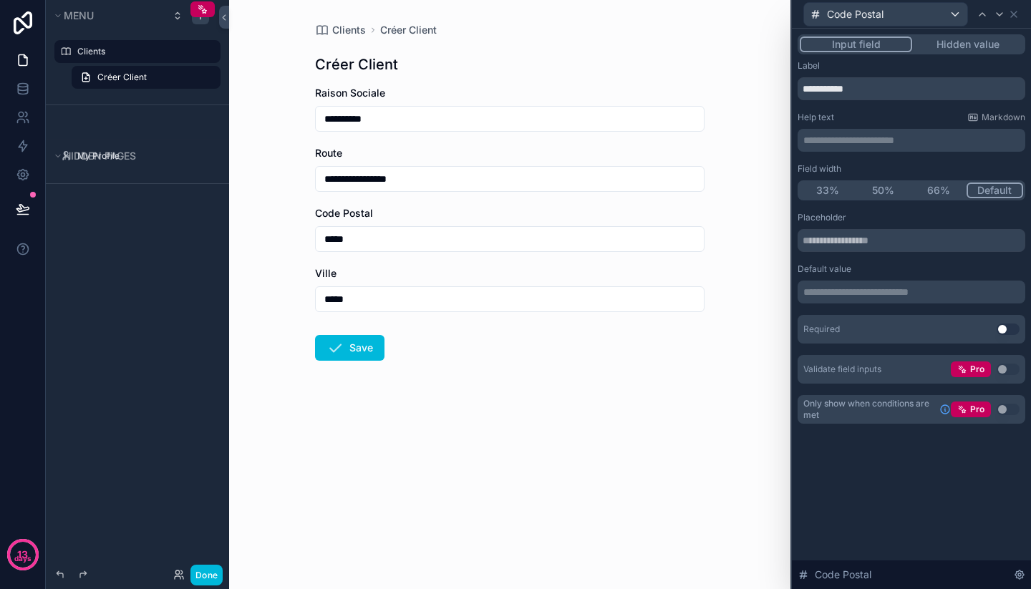
click at [880, 446] on div "**********" at bounding box center [911, 243] width 239 height 429
click at [909, 502] on div "**********" at bounding box center [911, 309] width 239 height 560
click at [1013, 15] on icon at bounding box center [1013, 14] width 6 height 6
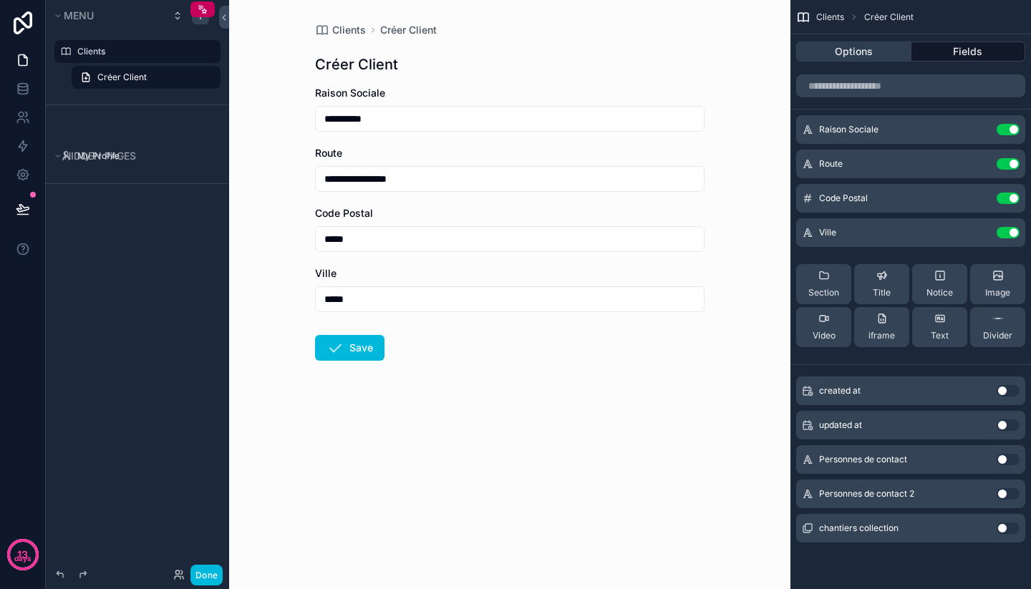
click at [866, 57] on button "Options" at bounding box center [853, 52] width 115 height 20
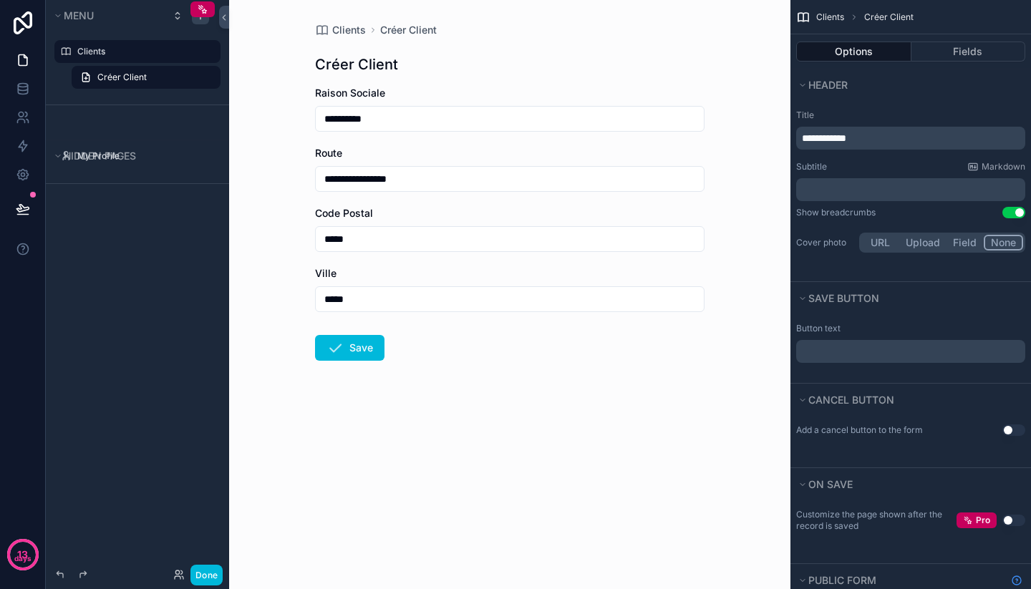
click at [953, 357] on div "﻿" at bounding box center [910, 351] width 229 height 23
click at [899, 354] on p "﻿" at bounding box center [912, 351] width 220 height 11
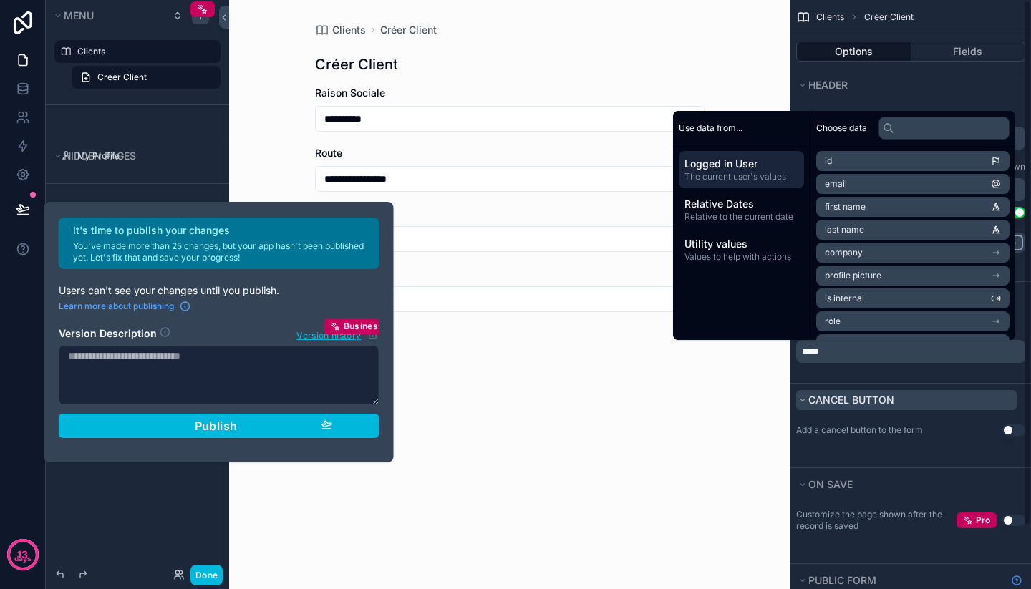
click at [932, 394] on button "Cancel button" at bounding box center [906, 400] width 220 height 20
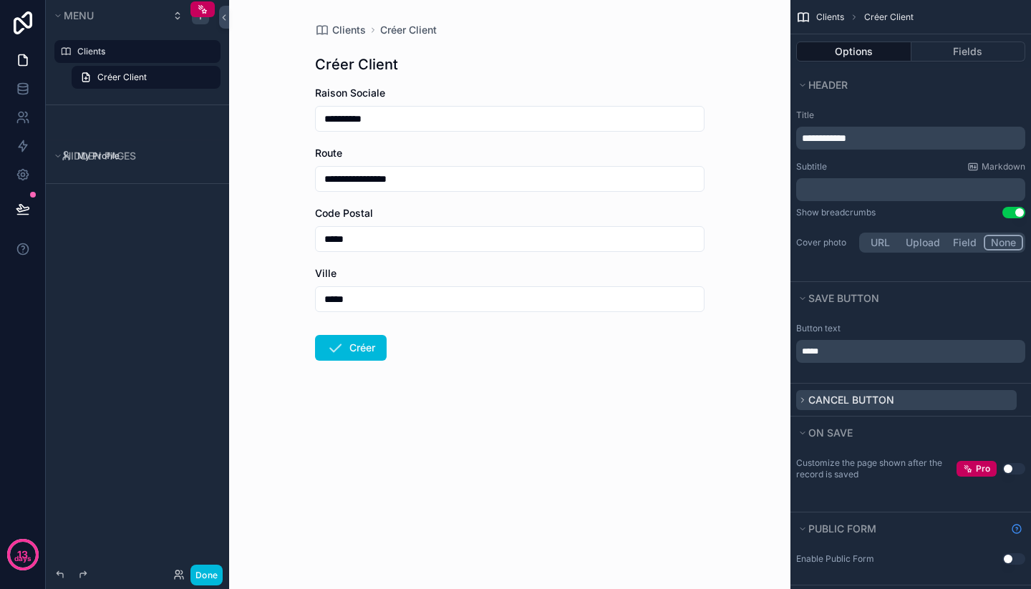
click at [920, 400] on button "Cancel button" at bounding box center [906, 400] width 220 height 20
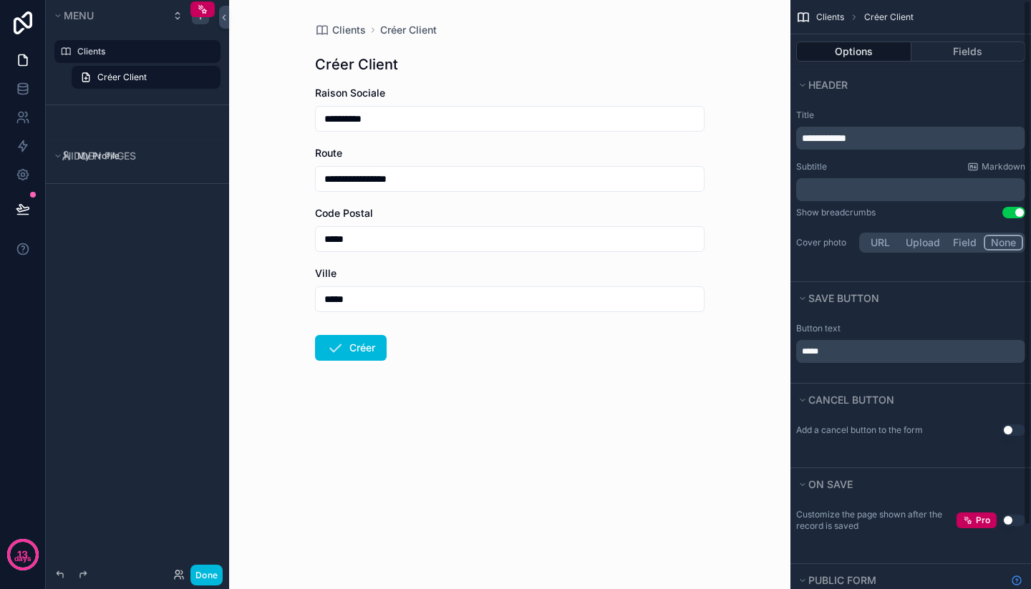
click at [1012, 429] on button "Use setting" at bounding box center [1013, 429] width 23 height 11
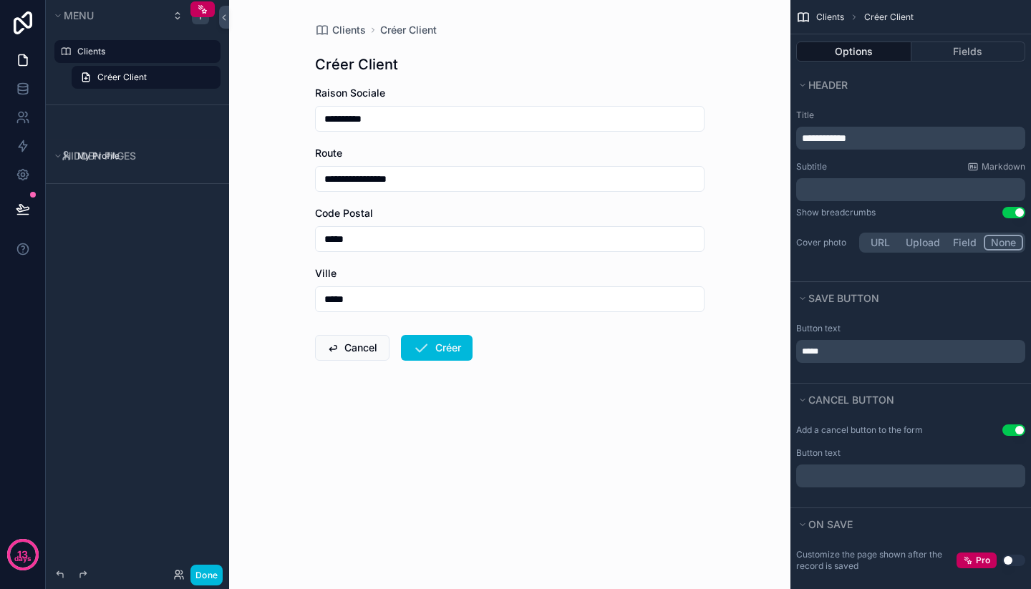
click at [872, 481] on p "﻿" at bounding box center [912, 475] width 220 height 11
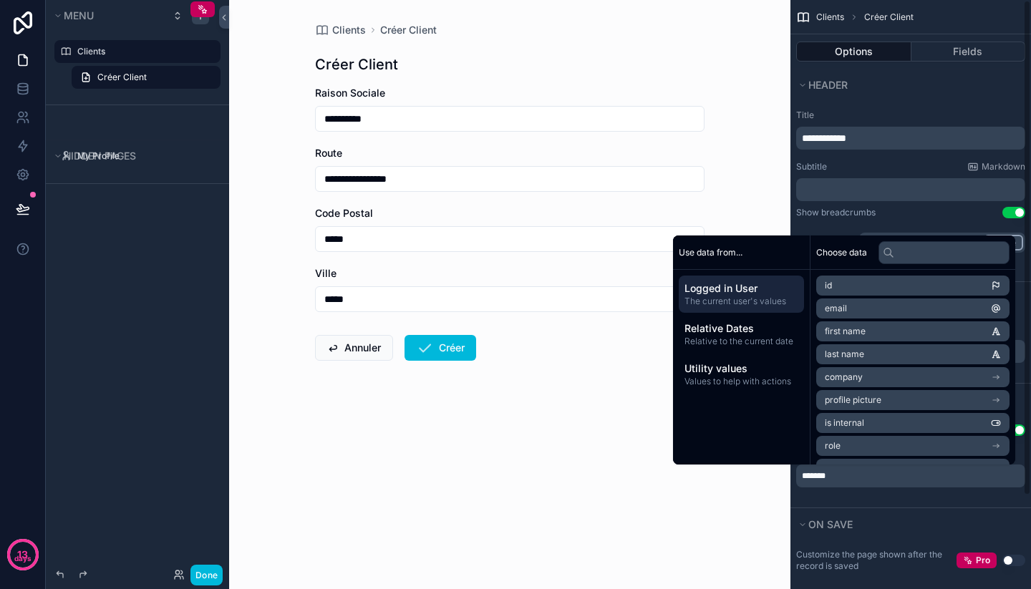
click at [921, 502] on div "Add a cancel button to the form Use setting Button text *******" at bounding box center [910, 462] width 240 height 92
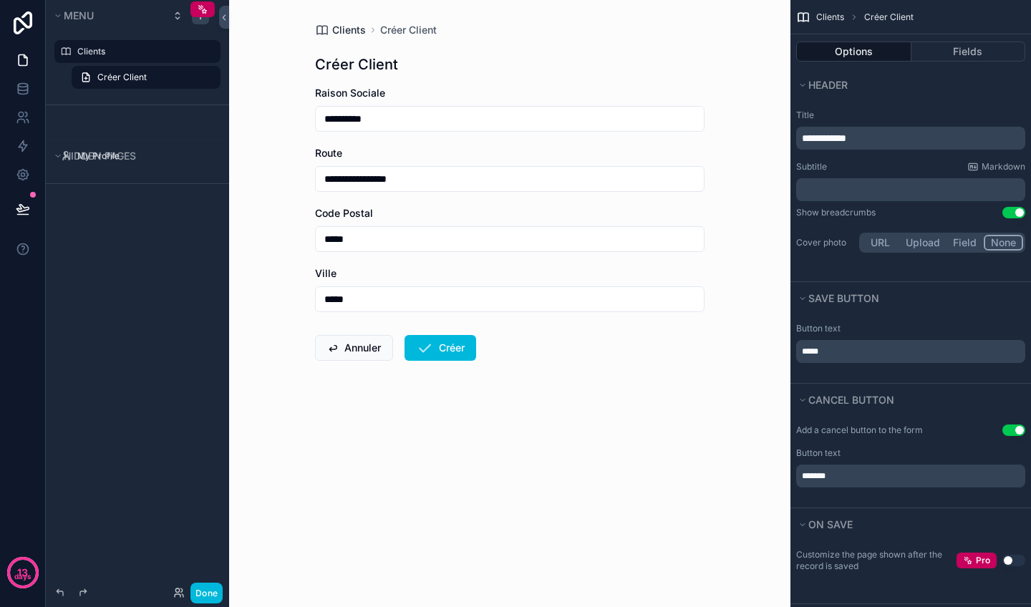
click at [348, 29] on span "Clients" at bounding box center [349, 30] width 34 height 14
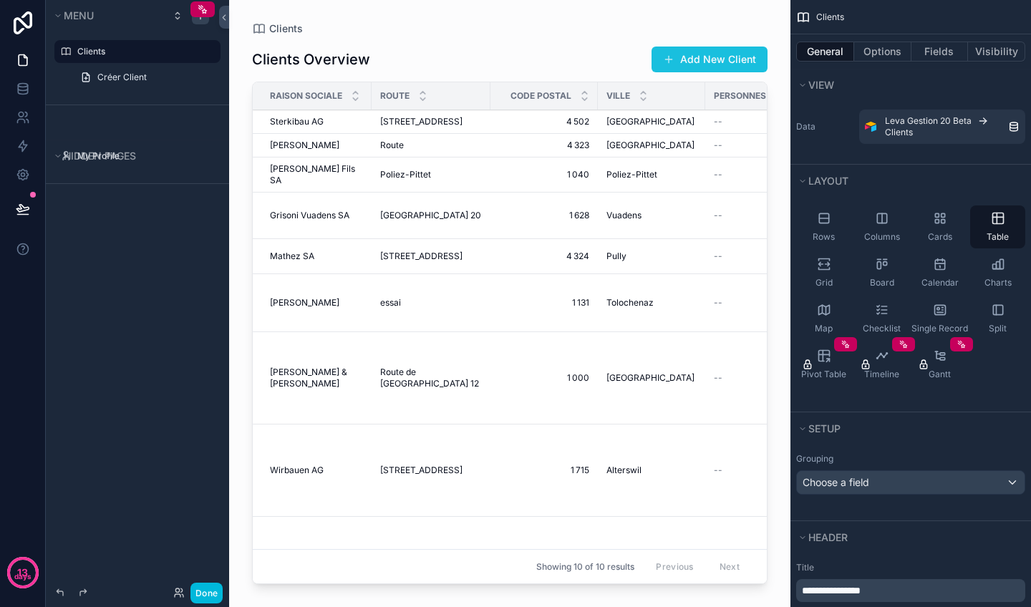
click at [739, 66] on button "Add New Client" at bounding box center [709, 60] width 116 height 26
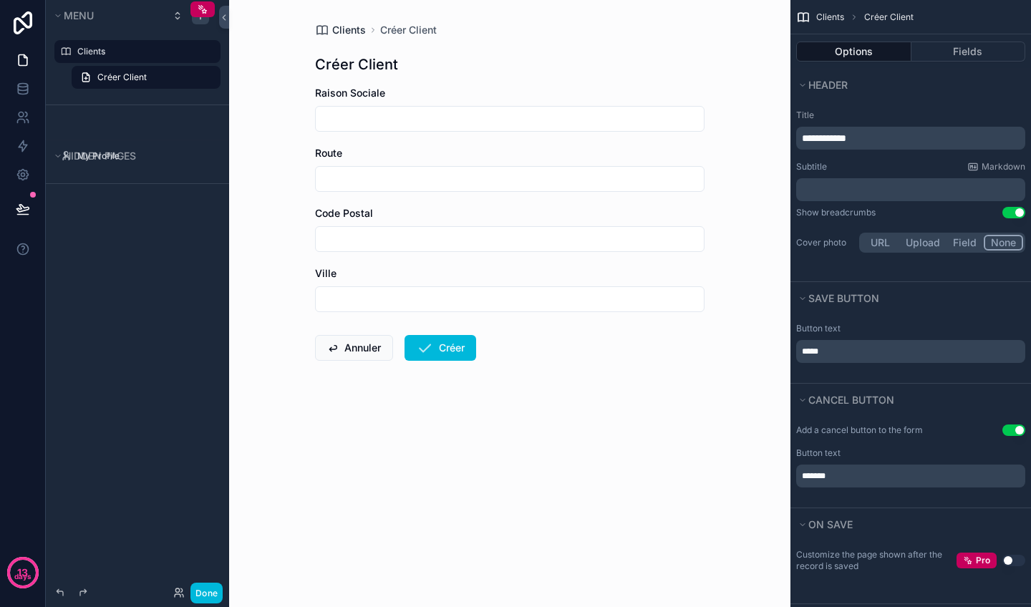
click at [344, 35] on span "Clients" at bounding box center [349, 30] width 34 height 14
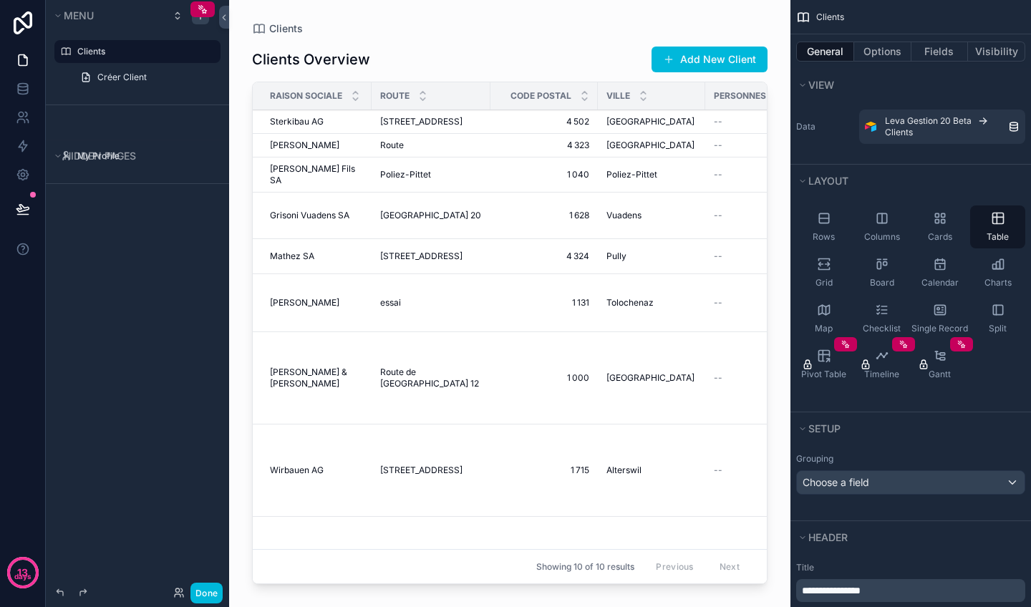
click at [718, 86] on div "Personnes de contact" at bounding box center [777, 95] width 145 height 27
click at [944, 54] on button "Fields" at bounding box center [939, 52] width 57 height 20
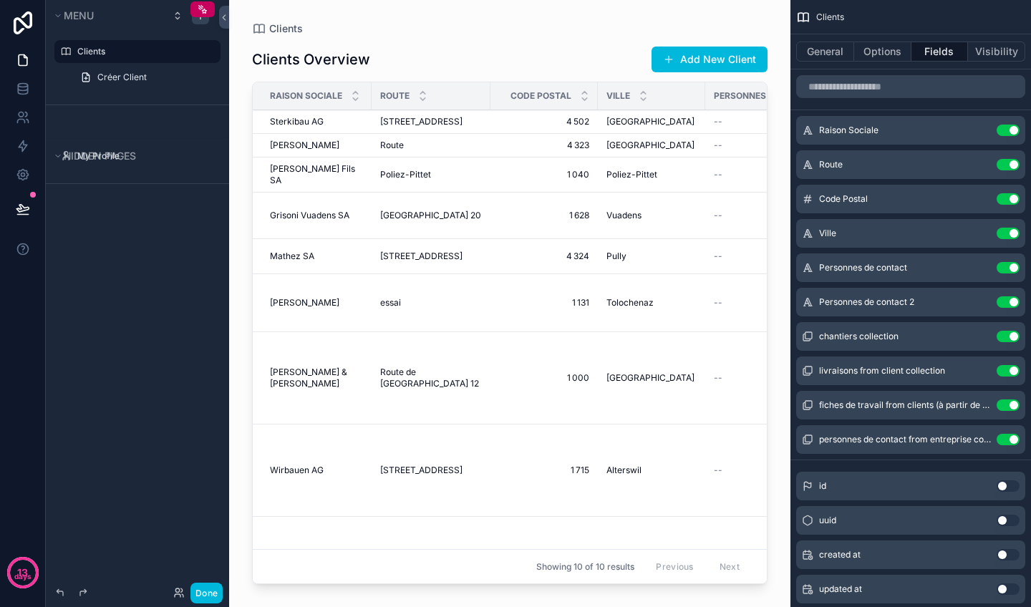
click at [1010, 443] on button "Use setting" at bounding box center [1007, 439] width 23 height 11
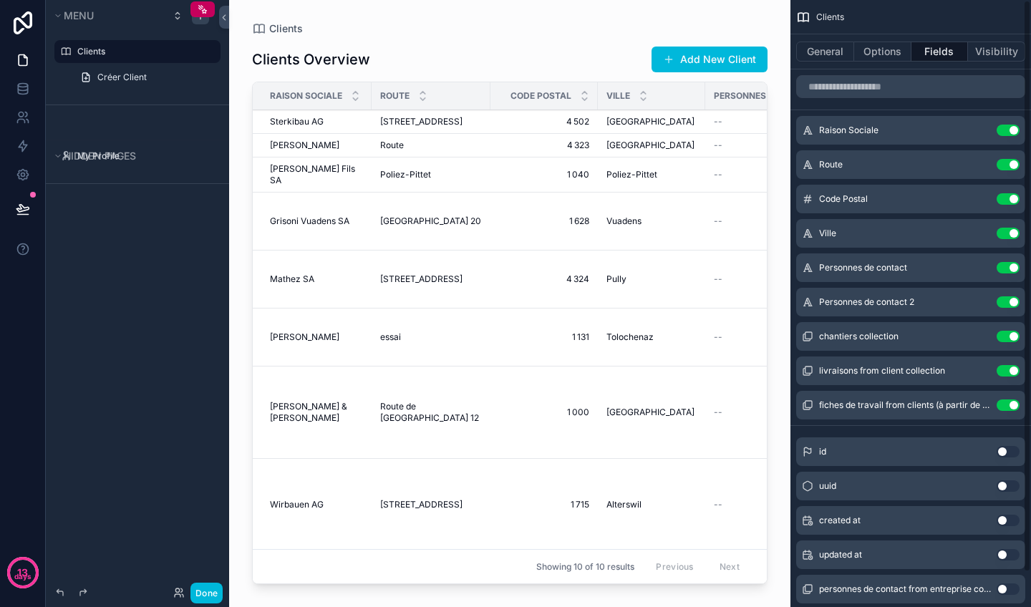
click at [1010, 406] on button "Use setting" at bounding box center [1007, 404] width 23 height 11
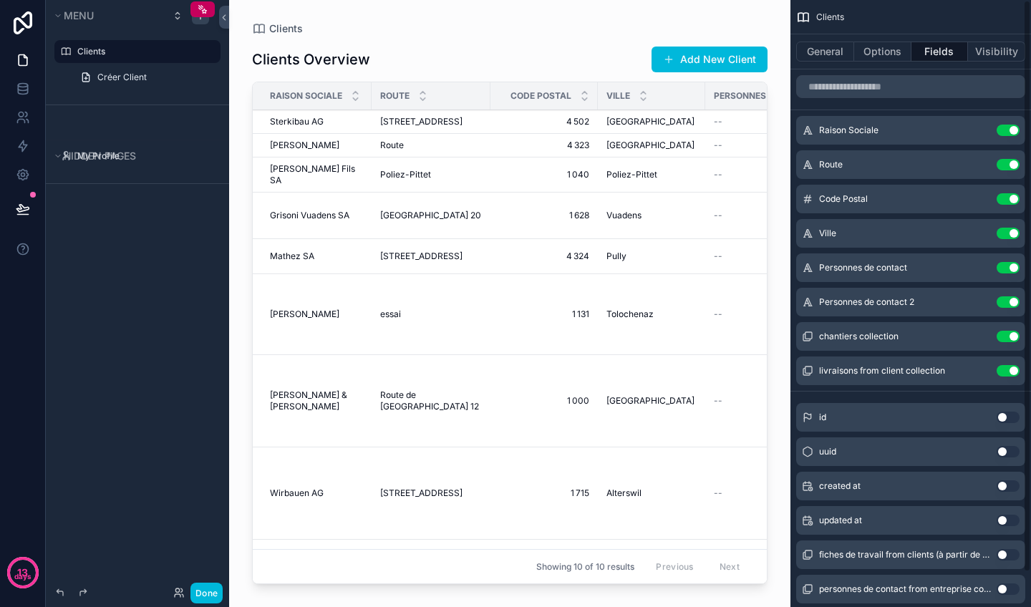
click at [1008, 373] on button "Use setting" at bounding box center [1007, 370] width 23 height 11
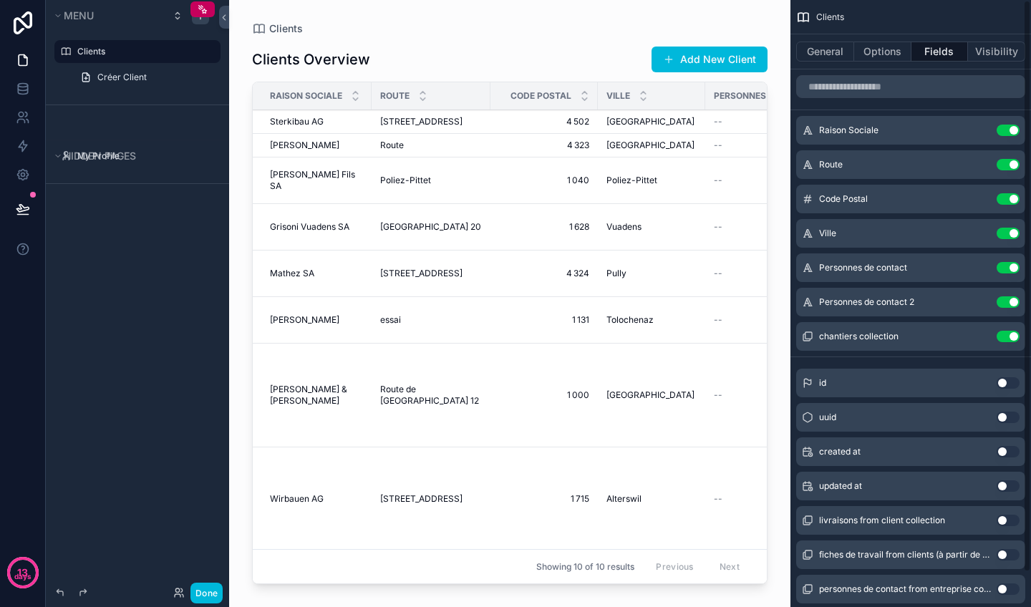
click at [1005, 336] on button "Use setting" at bounding box center [1007, 336] width 23 height 11
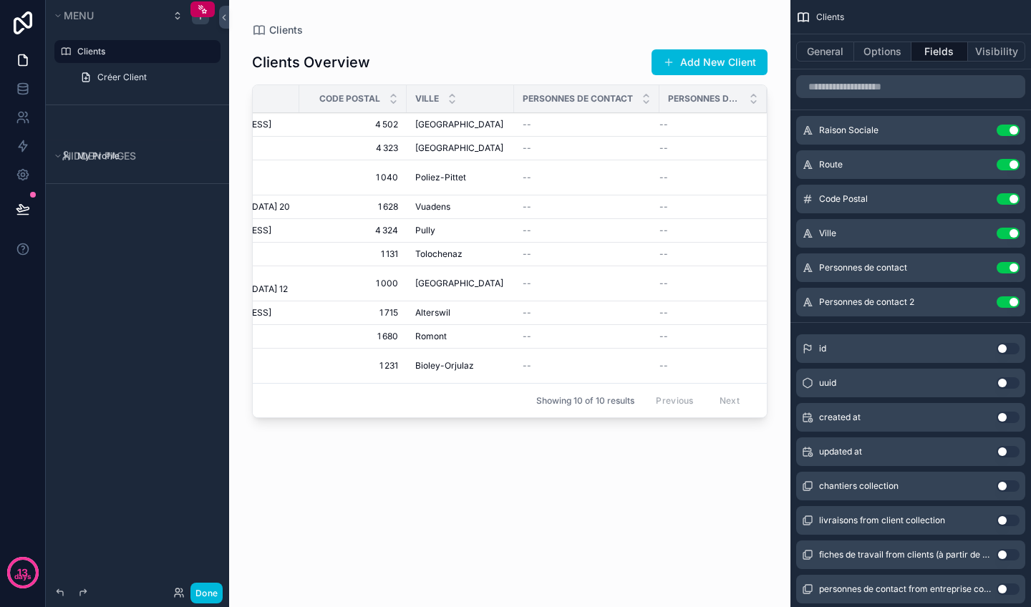
scroll to position [0, 180]
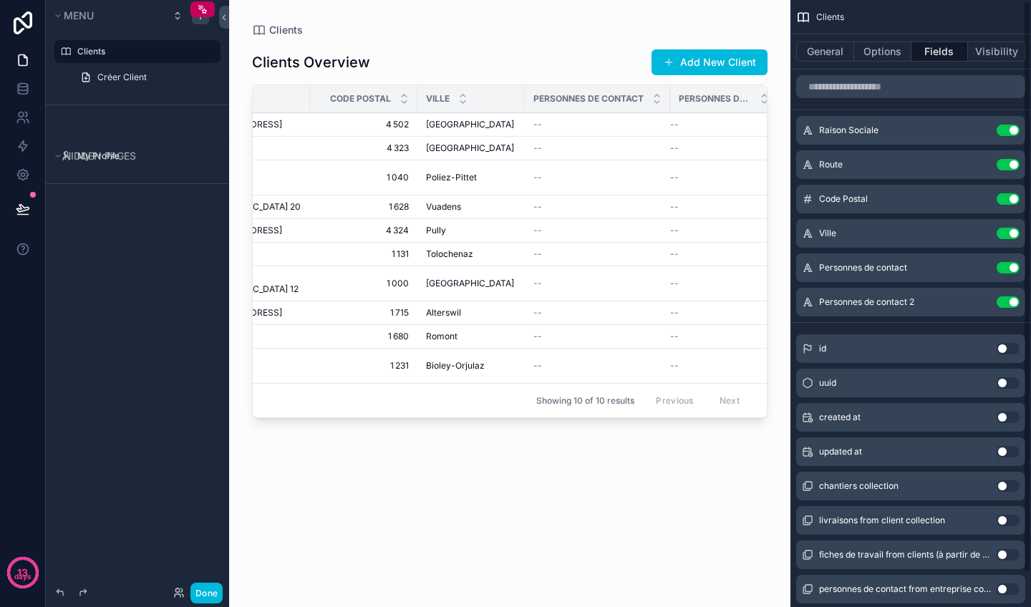
click at [1009, 306] on button "Use setting" at bounding box center [1007, 301] width 23 height 11
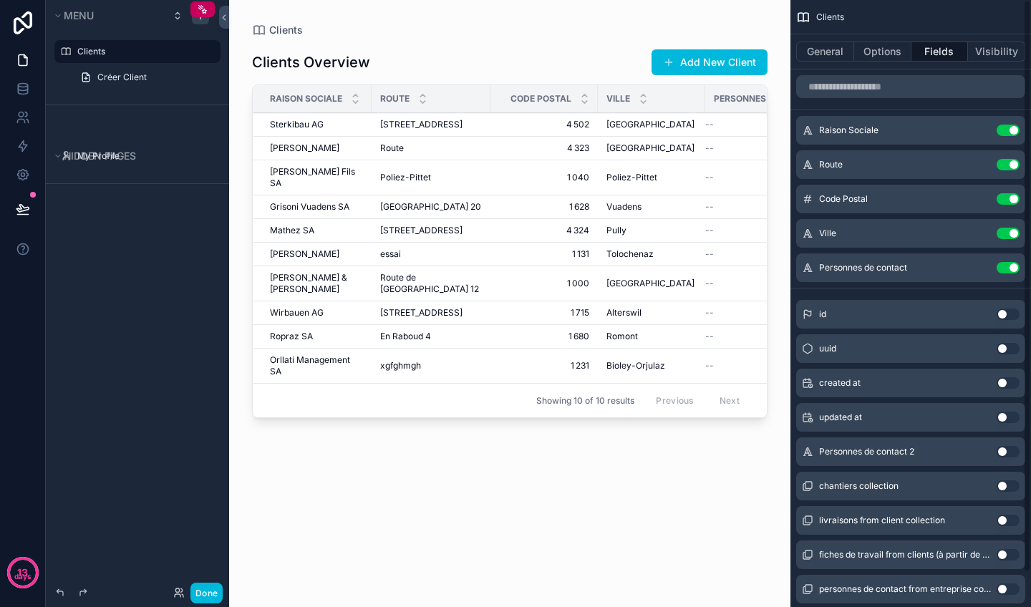
click at [1009, 275] on div "Personnes de contact Use setting" at bounding box center [910, 267] width 229 height 29
click at [1009, 266] on button "Use setting" at bounding box center [1007, 267] width 23 height 11
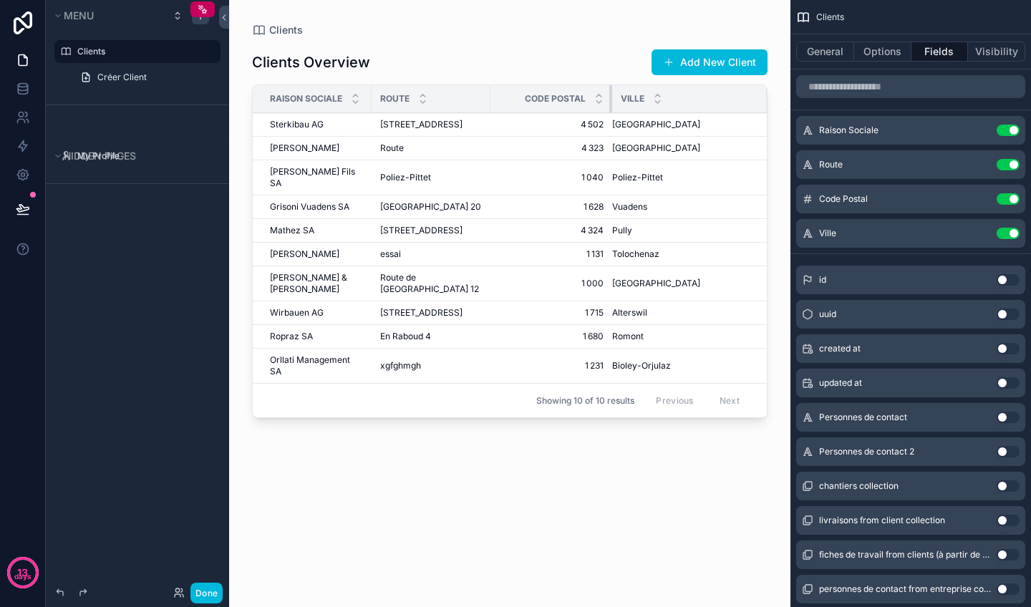
drag, startPoint x: 585, startPoint y: 103, endPoint x: 600, endPoint y: 103, distance: 14.3
click at [609, 103] on div "scrollable content" at bounding box center [612, 98] width 6 height 27
click at [807, 44] on button "General" at bounding box center [825, 52] width 58 height 20
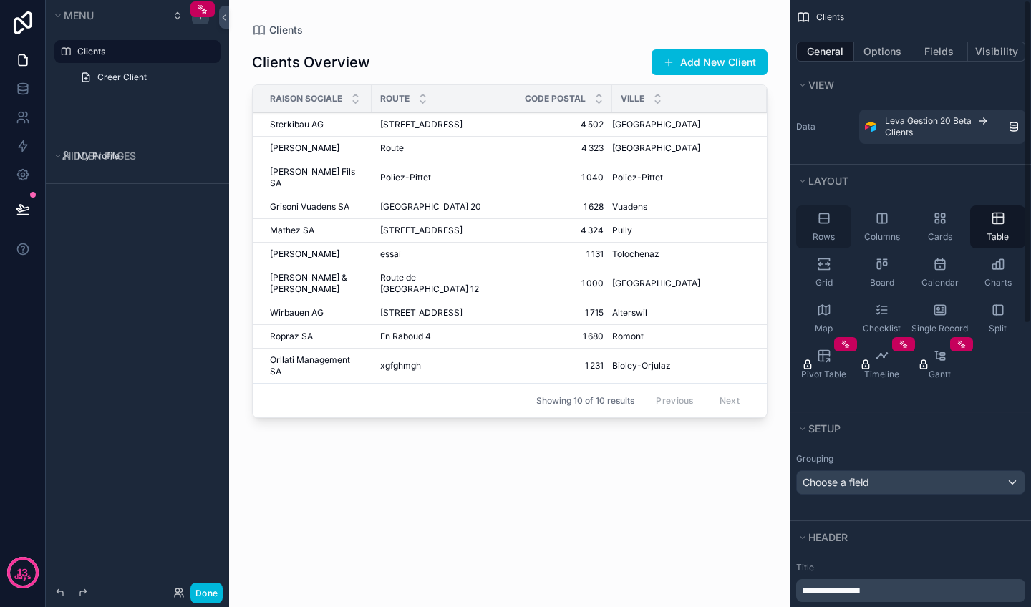
click at [835, 213] on div "Rows" at bounding box center [823, 226] width 55 height 43
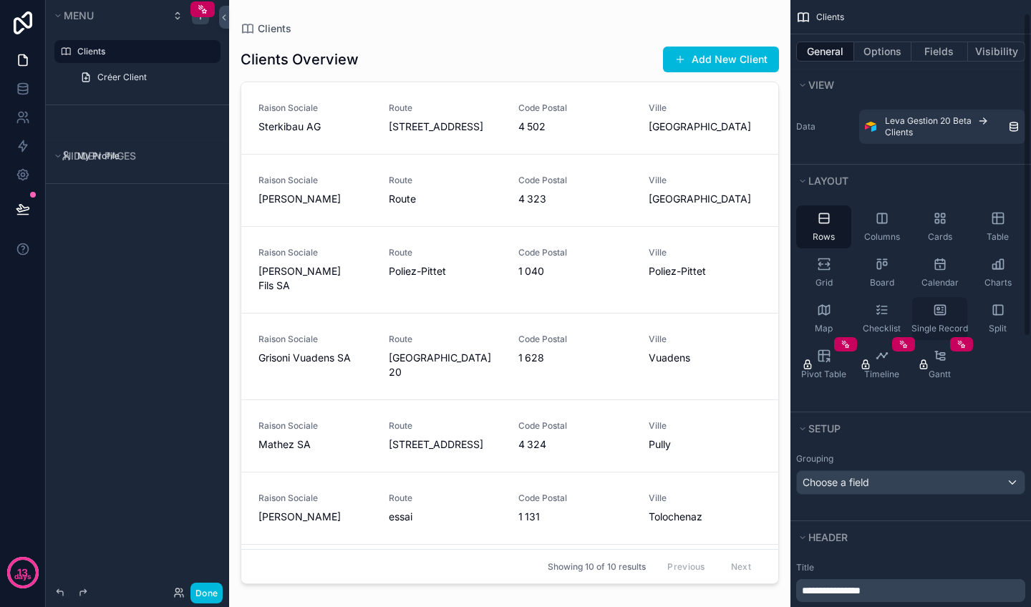
scroll to position [77, 0]
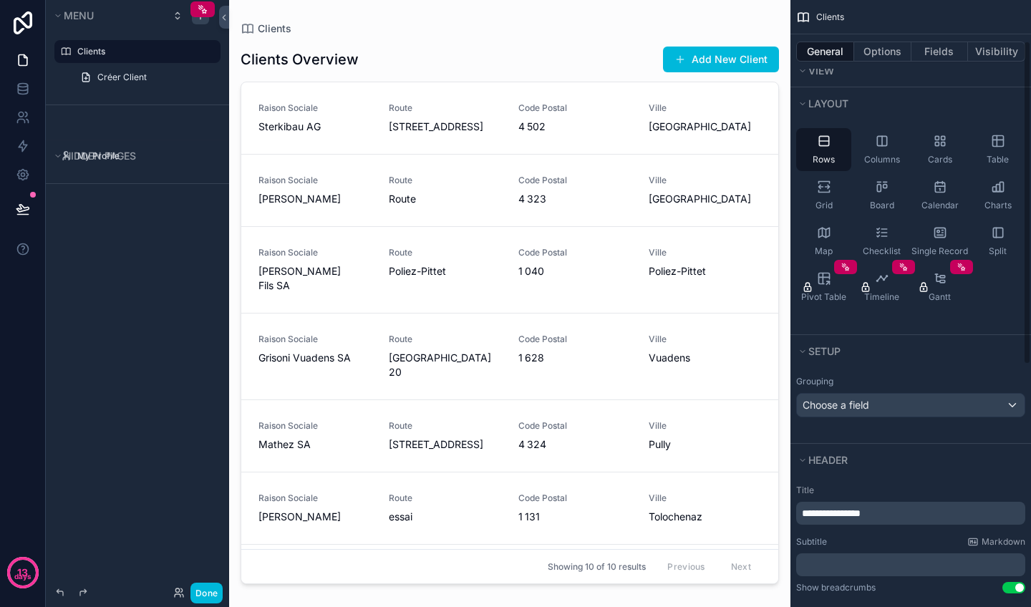
click at [860, 404] on span "Choose a field" at bounding box center [835, 405] width 67 height 12
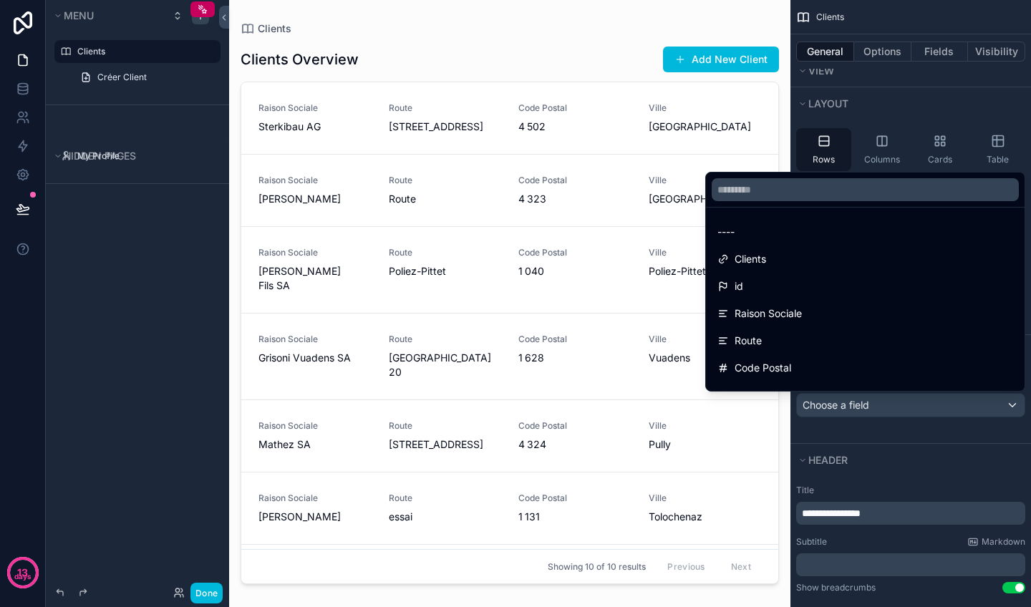
click at [859, 406] on div "scrollable content" at bounding box center [515, 303] width 1031 height 607
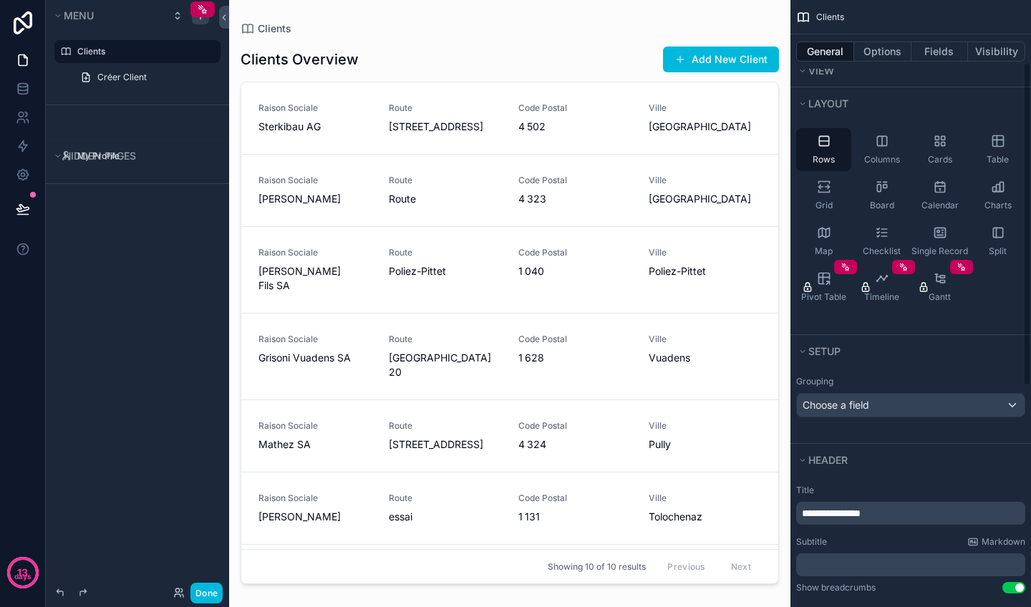
scroll to position [225, 0]
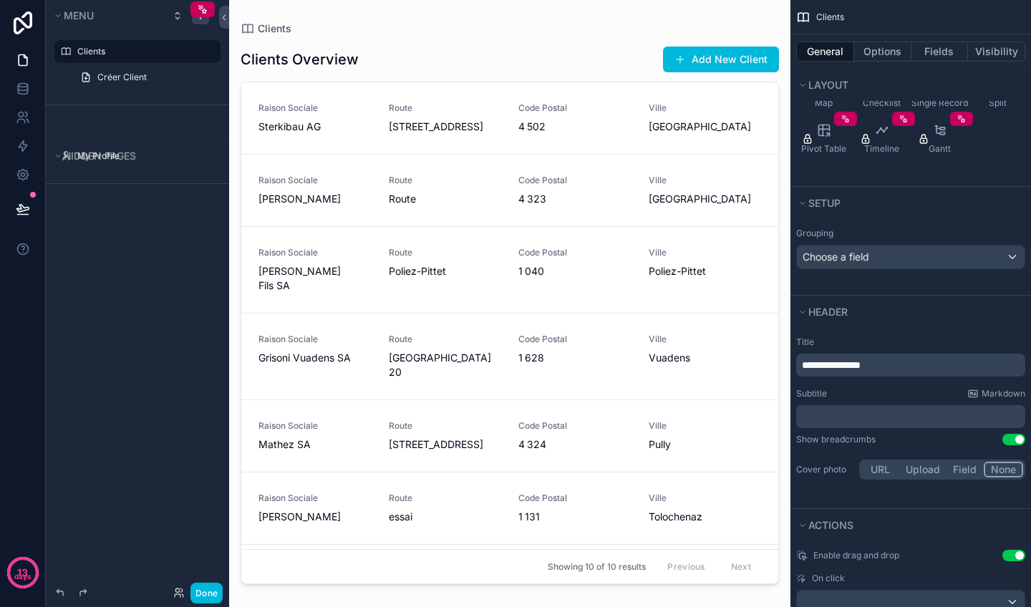
click at [860, 360] on span "**********" at bounding box center [831, 365] width 59 height 10
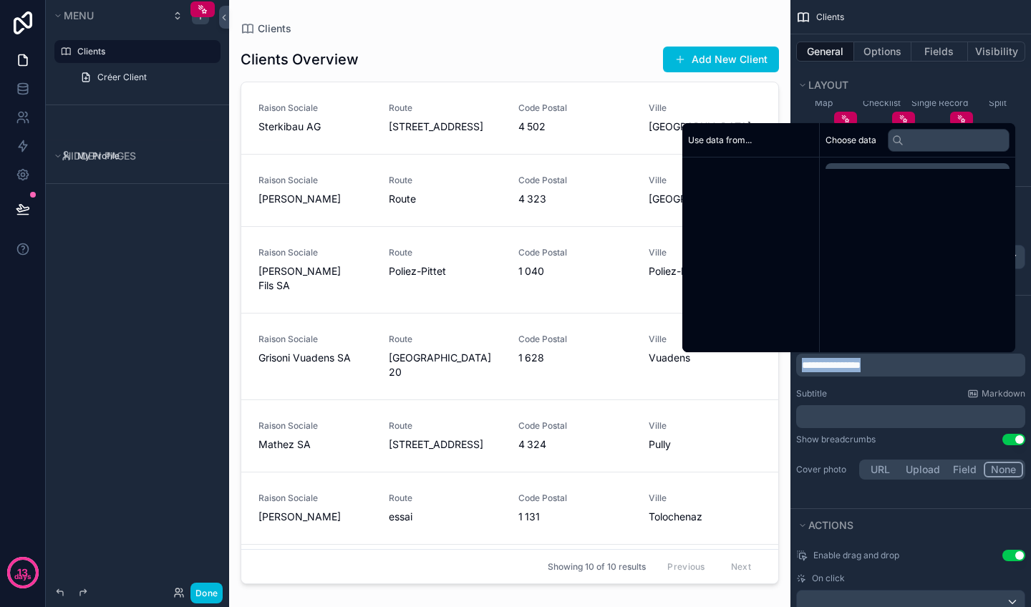
click at [860, 360] on span "**********" at bounding box center [831, 365] width 59 height 10
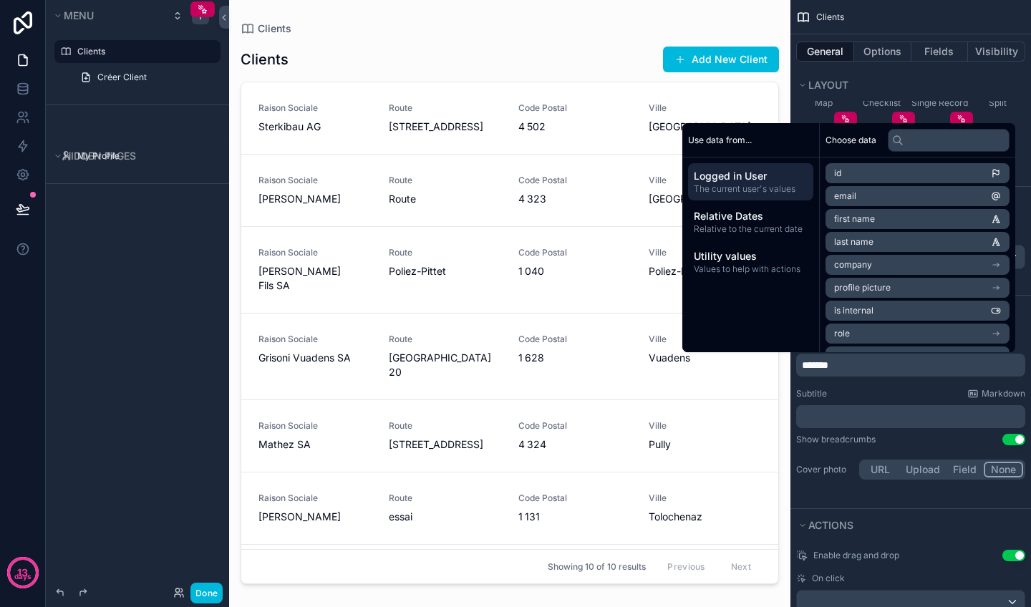
click at [895, 391] on div "Subtitle Markdown" at bounding box center [910, 393] width 229 height 11
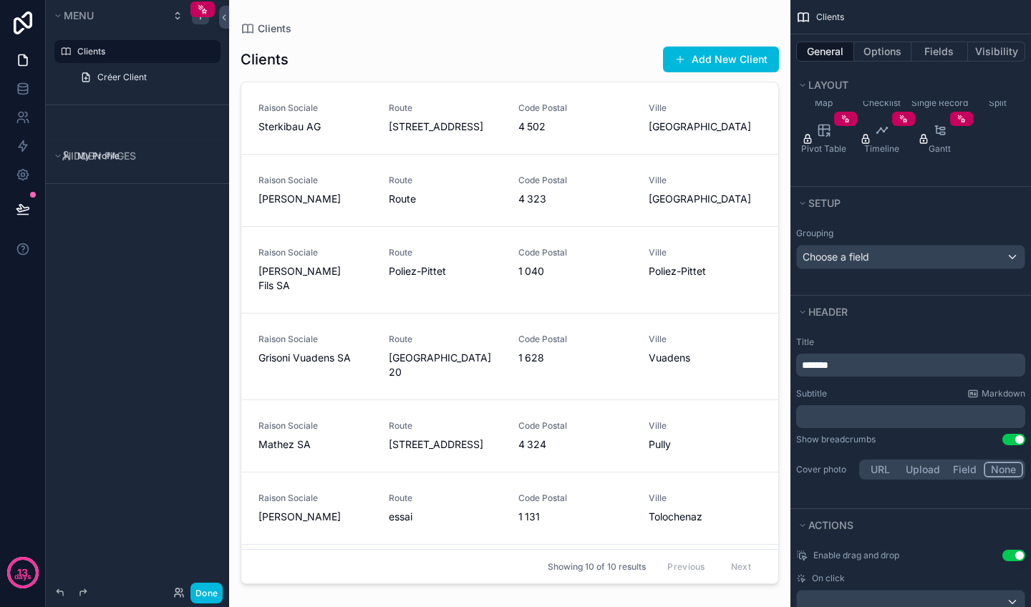
click at [854, 428] on div "Title ******* Subtitle Markdown ﻿ Show breadcrumbs Use setting Cover photo URL …" at bounding box center [910, 409] width 240 height 157
click at [857, 415] on p "﻿" at bounding box center [912, 416] width 220 height 14
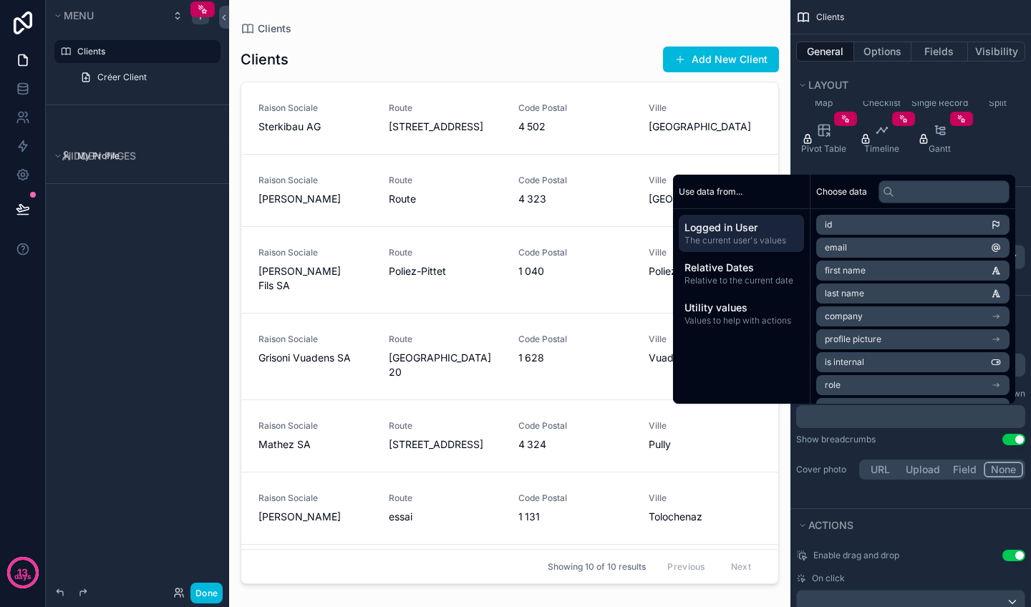
click at [819, 459] on div "Cover photo URL Upload Field None" at bounding box center [910, 469] width 229 height 20
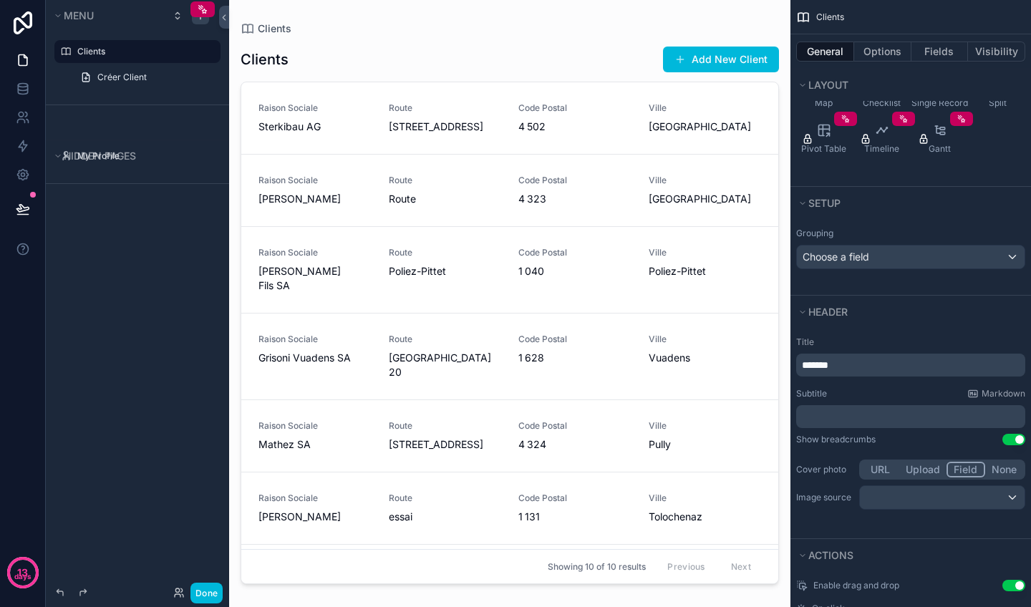
click at [967, 467] on button "Field" at bounding box center [965, 470] width 39 height 16
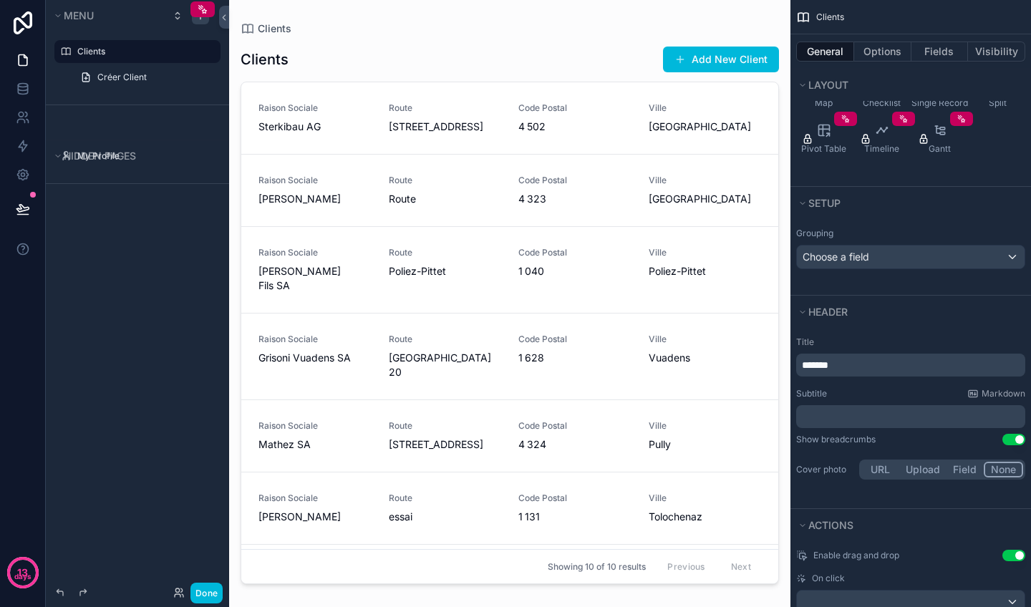
click at [1013, 476] on button "None" at bounding box center [1002, 470] width 39 height 16
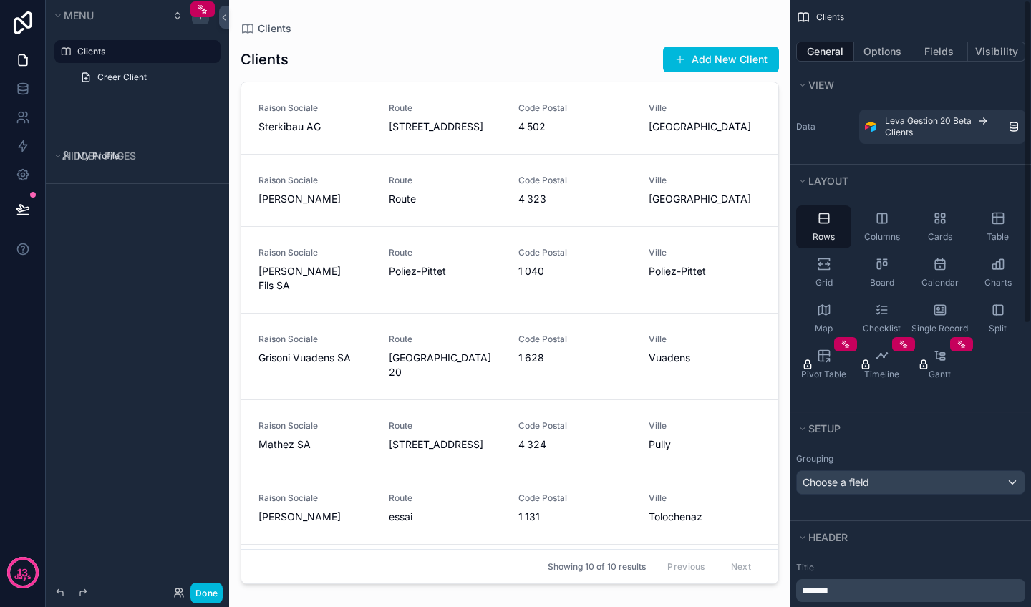
scroll to position [0, 0]
click at [880, 42] on button "Options" at bounding box center [882, 52] width 57 height 20
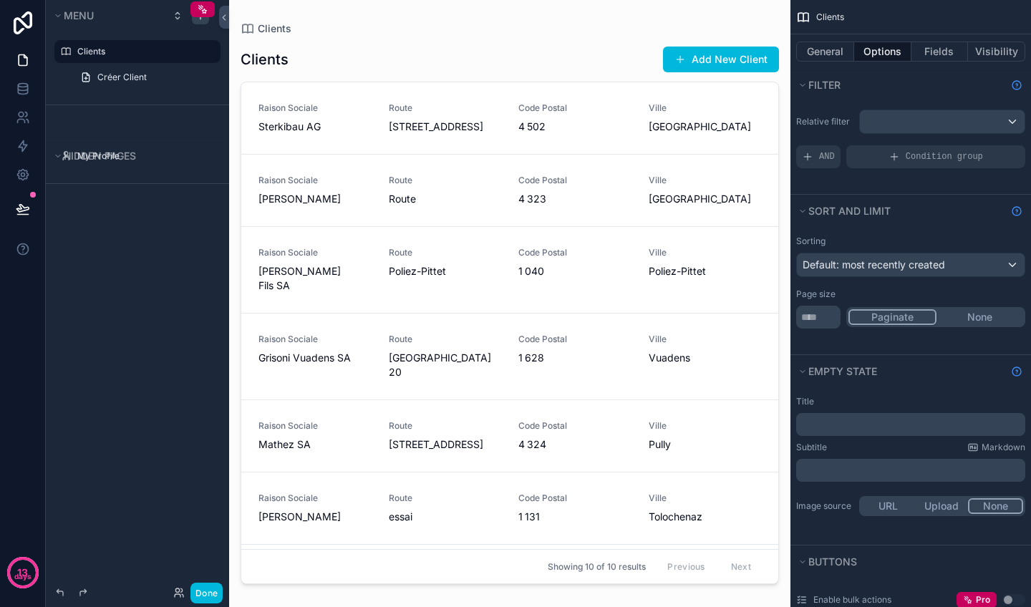
click at [950, 273] on div "Default: most recently created" at bounding box center [911, 264] width 228 height 23
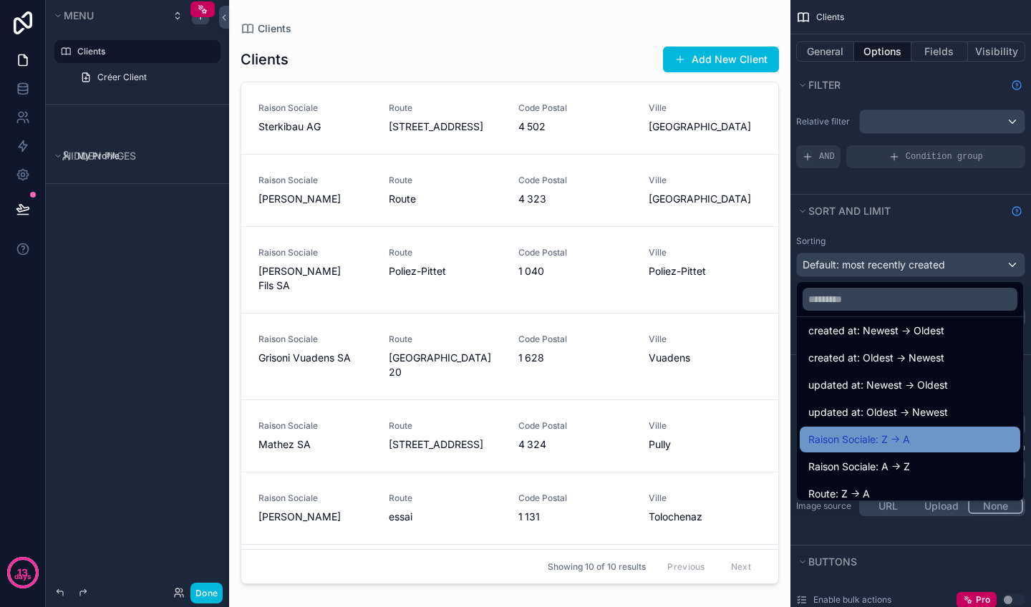
scroll to position [61, 0]
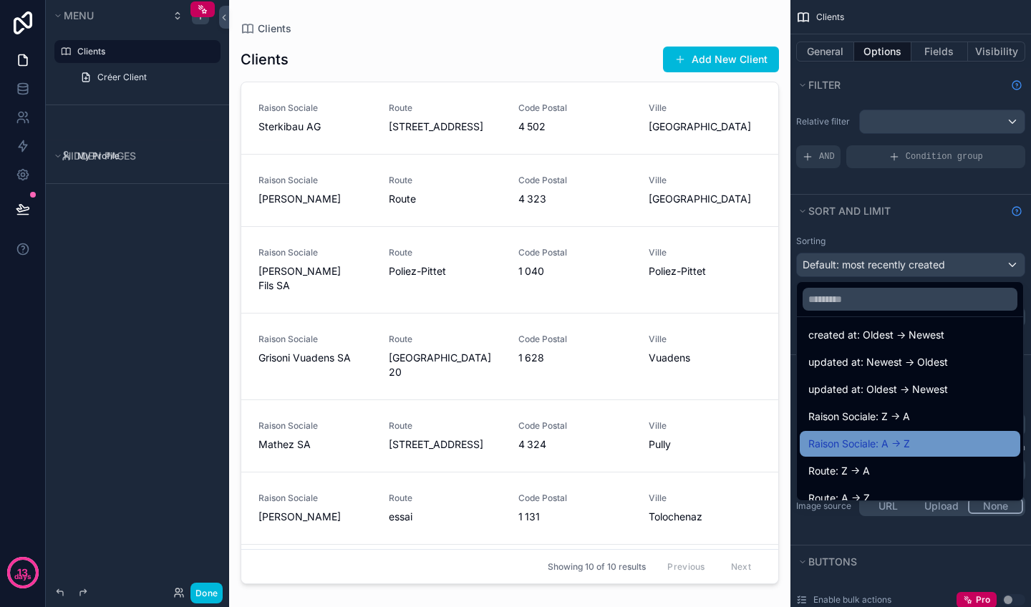
click at [924, 440] on div "Raison Sociale: A -> Z" at bounding box center [909, 443] width 203 height 17
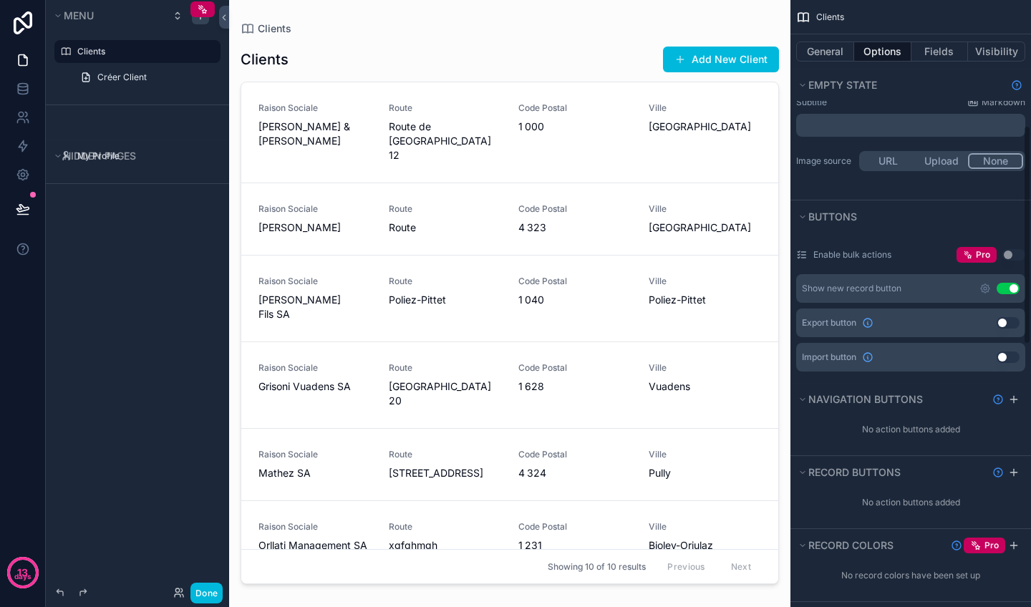
scroll to position [346, 0]
click at [985, 287] on icon "scrollable content" at bounding box center [984, 286] width 11 height 11
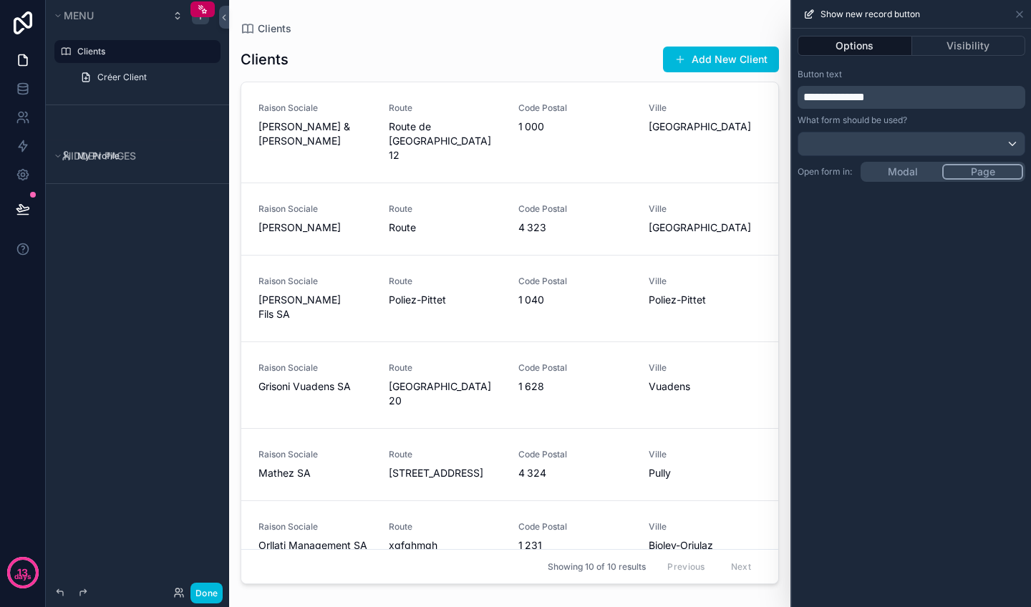
click at [891, 96] on p "**********" at bounding box center [912, 97] width 219 height 17
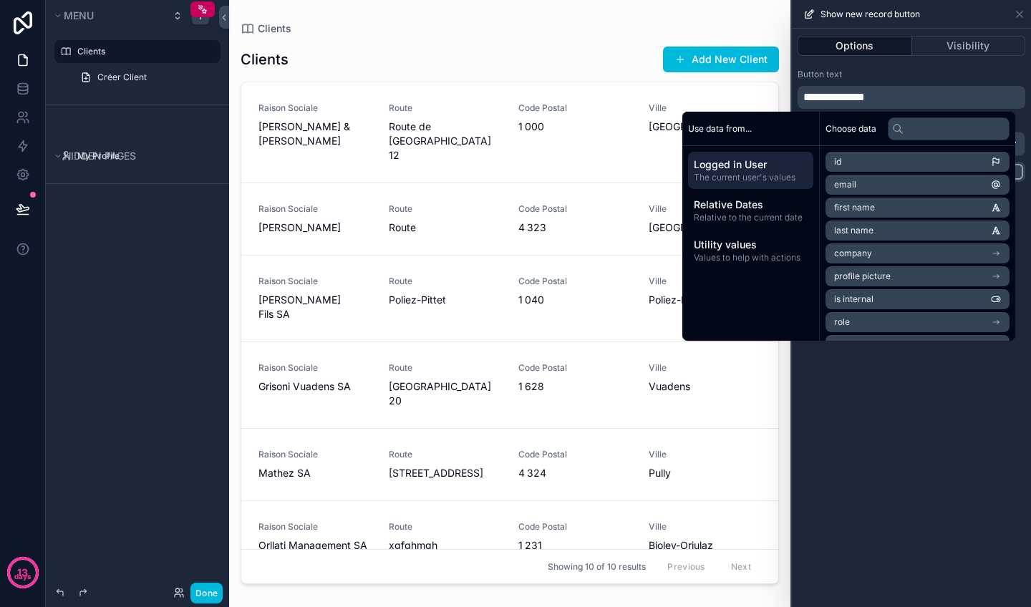
click at [891, 96] on p "**********" at bounding box center [912, 97] width 219 height 17
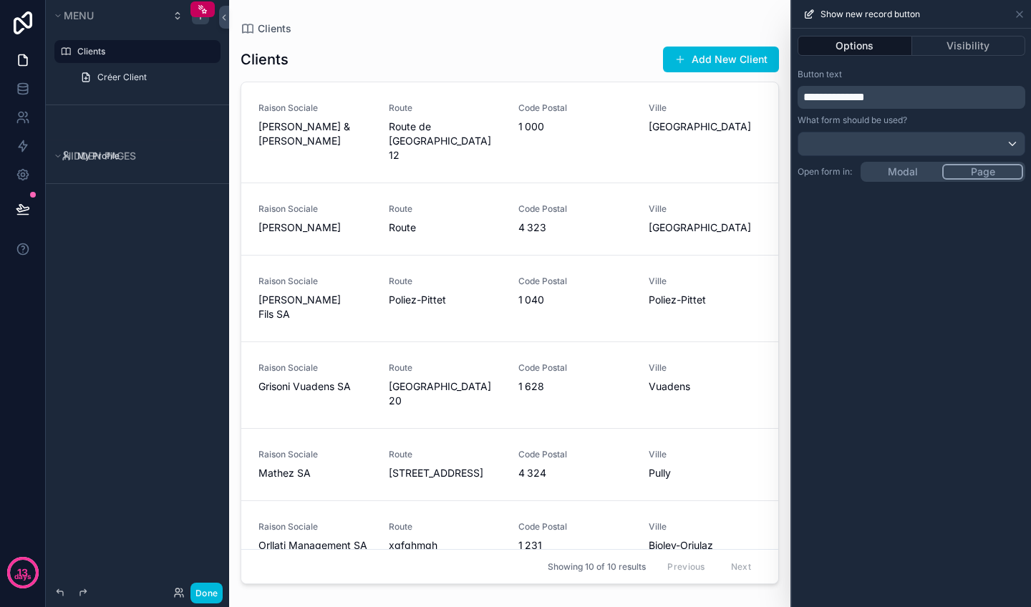
click at [891, 96] on p "**********" at bounding box center [912, 97] width 219 height 17
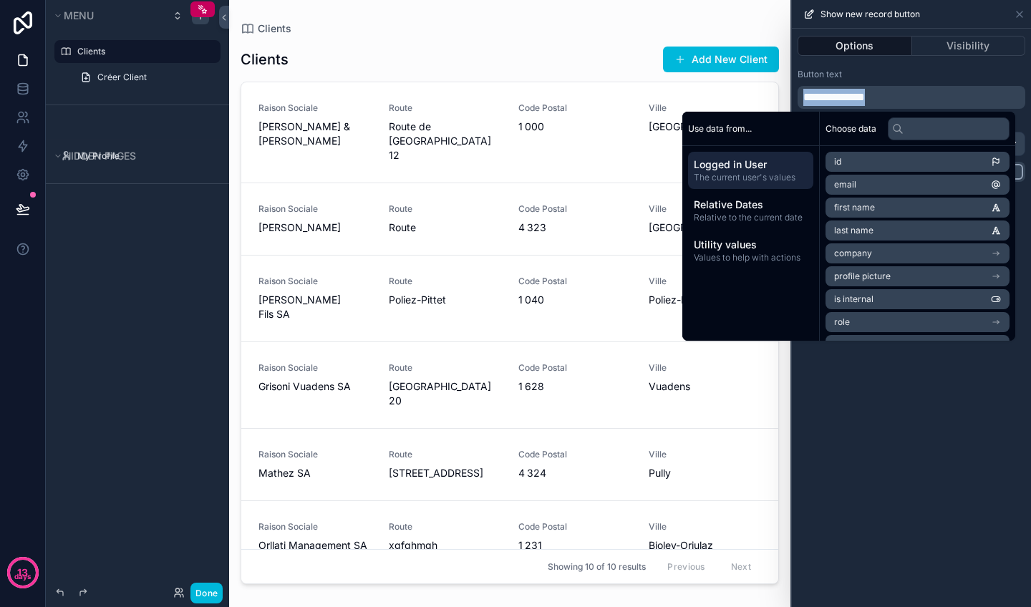
click at [891, 96] on p "**********" at bounding box center [912, 97] width 219 height 17
click at [938, 484] on div "**********" at bounding box center [911, 318] width 239 height 578
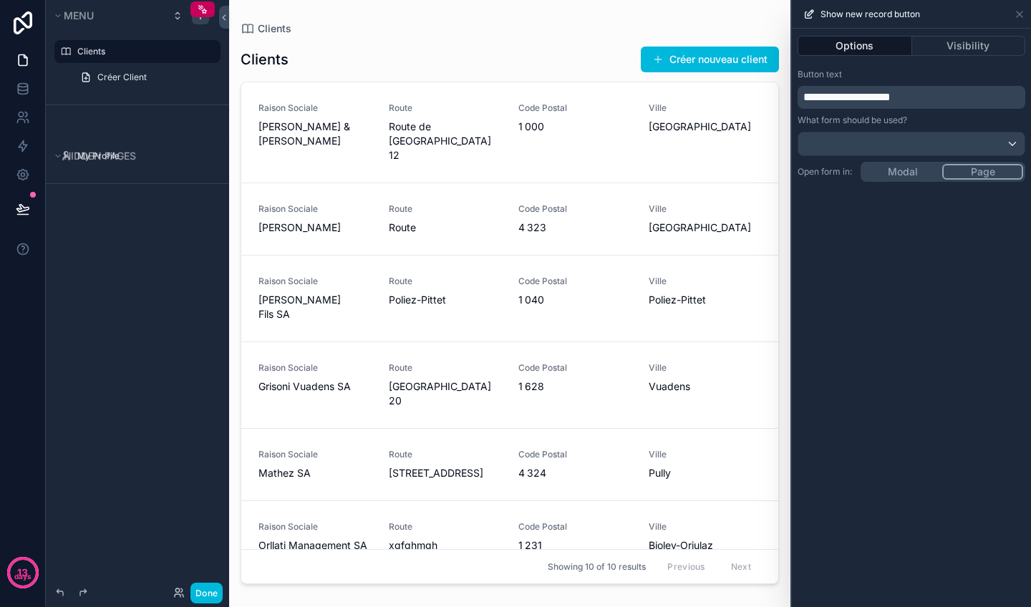
click at [814, 97] on span "**********" at bounding box center [846, 97] width 87 height 11
drag, startPoint x: 814, startPoint y: 97, endPoint x: 823, endPoint y: 97, distance: 8.6
click at [823, 97] on span "**********" at bounding box center [846, 97] width 87 height 11
click at [858, 104] on p "**********" at bounding box center [912, 97] width 219 height 17
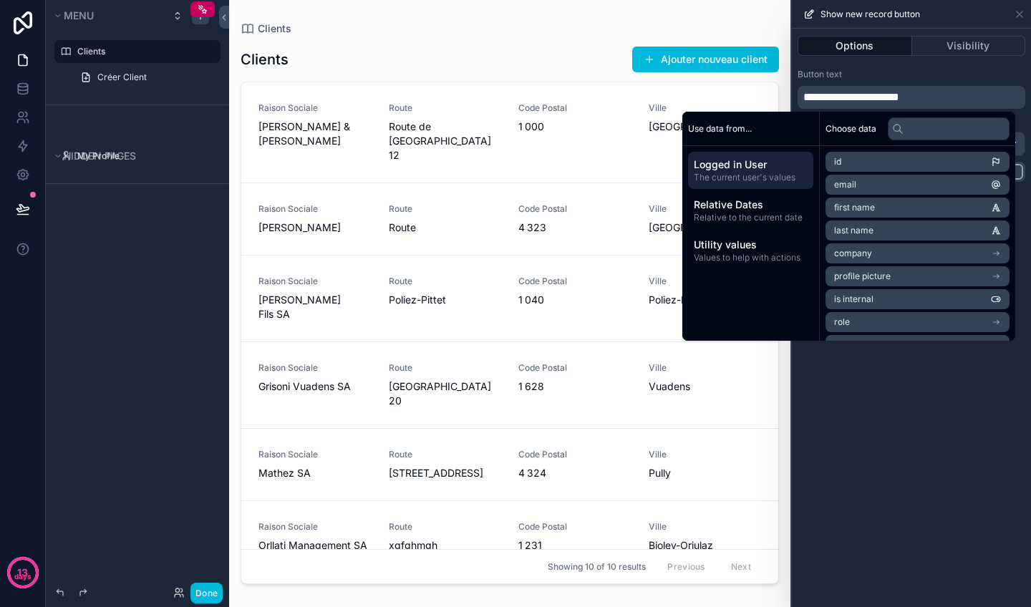
click at [861, 97] on span "**********" at bounding box center [851, 97] width 96 height 11
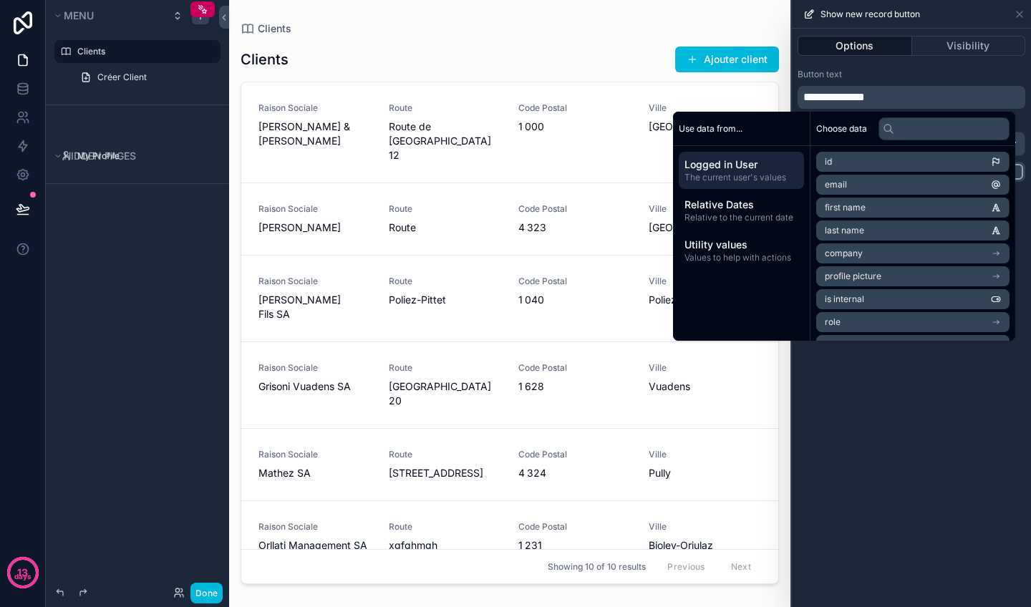
click at [988, 452] on div "**********" at bounding box center [911, 318] width 239 height 578
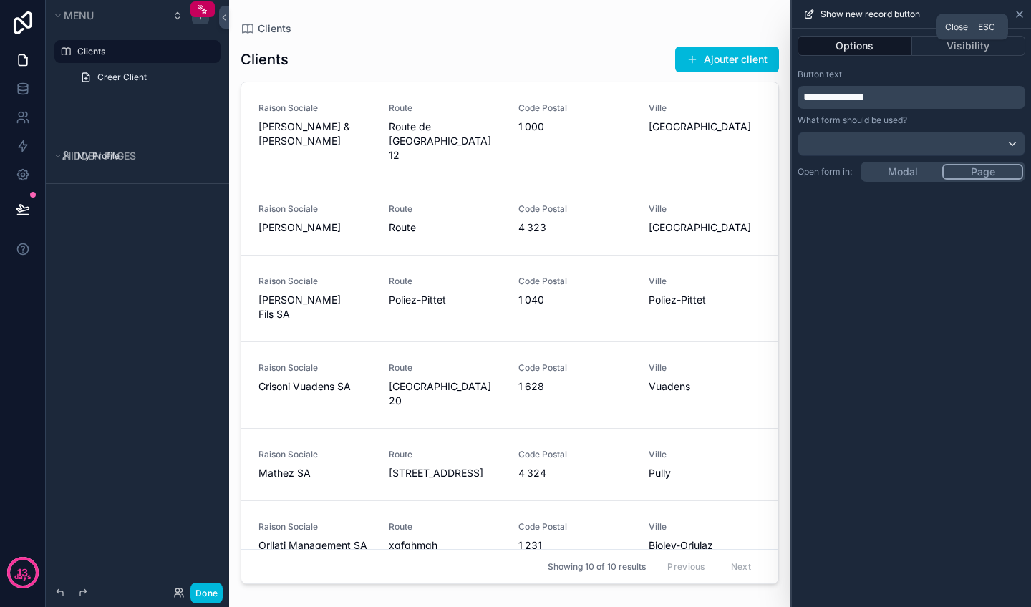
click at [1015, 11] on icon at bounding box center [1018, 14] width 11 height 11
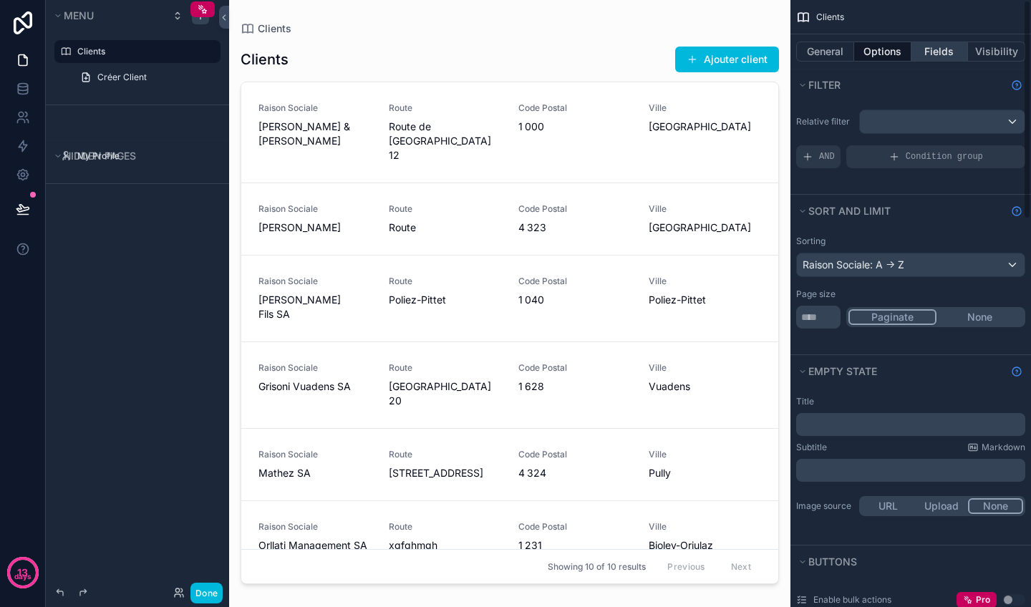
scroll to position [0, 0]
click at [932, 47] on button "Fields" at bounding box center [939, 52] width 57 height 20
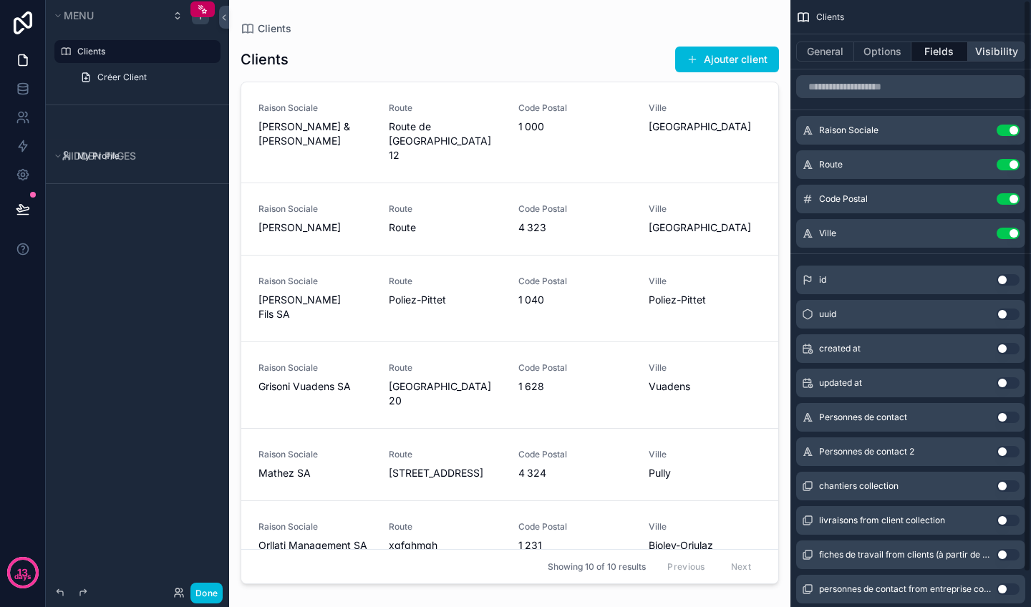
click at [1007, 46] on button "Visibility" at bounding box center [996, 52] width 57 height 20
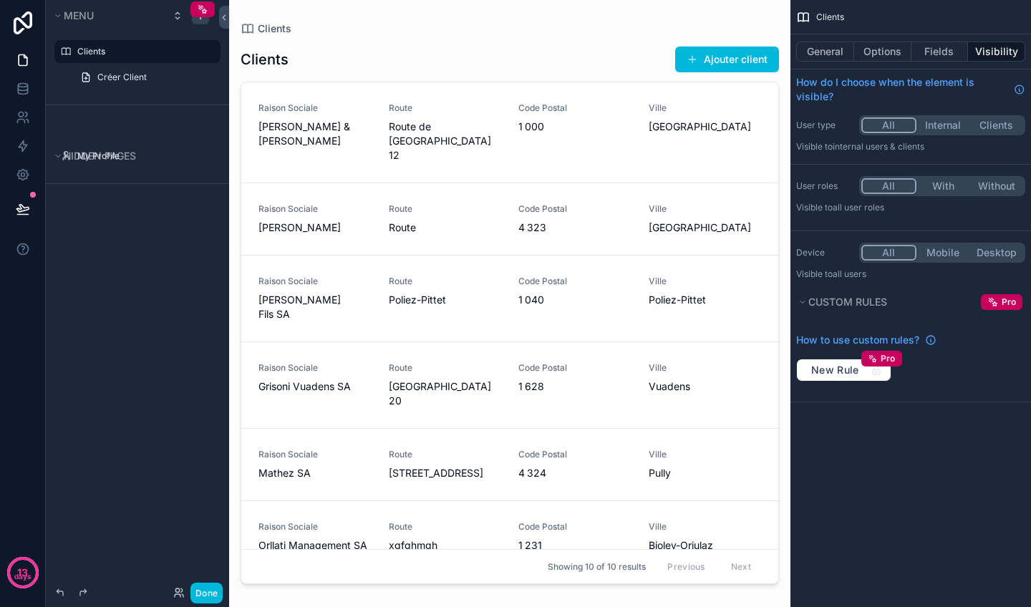
click at [894, 515] on div "Clients General Options Fields Visibility How do I choose when the element is v…" at bounding box center [910, 303] width 240 height 607
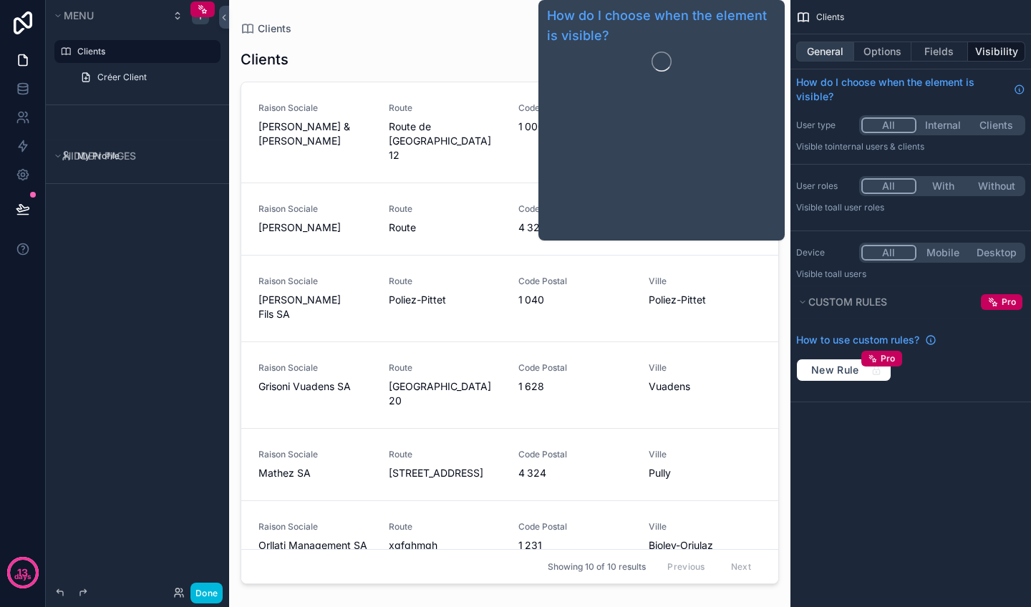
click at [832, 52] on button "General" at bounding box center [825, 52] width 58 height 20
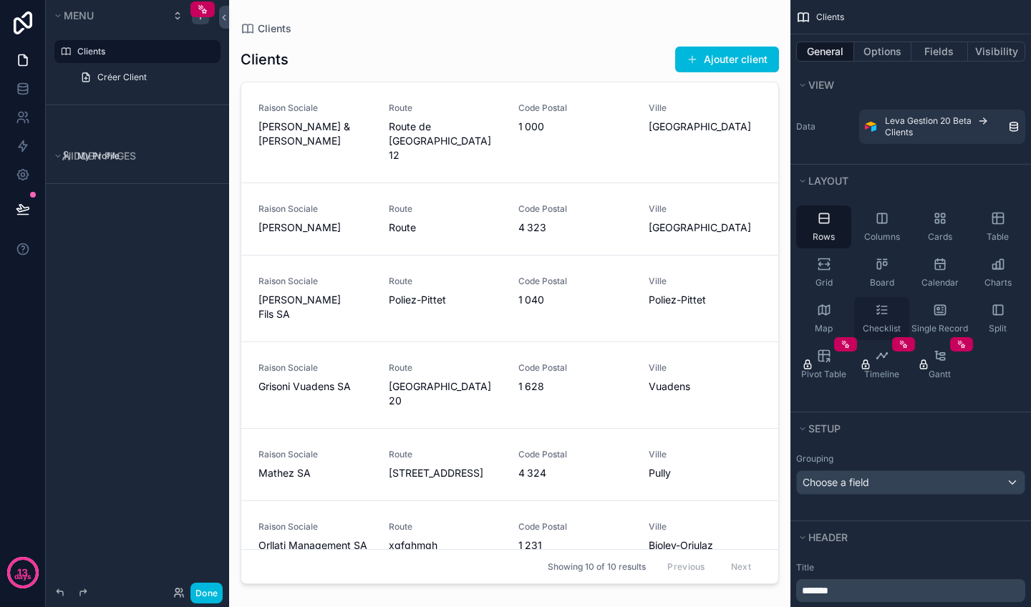
click at [887, 304] on icon "scrollable content" at bounding box center [882, 310] width 14 height 14
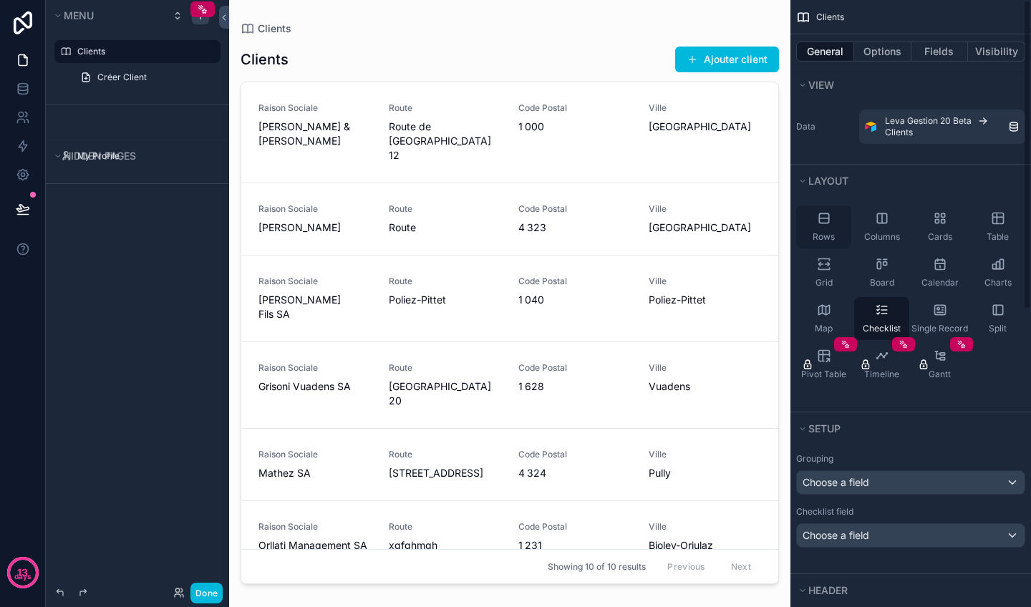
click at [824, 222] on icon "scrollable content" at bounding box center [824, 218] width 14 height 14
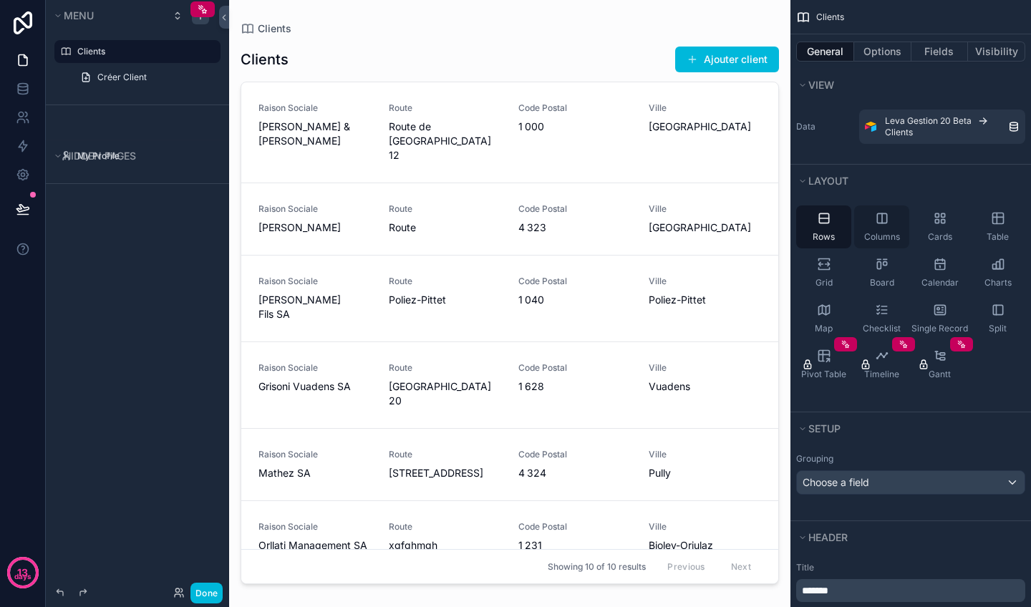
click at [876, 213] on icon "scrollable content" at bounding box center [882, 218] width 14 height 14
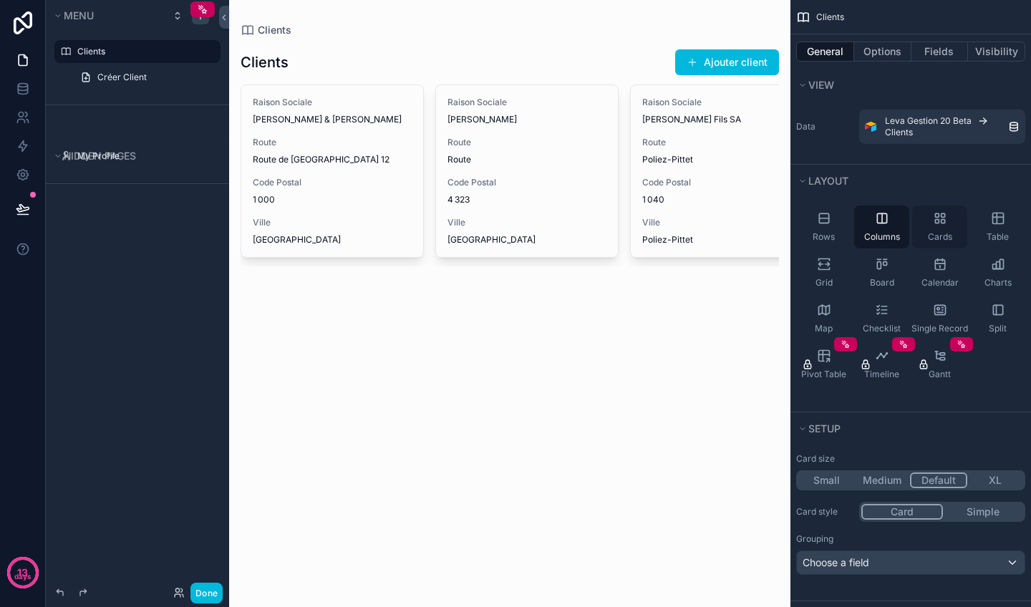
click at [942, 213] on icon "scrollable content" at bounding box center [939, 218] width 14 height 14
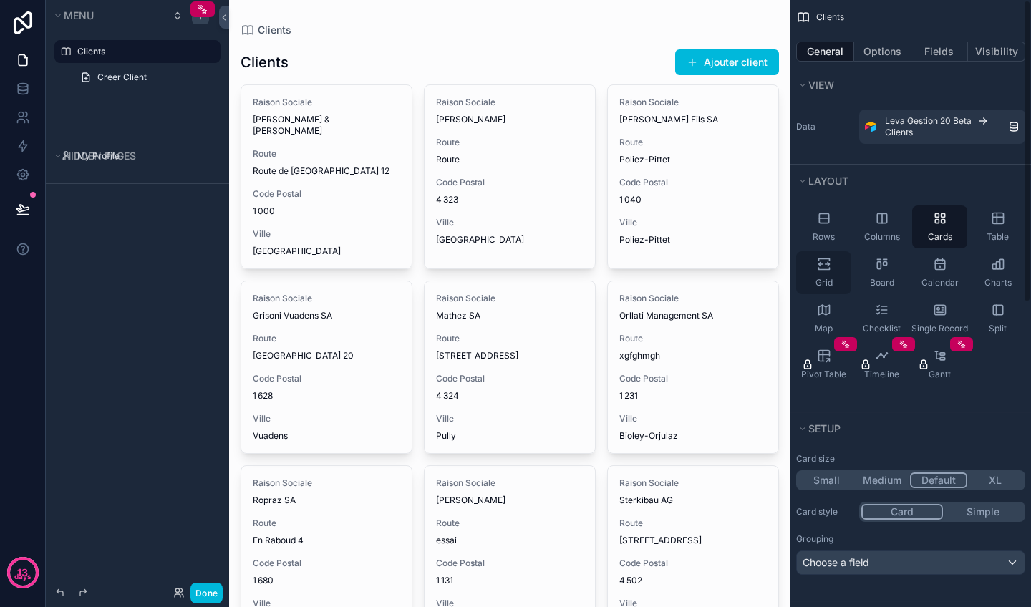
click at [823, 281] on span "Grid" at bounding box center [823, 282] width 17 height 11
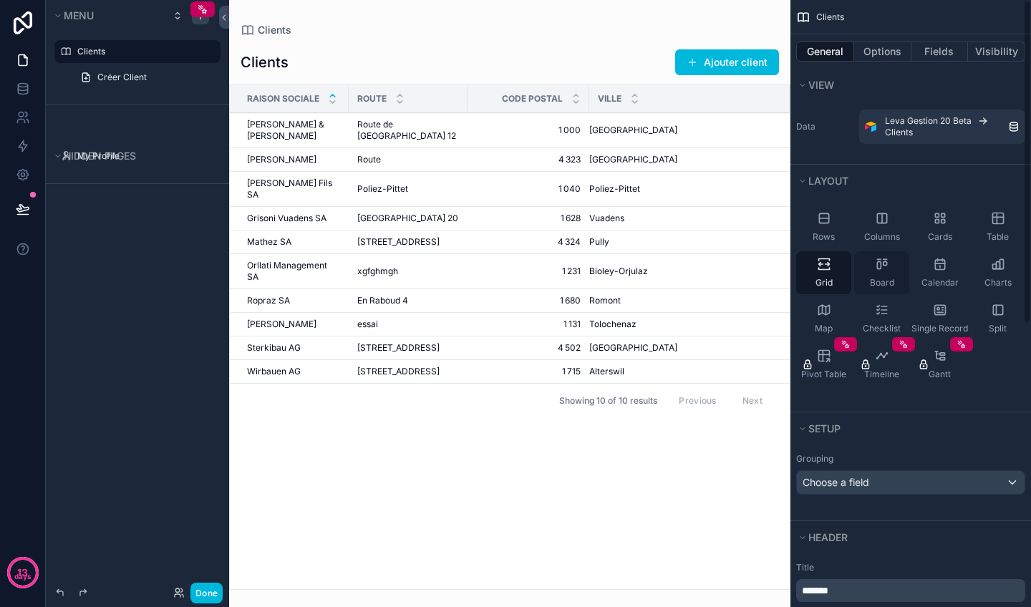
click at [885, 263] on icon "scrollable content" at bounding box center [882, 264] width 14 height 14
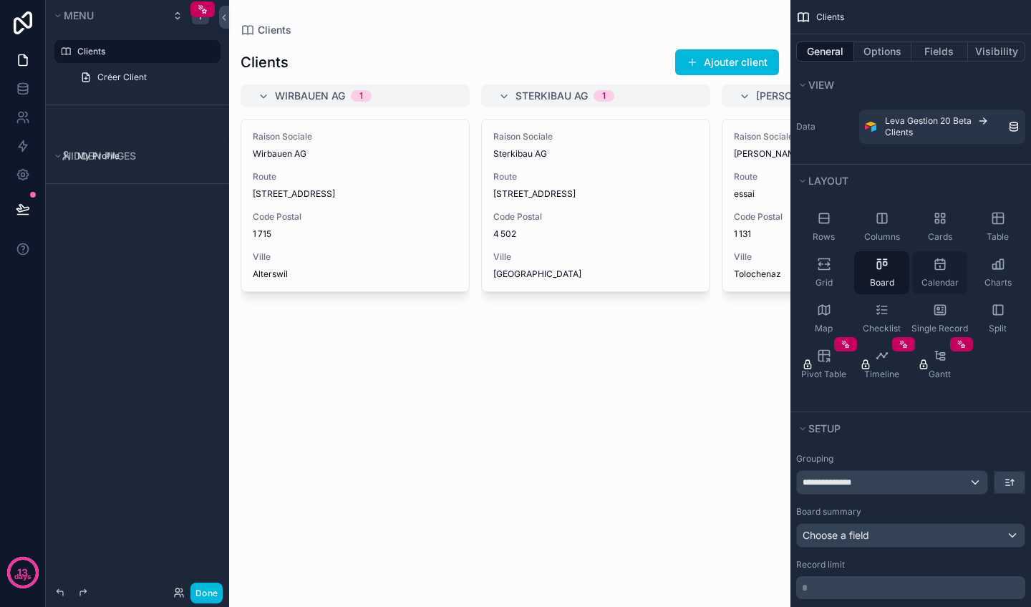
click at [947, 268] on div "Calendar" at bounding box center [939, 272] width 55 height 43
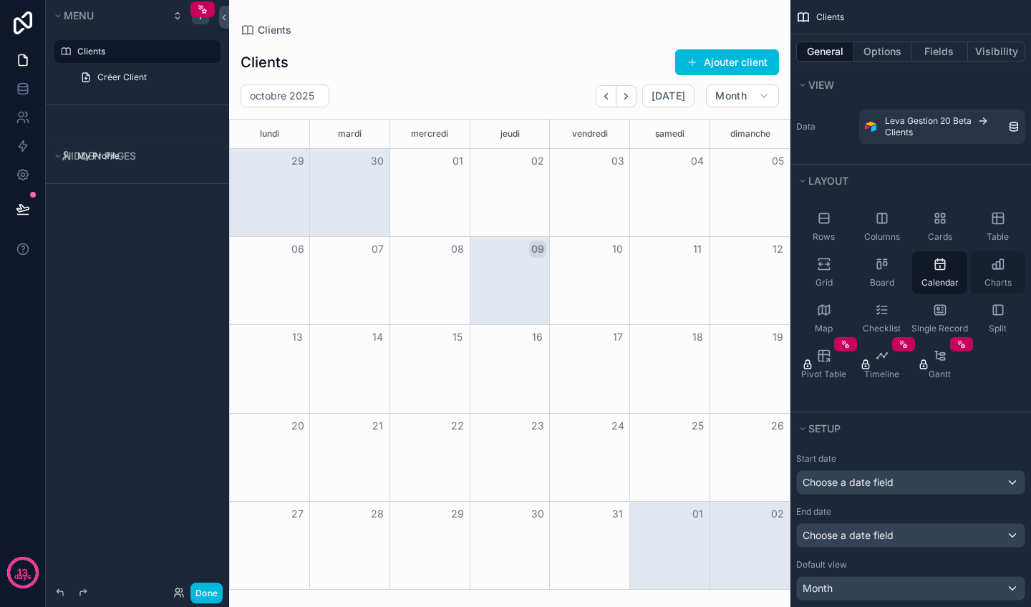
click at [985, 263] on div "Charts" at bounding box center [997, 272] width 55 height 43
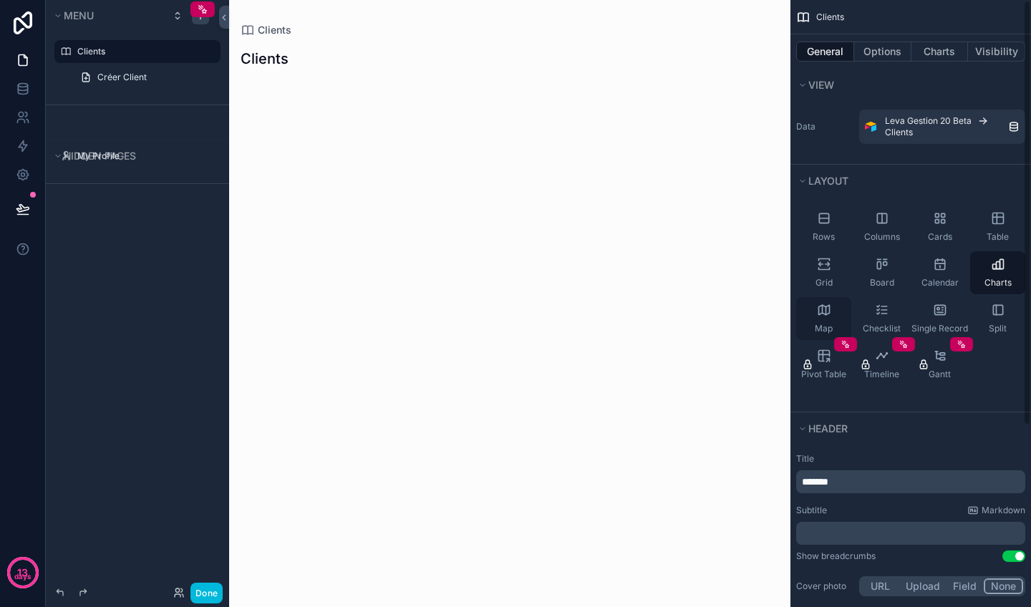
click at [816, 319] on div "Map" at bounding box center [823, 318] width 55 height 43
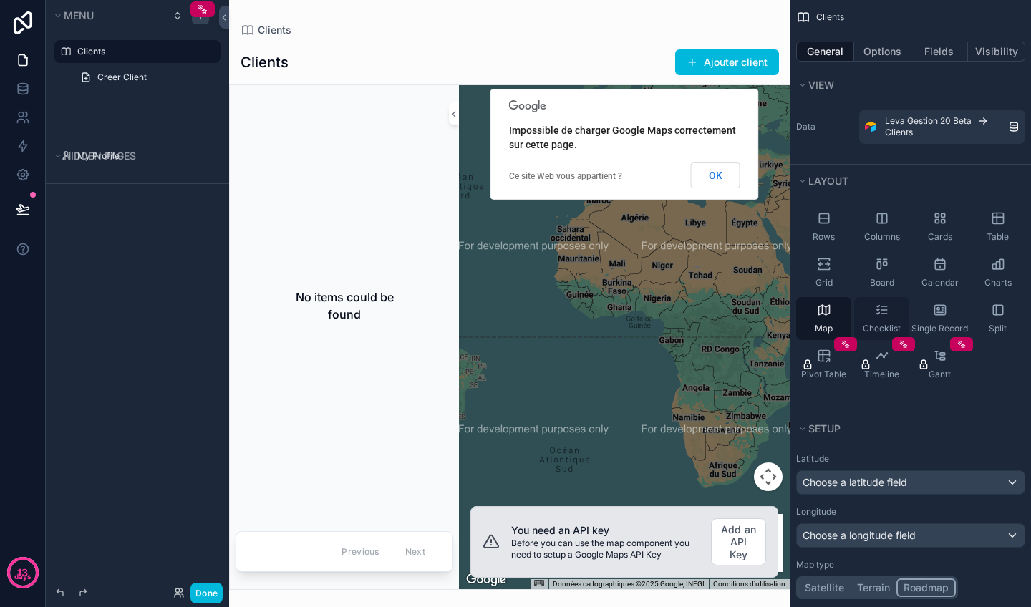
click at [891, 313] on div "Checklist" at bounding box center [881, 318] width 55 height 43
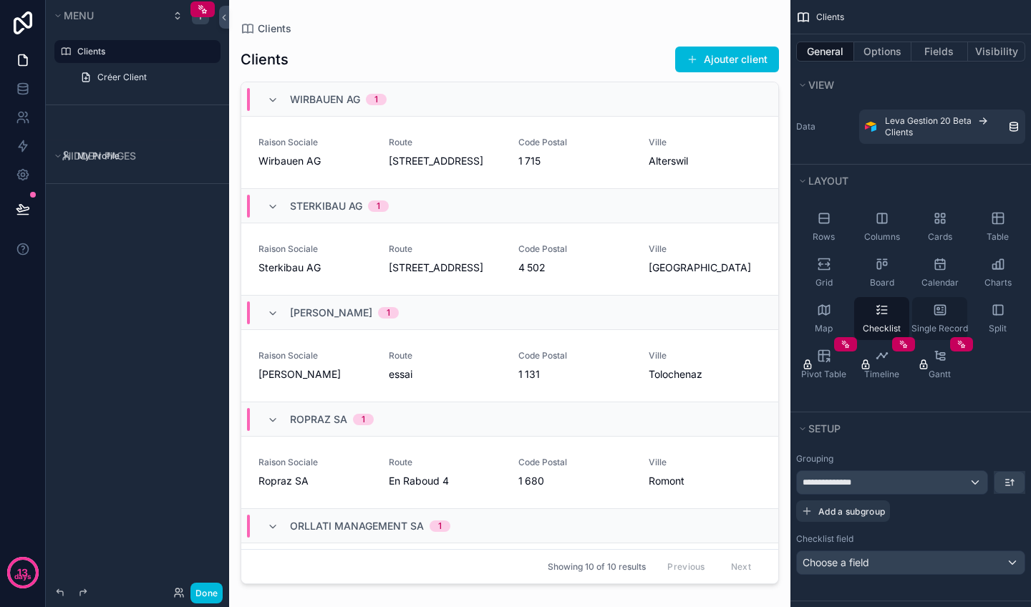
click at [959, 318] on div "Single Record" at bounding box center [939, 318] width 55 height 43
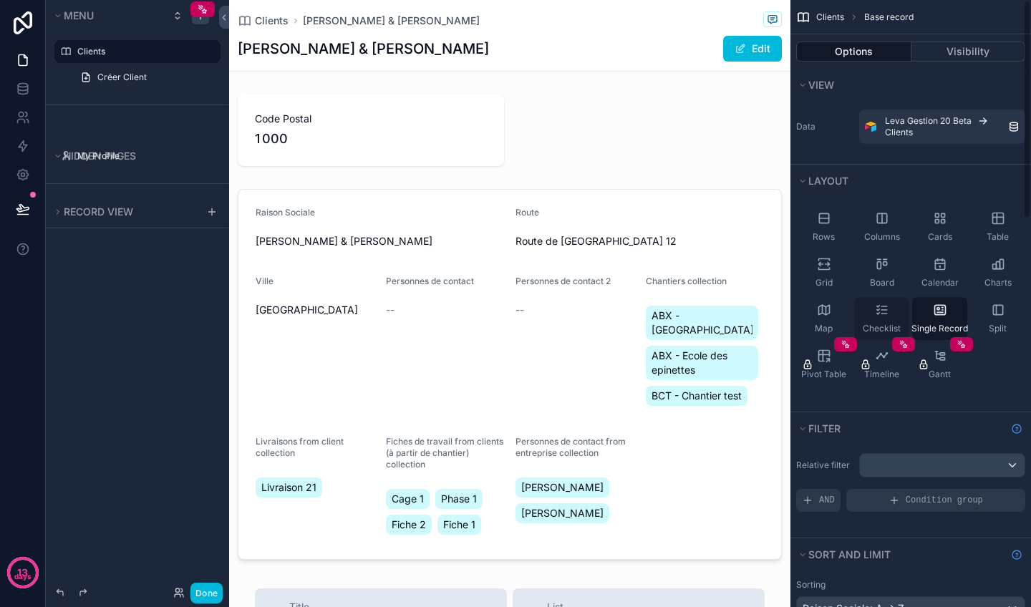
click at [876, 309] on icon "scrollable content" at bounding box center [882, 310] width 14 height 14
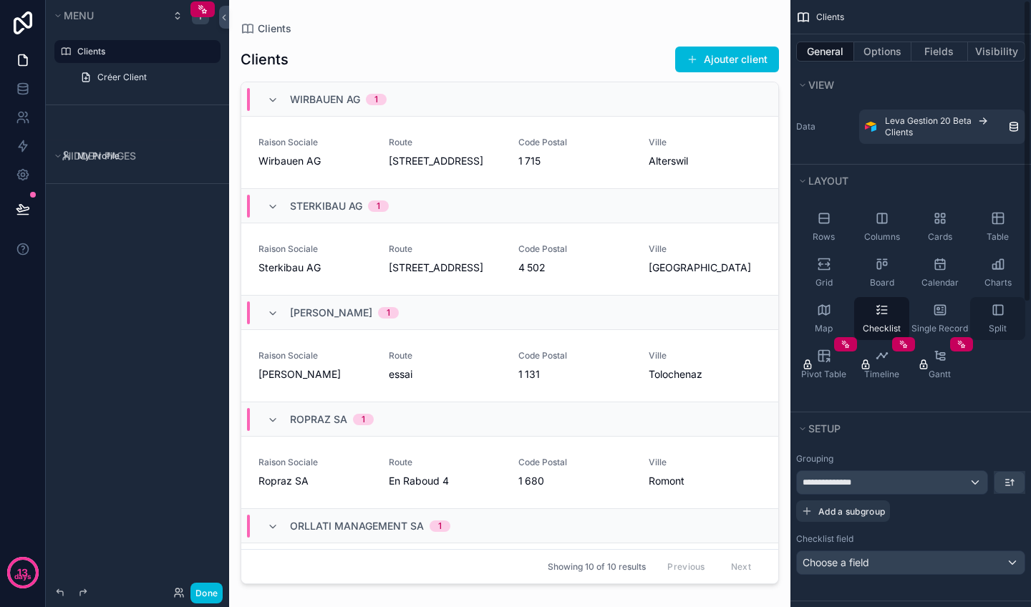
click at [995, 314] on icon "scrollable content" at bounding box center [995, 309] width 0 height 9
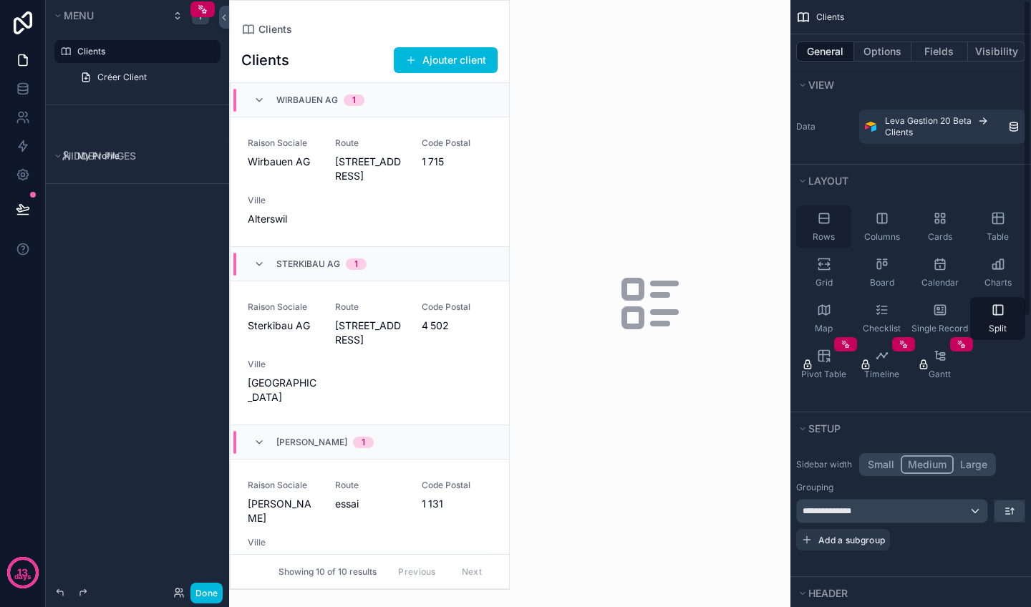
click at [837, 224] on div "Rows" at bounding box center [823, 226] width 55 height 43
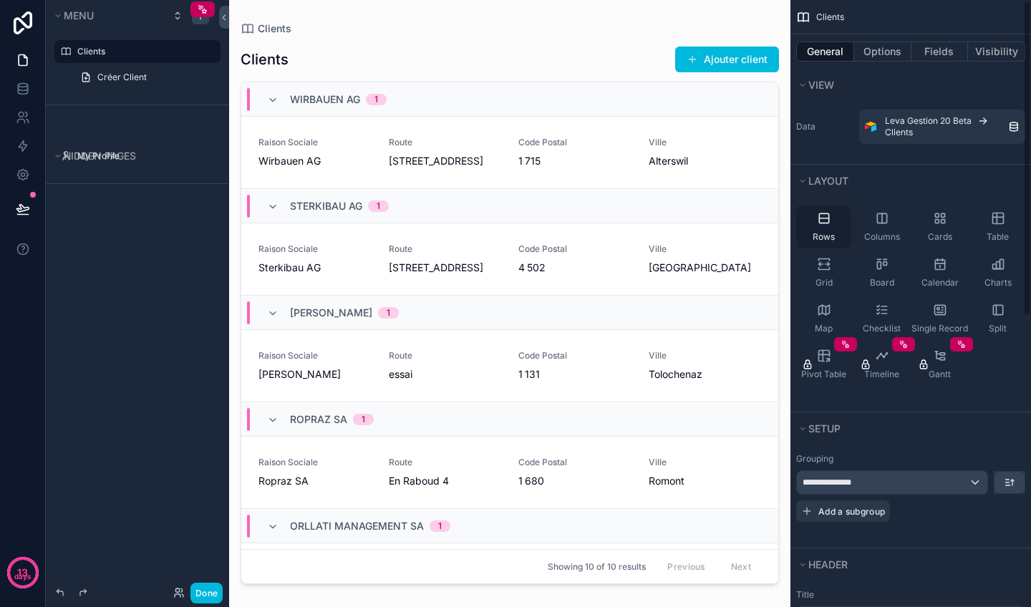
click at [832, 233] on span "Rows" at bounding box center [823, 236] width 22 height 11
click at [885, 213] on icon "scrollable content" at bounding box center [882, 218] width 14 height 14
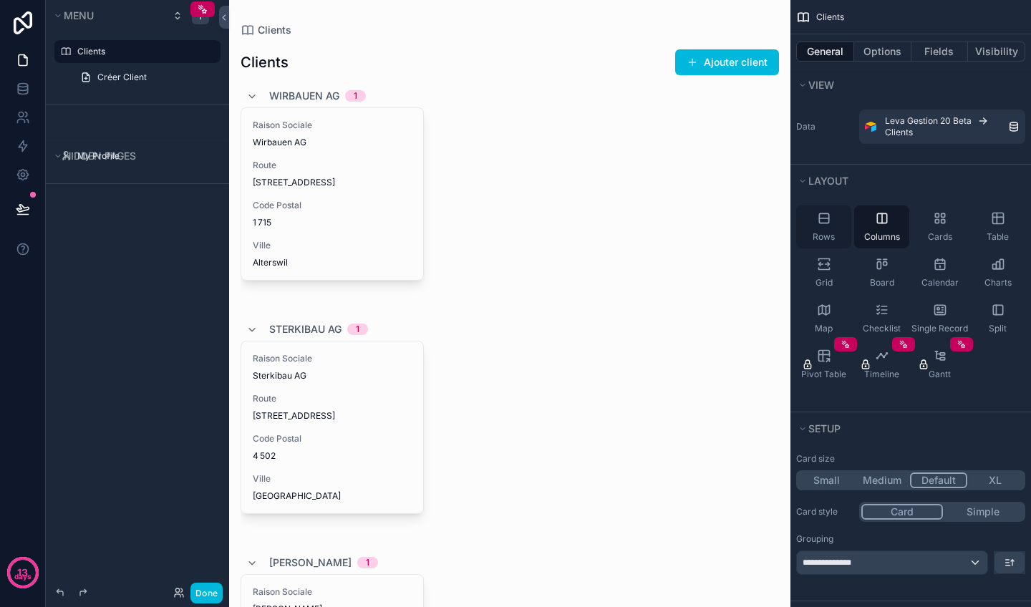
click at [817, 223] on icon "scrollable content" at bounding box center [824, 218] width 14 height 14
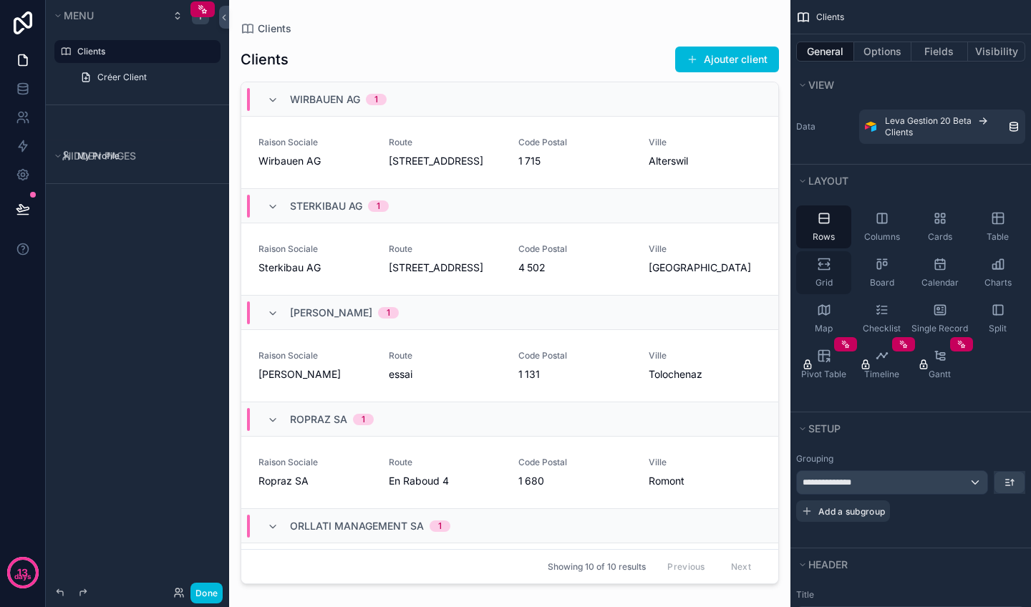
click at [821, 262] on icon "scrollable content" at bounding box center [824, 264] width 14 height 14
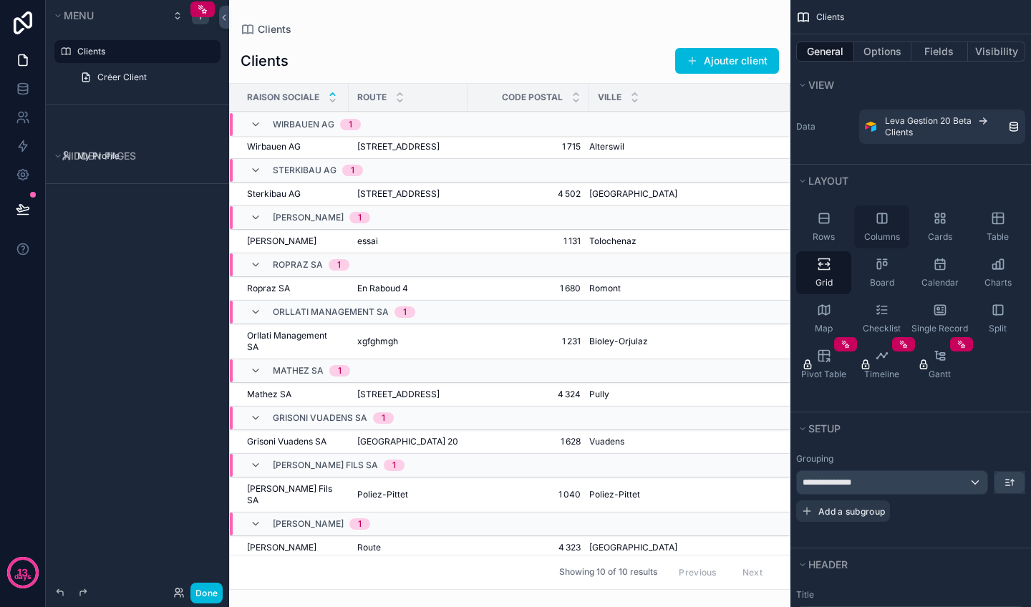
click at [884, 218] on icon "scrollable content" at bounding box center [882, 218] width 14 height 14
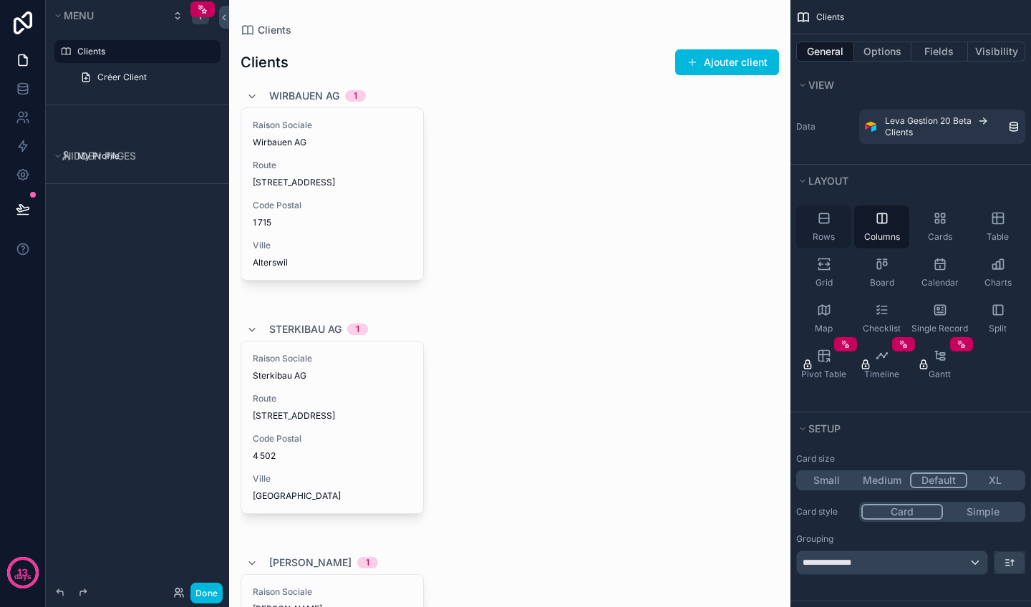
click at [836, 218] on div "Rows" at bounding box center [823, 226] width 55 height 43
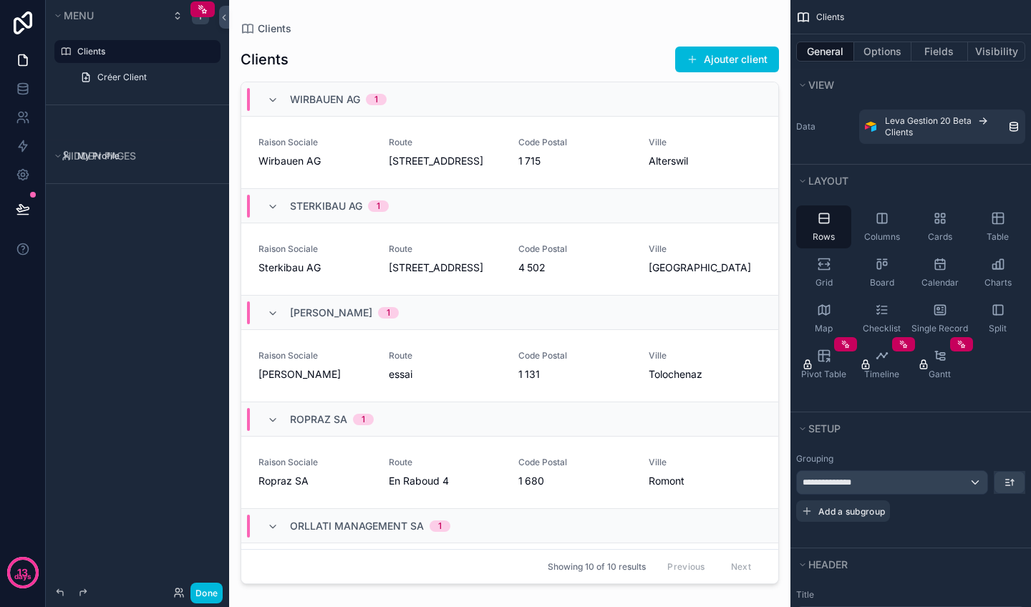
click at [972, 479] on div "**********" at bounding box center [892, 482] width 190 height 23
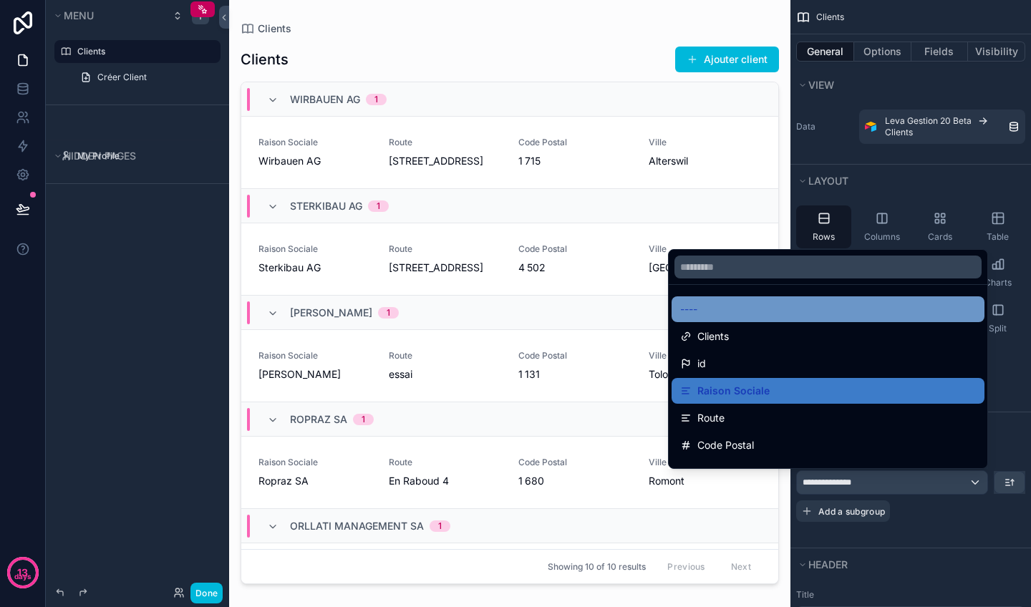
click at [904, 306] on div "----" at bounding box center [828, 309] width 296 height 17
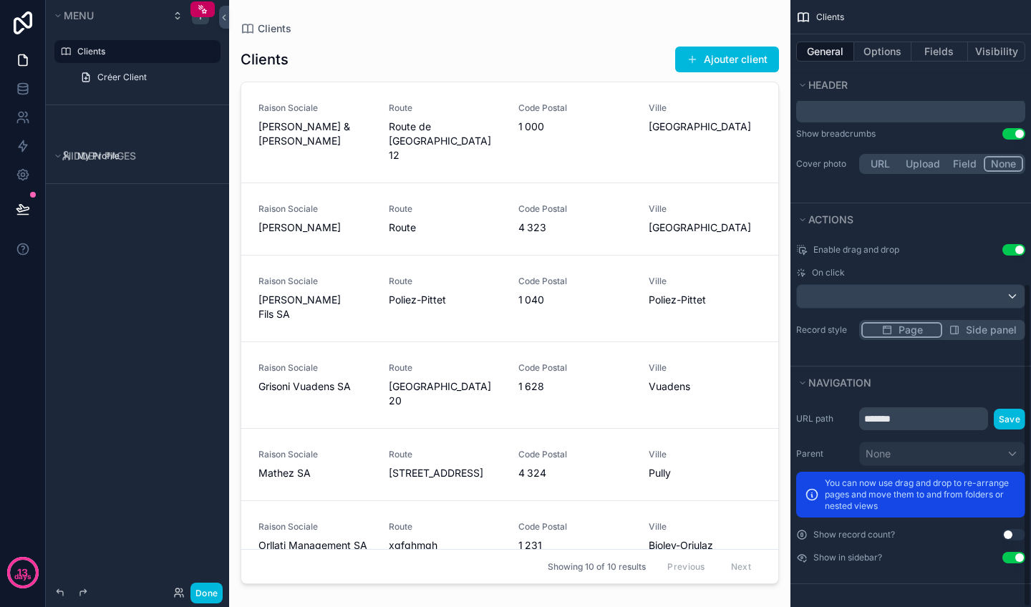
scroll to position [531, 0]
click at [224, 17] on icon at bounding box center [224, 17] width 10 height 11
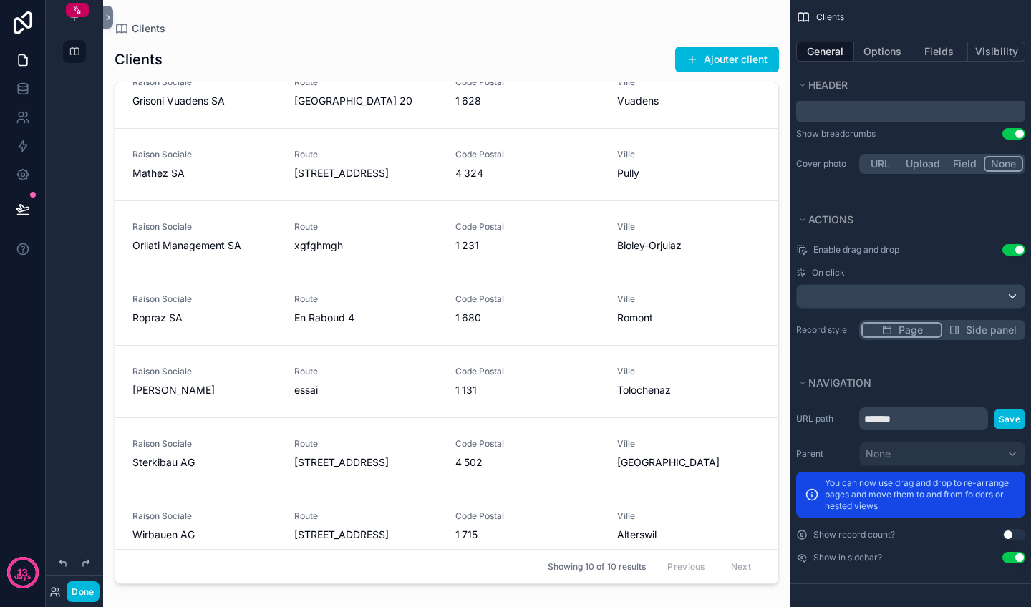
scroll to position [256, 0]
click at [728, 563] on div "Previous Next" at bounding box center [709, 566] width 104 height 22
click at [700, 577] on div "Previous Next" at bounding box center [709, 566] width 104 height 22
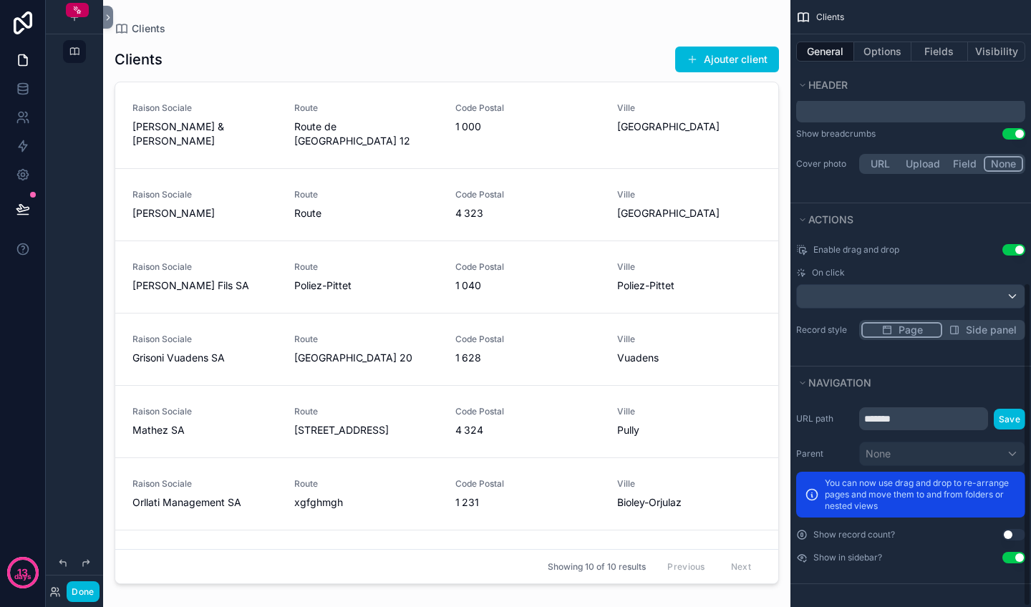
scroll to position [0, 0]
click at [944, 577] on div "URL path ******* Save Parent None You can now use drag and drop to re-arrange p…" at bounding box center [910, 491] width 240 height 185
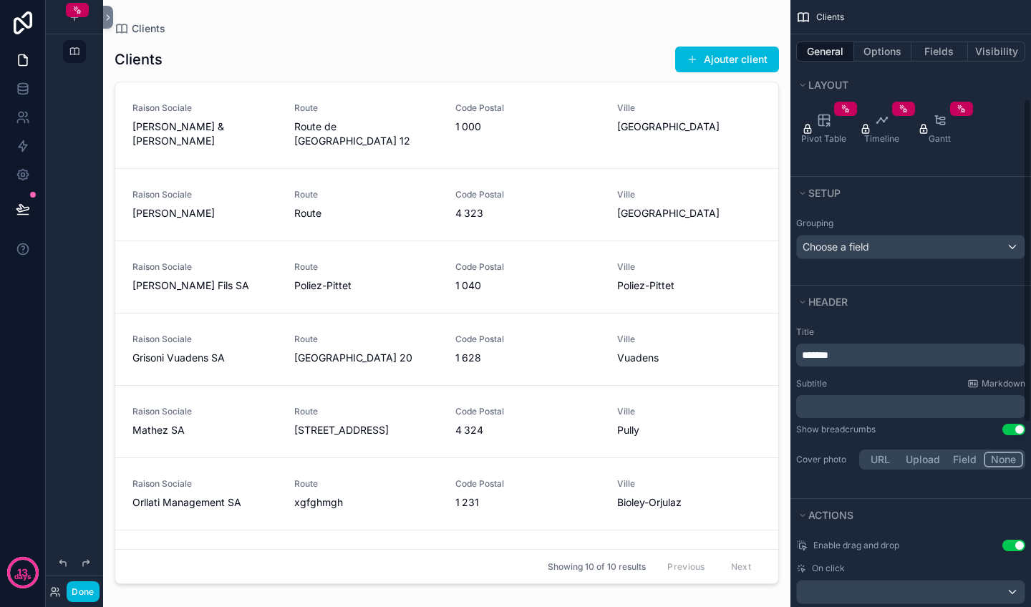
scroll to position [150, 0]
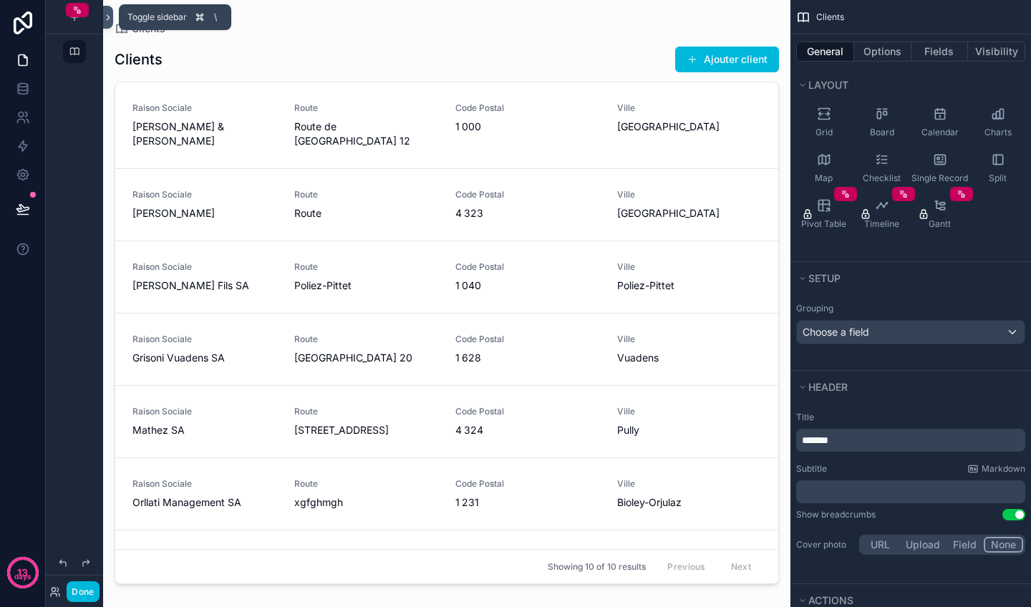
click at [108, 14] on icon at bounding box center [108, 17] width 10 height 11
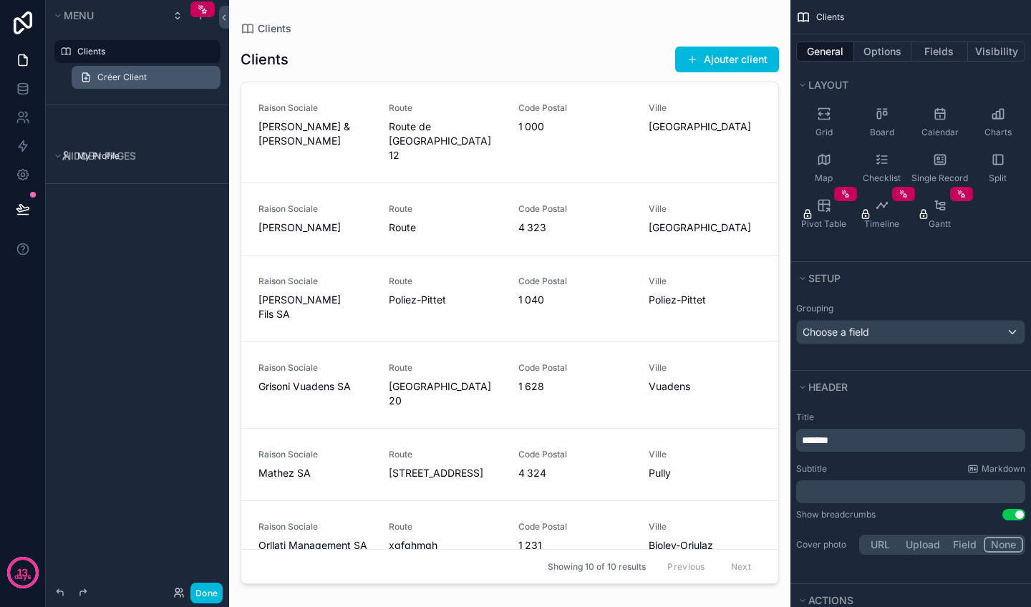
click at [117, 72] on span "Créer Client" at bounding box center [121, 77] width 49 height 11
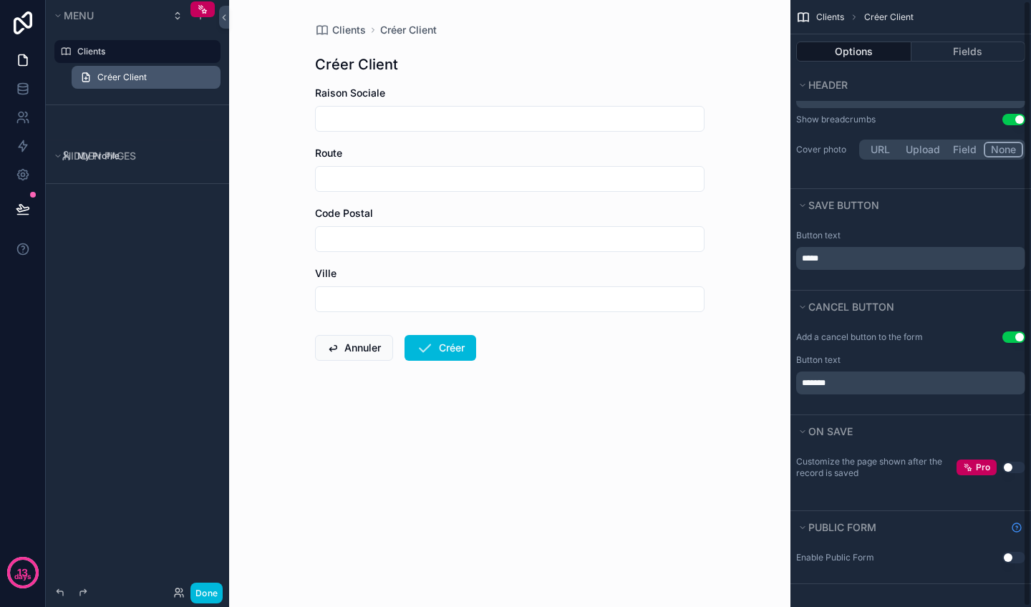
scroll to position [1, 0]
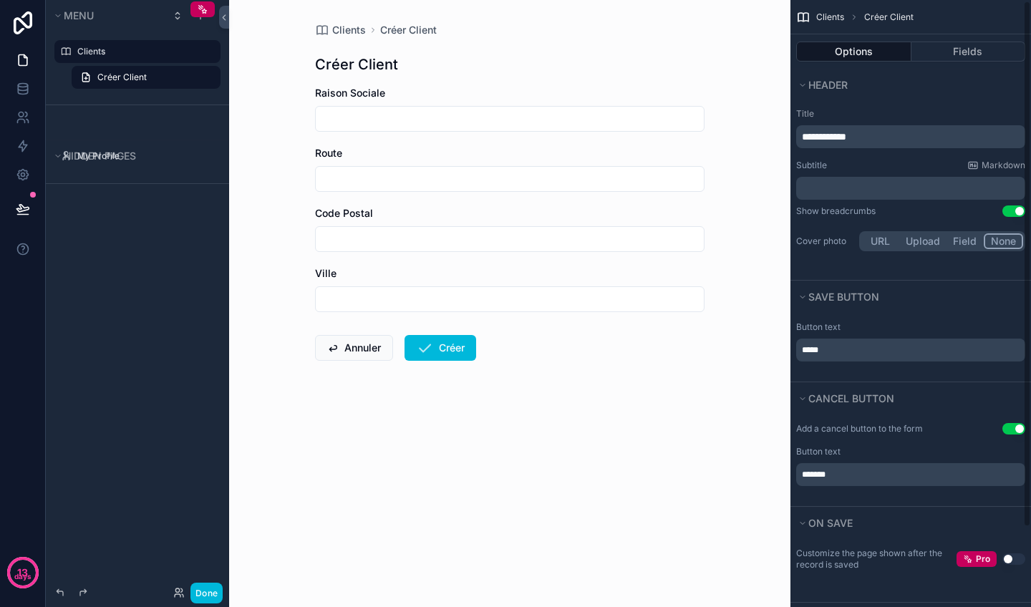
click at [125, 54] on label "Clients" at bounding box center [144, 51] width 135 height 11
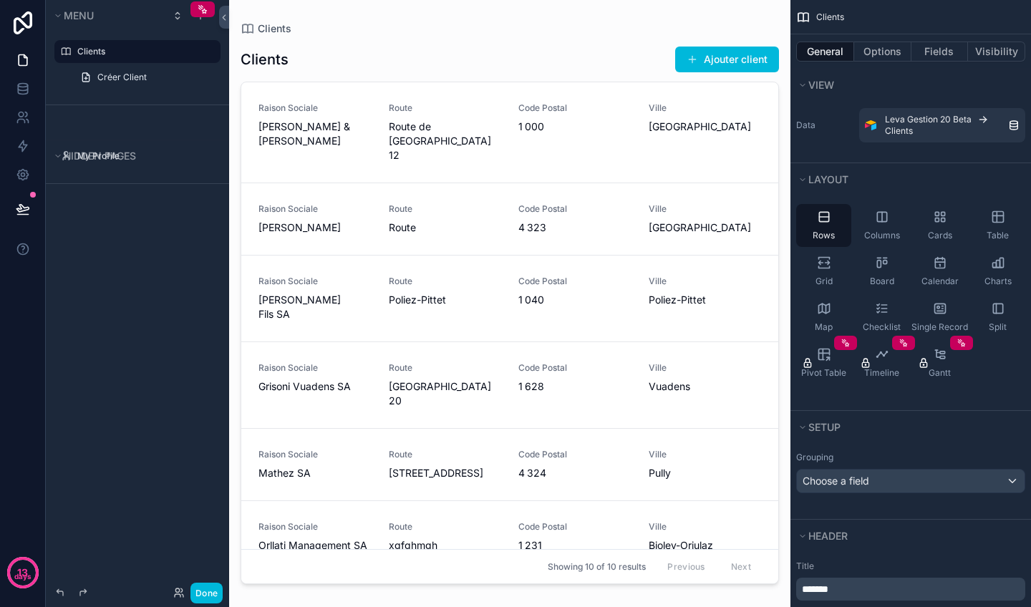
click at [0, 0] on icon "scrollable content" at bounding box center [0, 0] width 0 height 0
click at [186, 59] on button "scrollable content" at bounding box center [188, 51] width 17 height 17
click at [0, 0] on icon "scrollable content" at bounding box center [0, 0] width 0 height 0
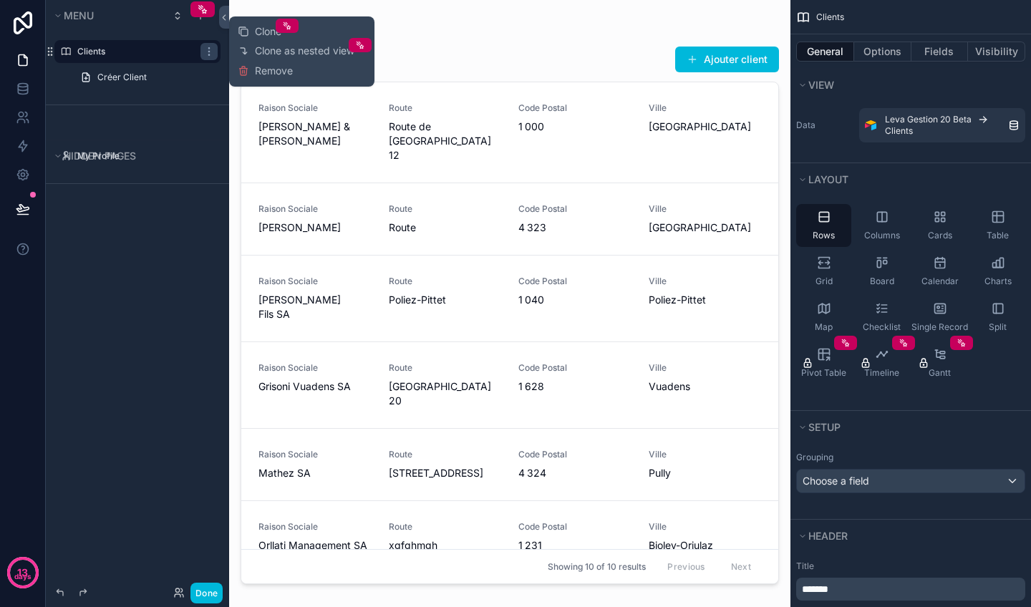
click at [170, 259] on div "Menu Clients Créer Client Hidden pages My Profile" at bounding box center [137, 295] width 183 height 590
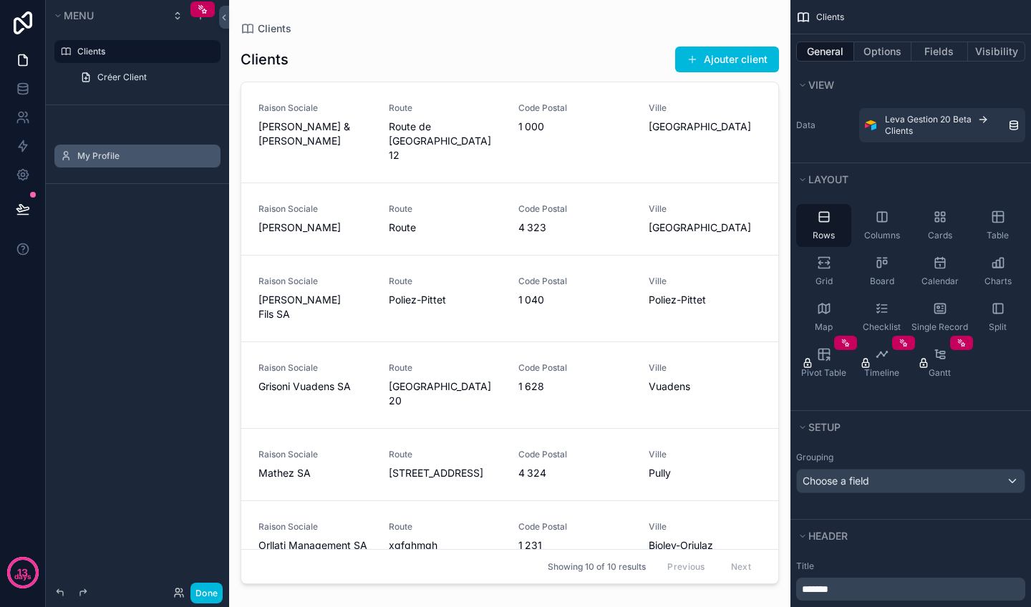
click at [105, 162] on div "My Profile" at bounding box center [147, 155] width 140 height 11
click at [31, 169] on link at bounding box center [22, 174] width 45 height 29
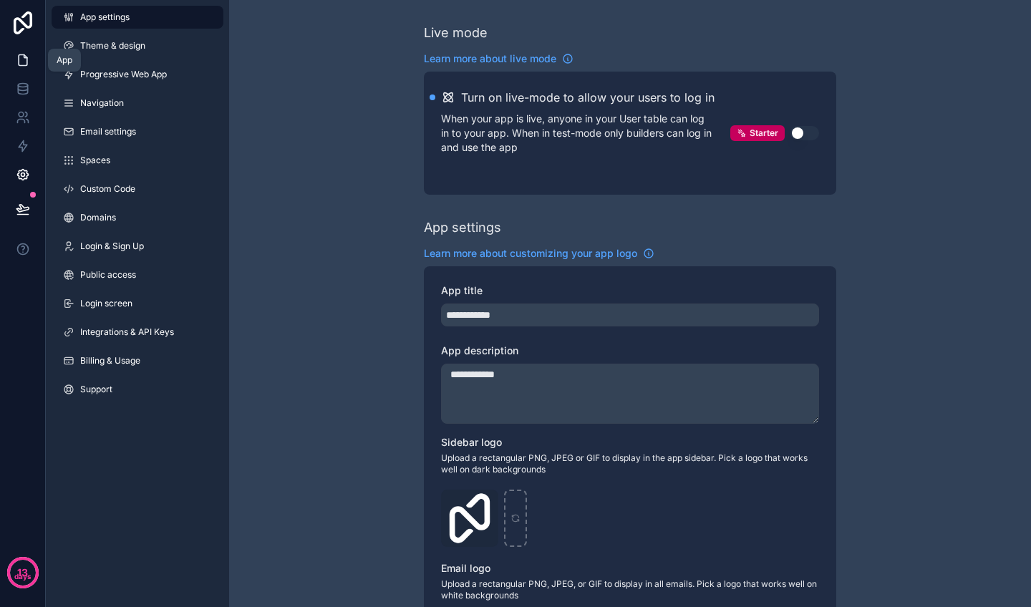
click at [29, 64] on icon at bounding box center [23, 60] width 14 height 14
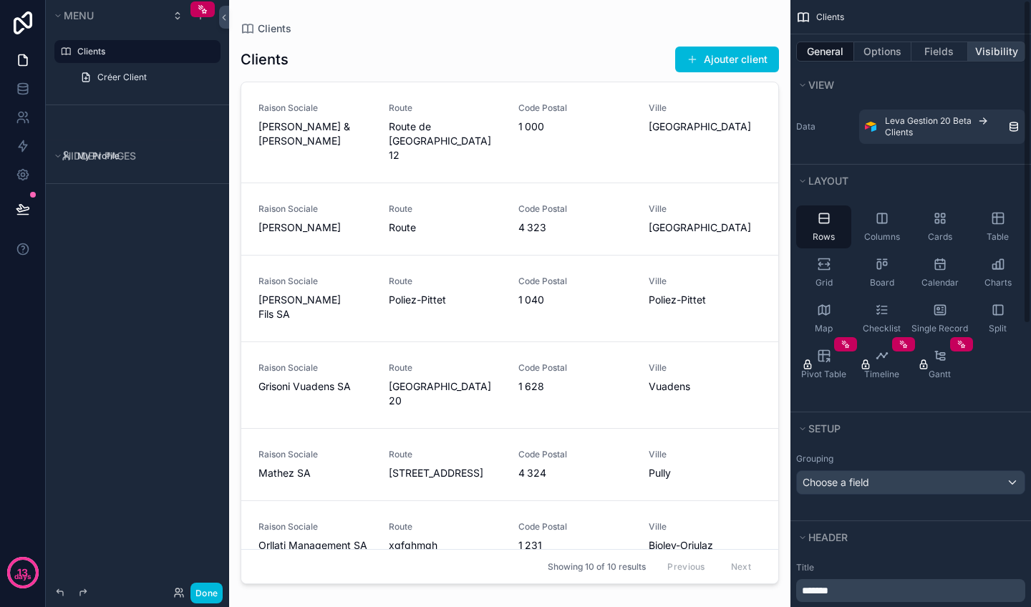
click at [1002, 57] on button "Visibility" at bounding box center [996, 52] width 57 height 20
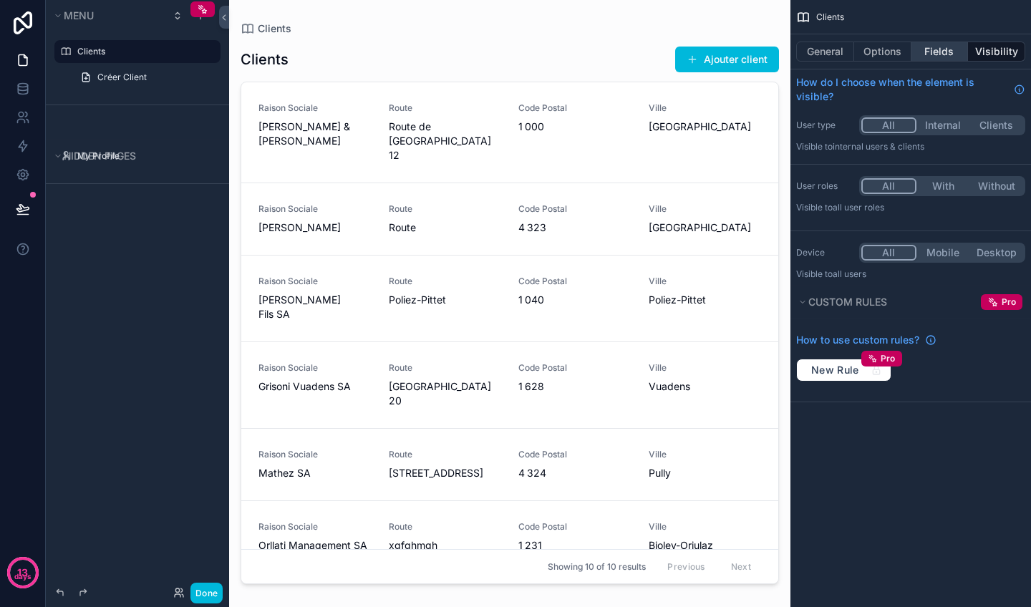
click at [943, 57] on button "Fields" at bounding box center [939, 52] width 57 height 20
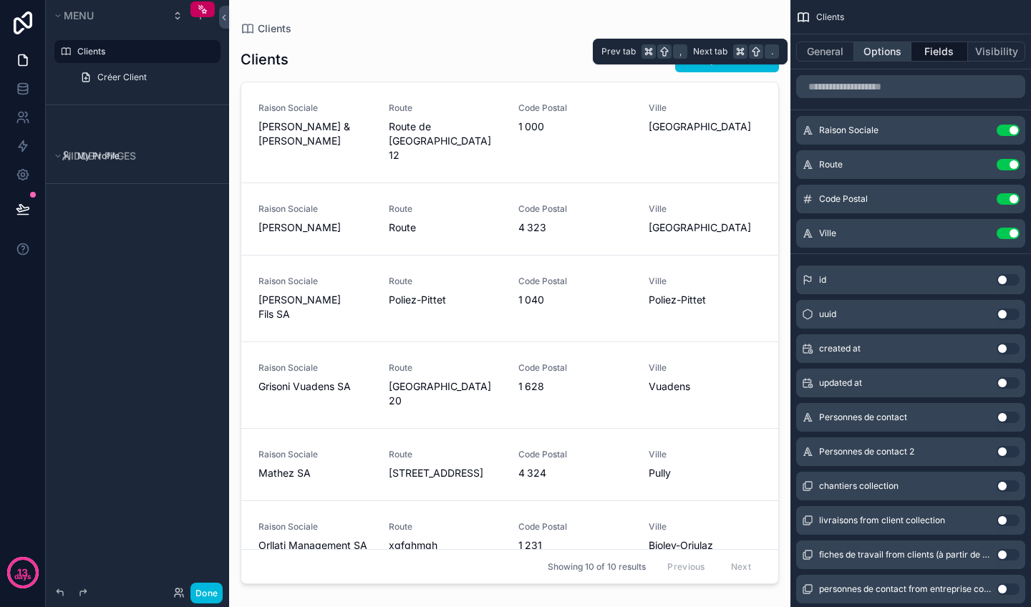
click at [892, 49] on button "Options" at bounding box center [882, 52] width 57 height 20
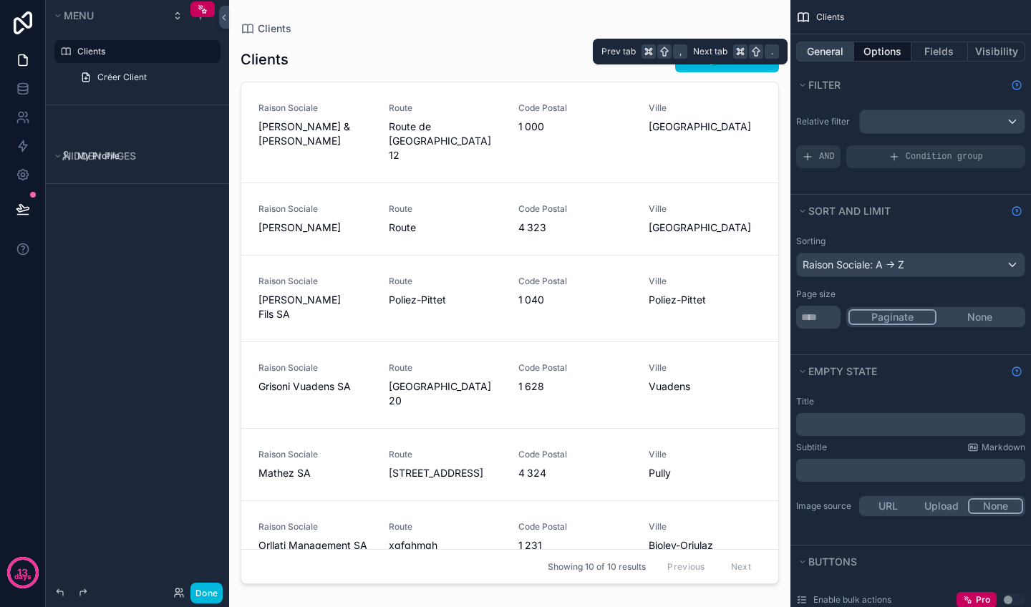
click at [814, 44] on button "General" at bounding box center [825, 52] width 58 height 20
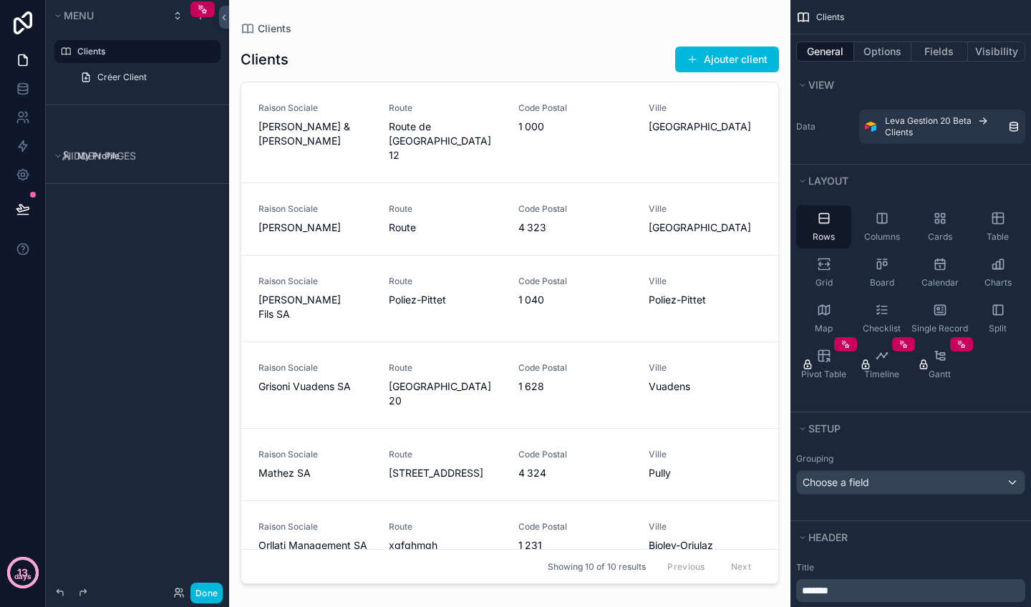
click at [27, 569] on p "13" at bounding box center [22, 572] width 11 height 14
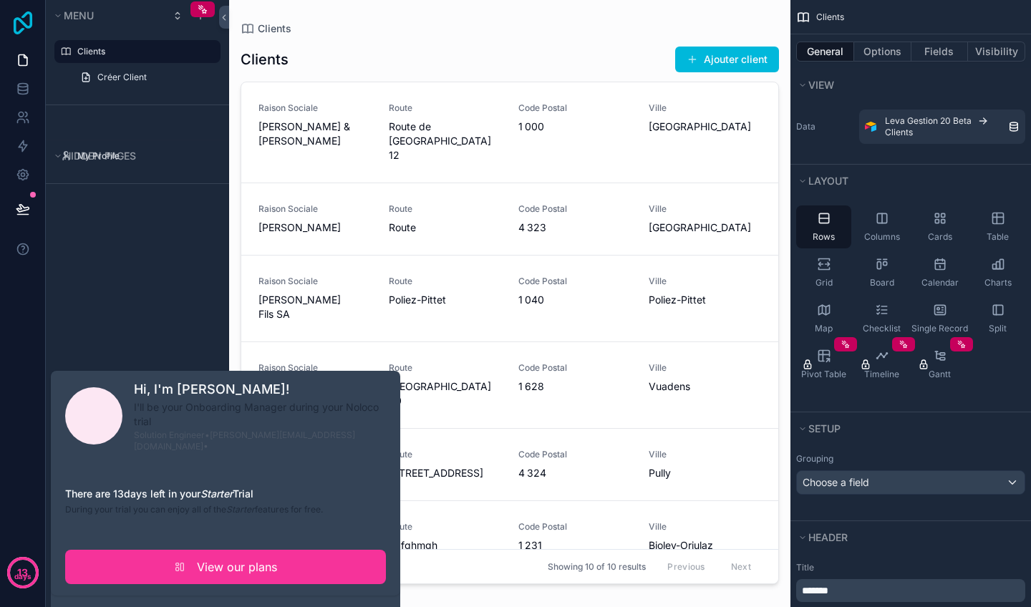
click at [27, 23] on icon at bounding box center [23, 22] width 29 height 23
